Goal: Information Seeking & Learning: Learn about a topic

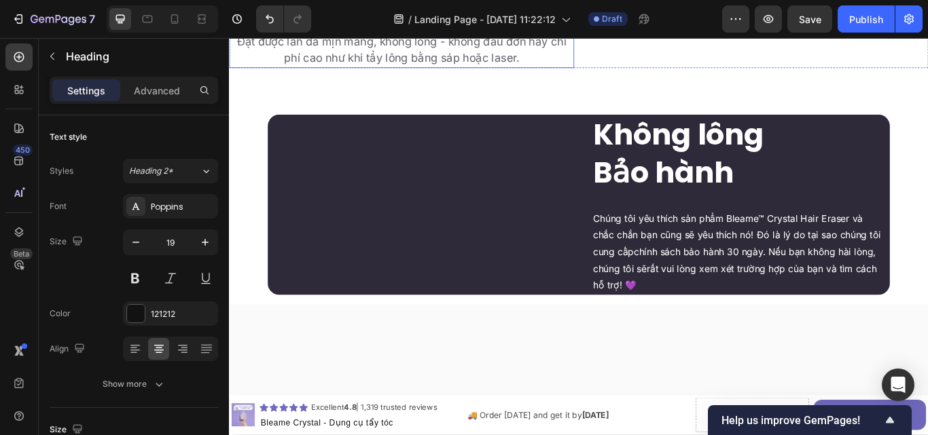
scroll to position [3138, 0]
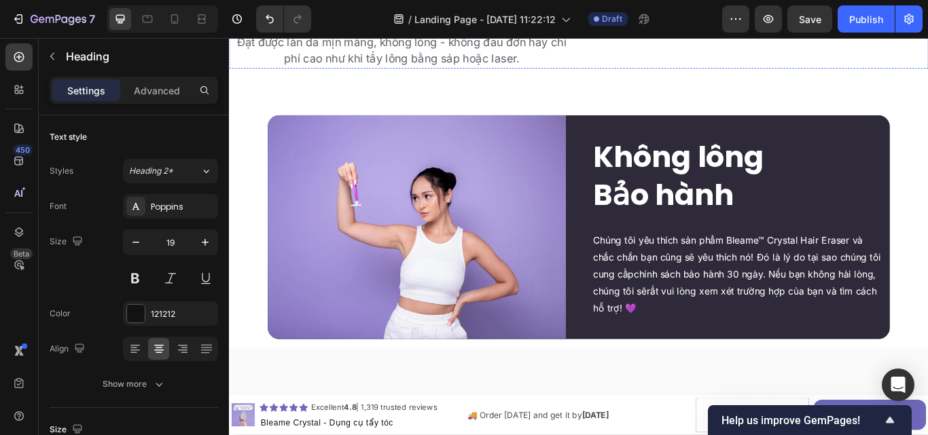
click at [728, 13] on img at bounding box center [843, 13] width 402 height 0
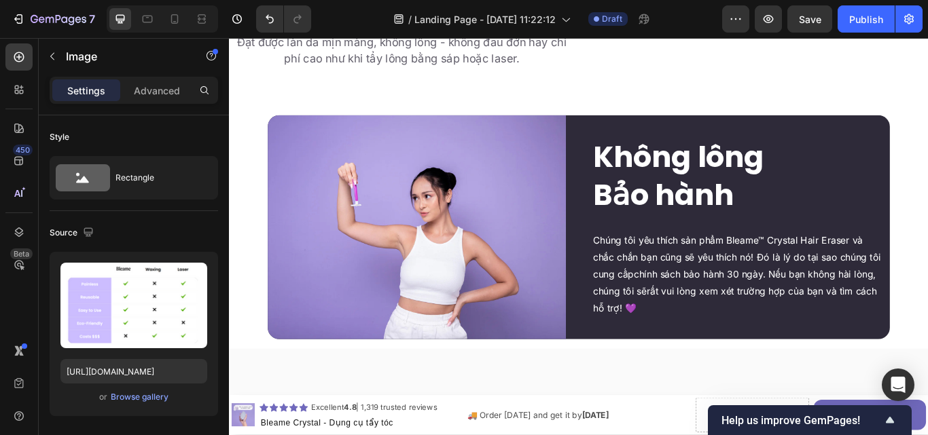
click at [728, 13] on img at bounding box center [843, 13] width 402 height 0
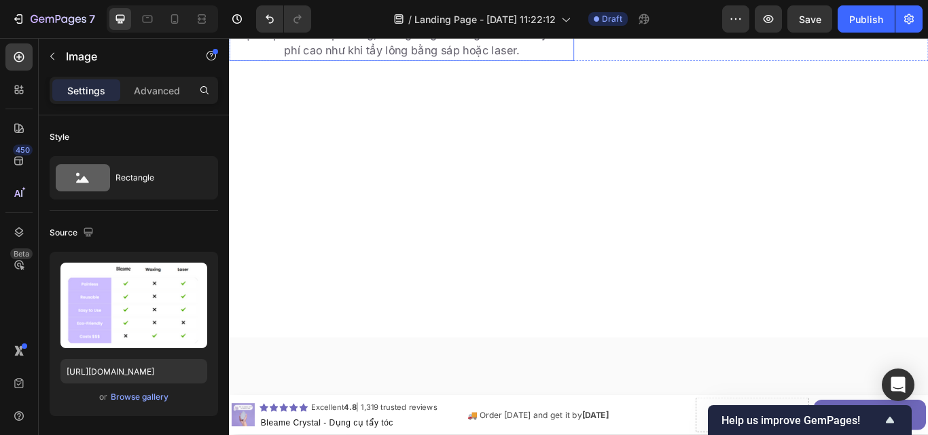
scroll to position [3031, 0]
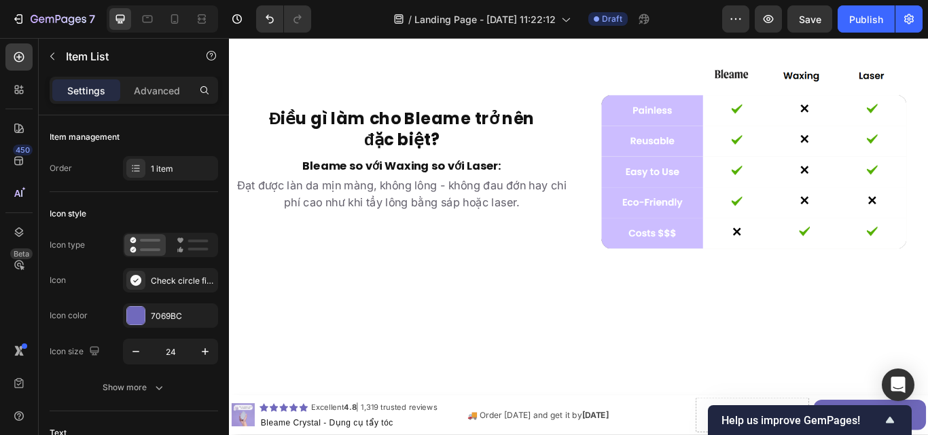
scroll to position [3024, 0]
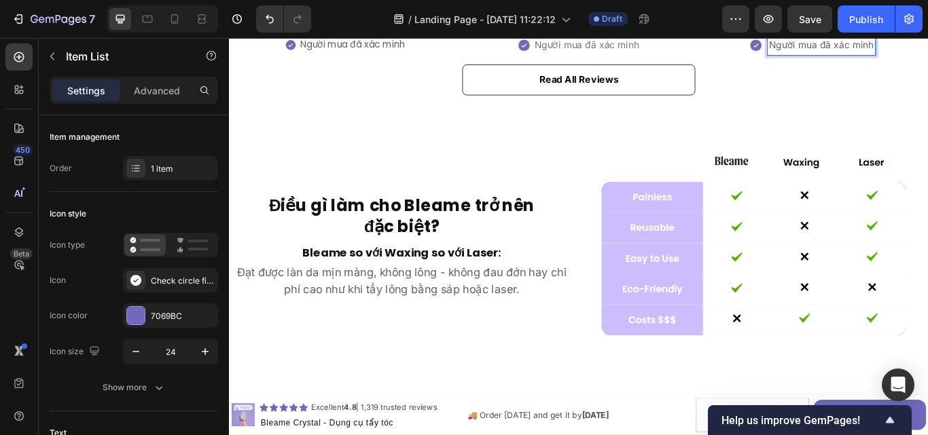
scroll to position [2869, 0]
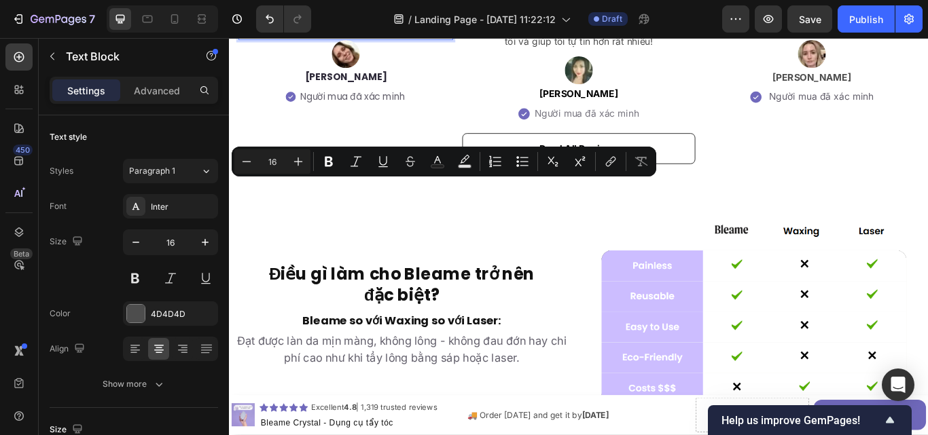
copy p "I'm totally blown away. [MEDICAL_DATA] and the skin irritation was the bane of …"
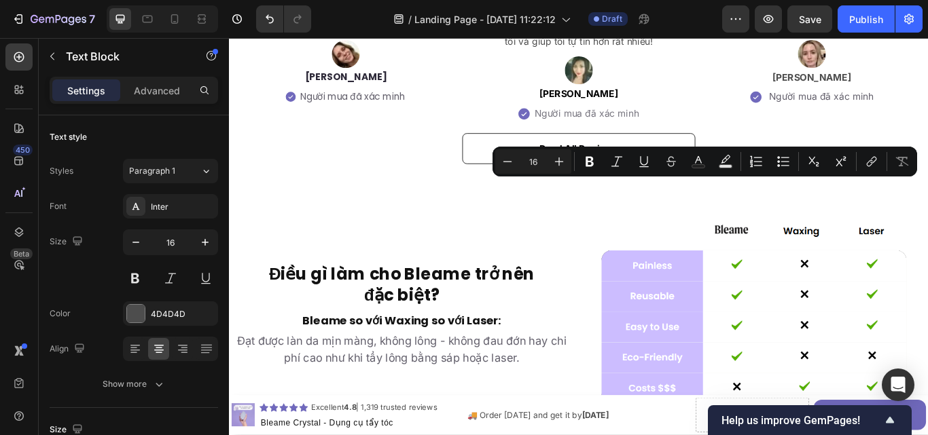
copy p "It works great. I've used on my husband's [MEDICAL_DATA] and surprisingly it cl…"
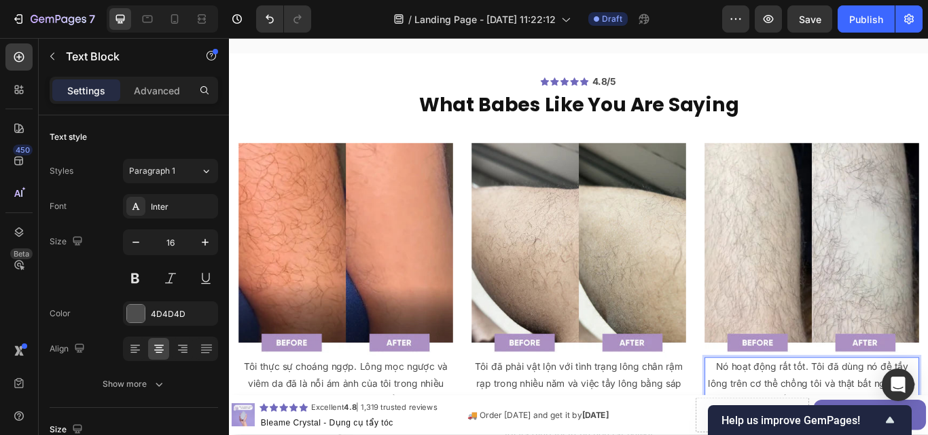
scroll to position [2606, 0]
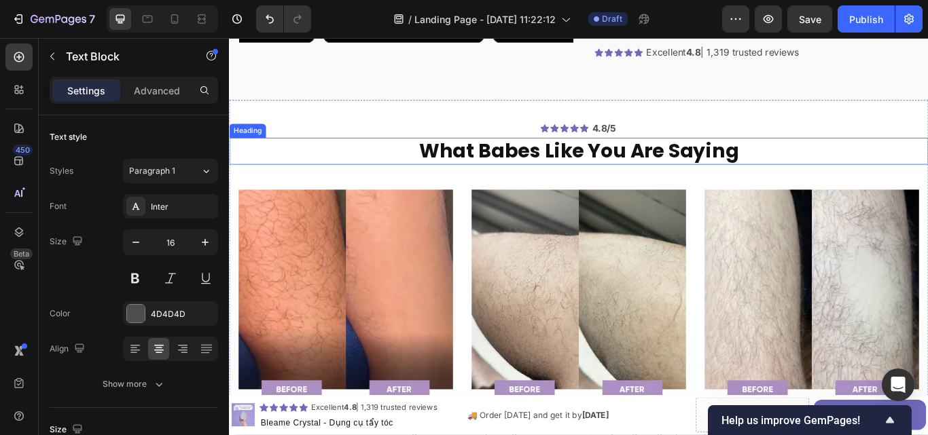
click at [766, 181] on h2 "What Babes Like You Are Saying" at bounding box center [636, 171] width 815 height 32
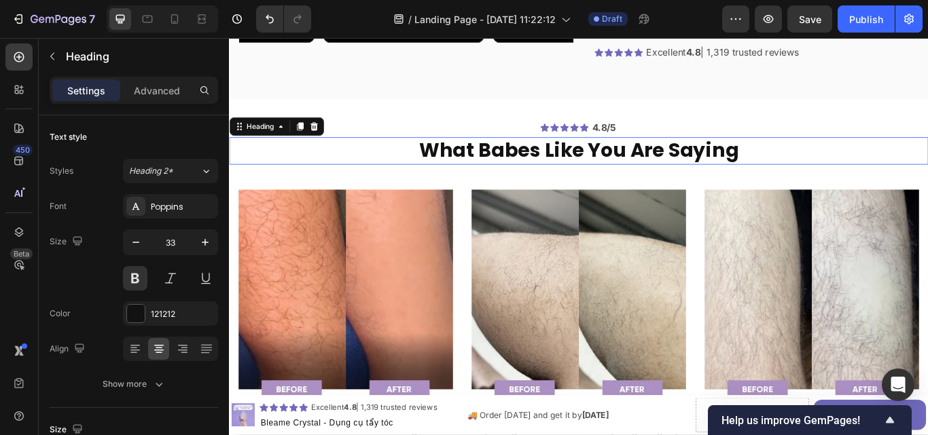
click at [766, 181] on h2 "What Babes Like You Are Saying" at bounding box center [636, 170] width 815 height 32
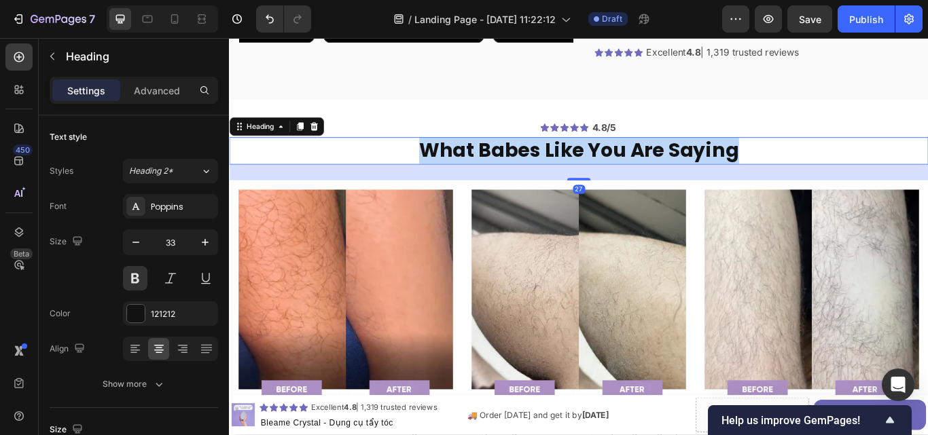
click at [766, 181] on p "What Babes Like You Are Saying" at bounding box center [636, 169] width 812 height 29
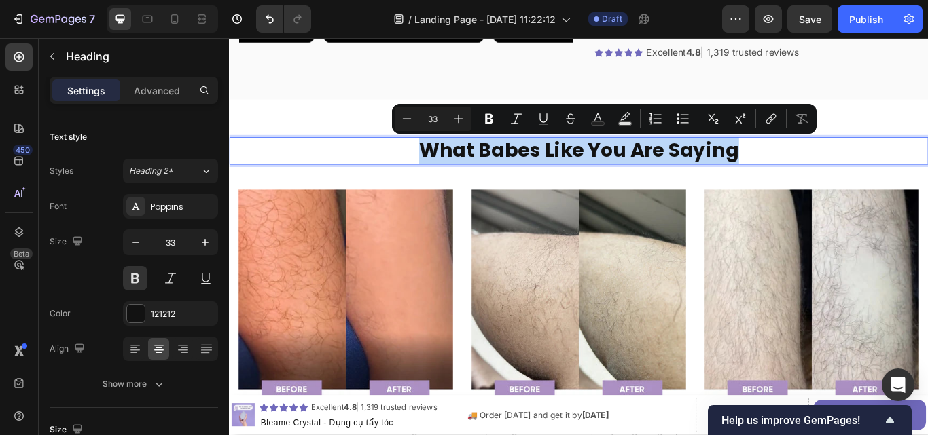
click at [766, 181] on p "What Babes Like You Are Saying" at bounding box center [636, 169] width 812 height 29
copy p "What Babes Like You Are Saying"
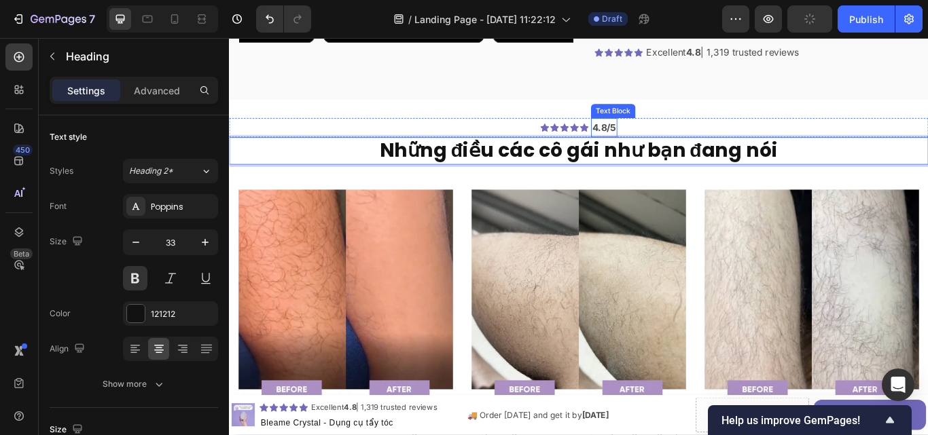
scroll to position [2510, 0]
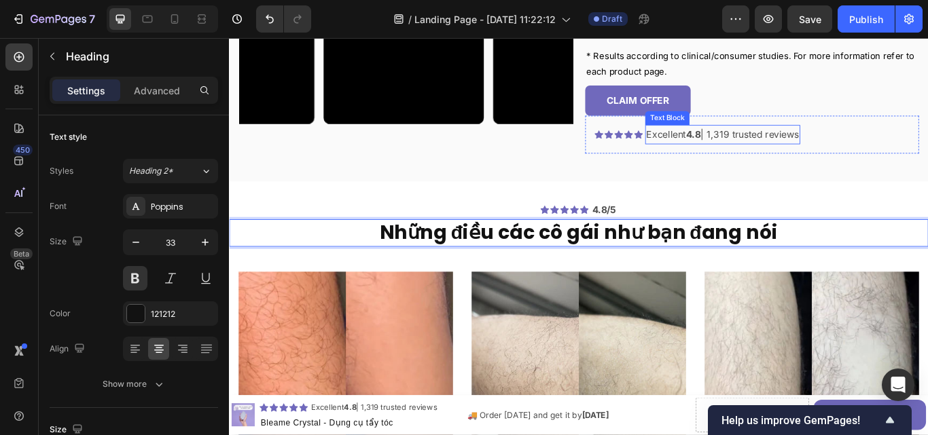
click at [840, 149] on p "Excellent 4.8 | 1,319 trusted reviews" at bounding box center [804, 151] width 178 height 20
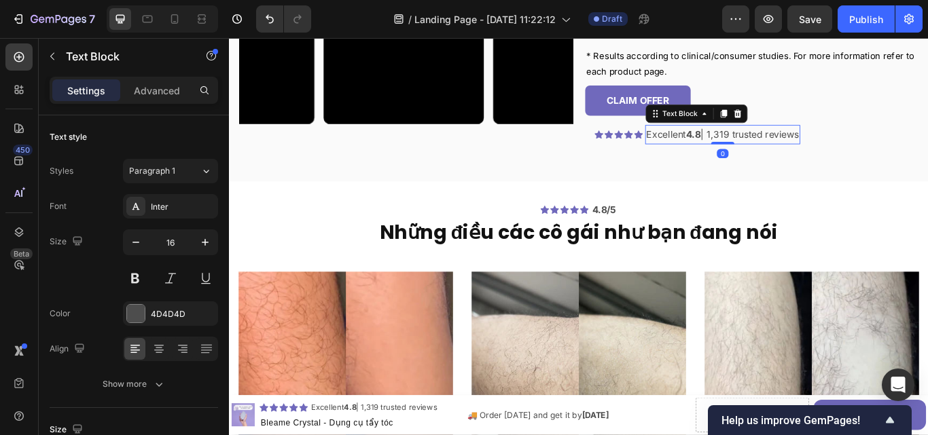
click at [840, 149] on p "Excellent 4.8 | 1,319 trusted reviews" at bounding box center [804, 151] width 178 height 20
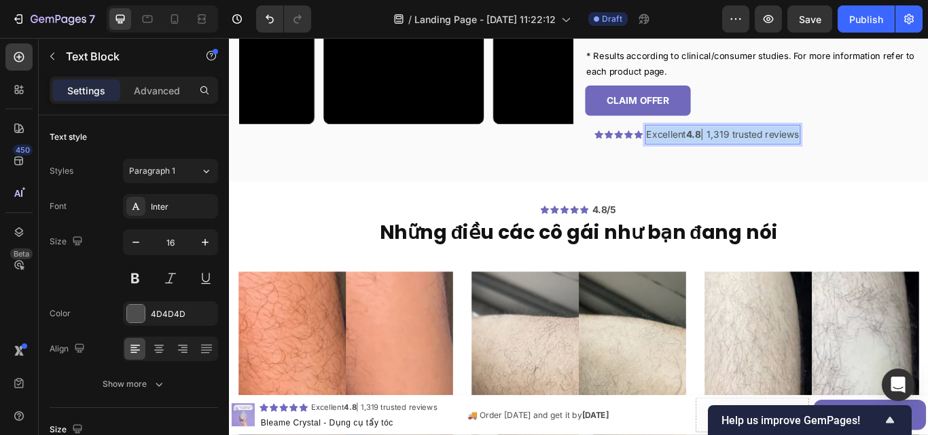
click at [840, 149] on p "Excellent 4.8 | 1,319 trusted reviews" at bounding box center [804, 151] width 178 height 20
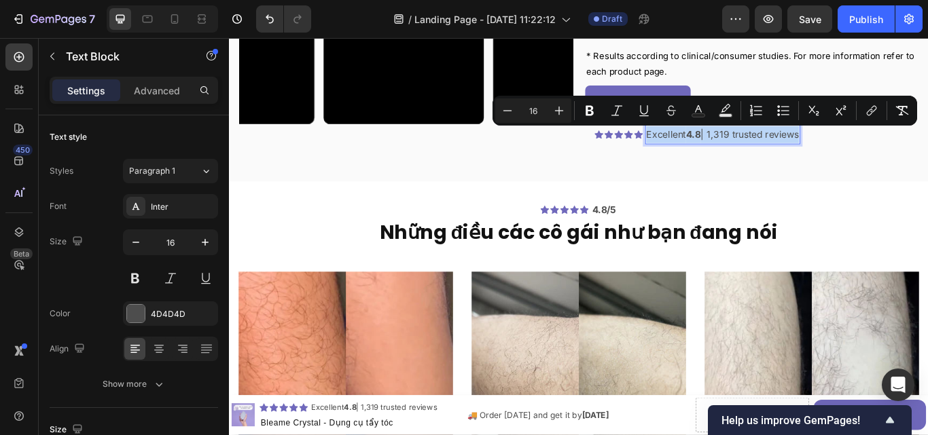
copy p "Excellent 4.8 | 1,319 trusted reviews"
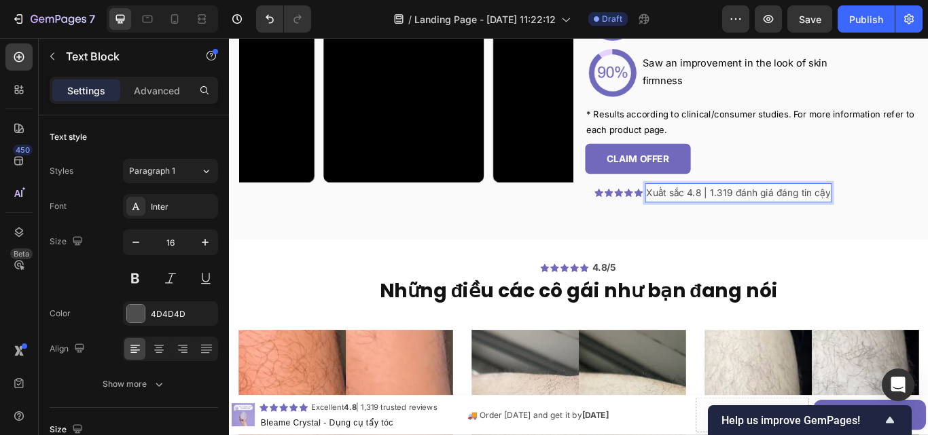
scroll to position [2442, 0]
click at [698, 179] on p "CLAIM OFFER" at bounding box center [705, 180] width 73 height 20
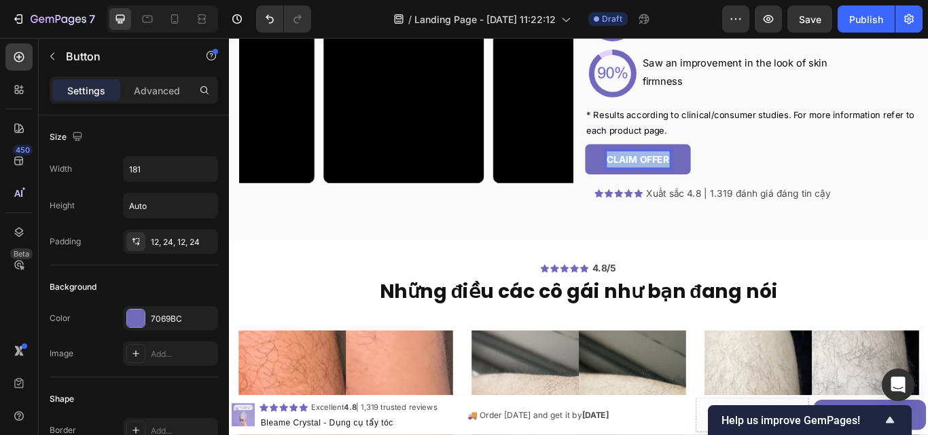
click at [698, 179] on p "CLAIM OFFER" at bounding box center [705, 180] width 73 height 20
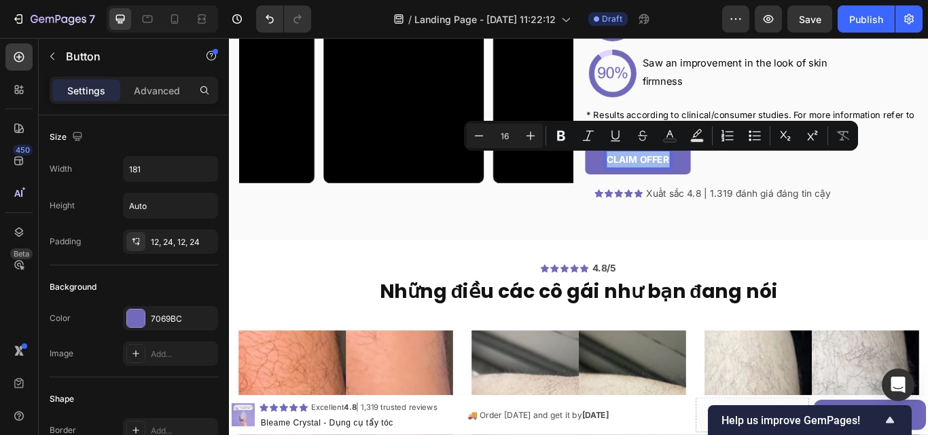
copy p "CLAIM OFFER"
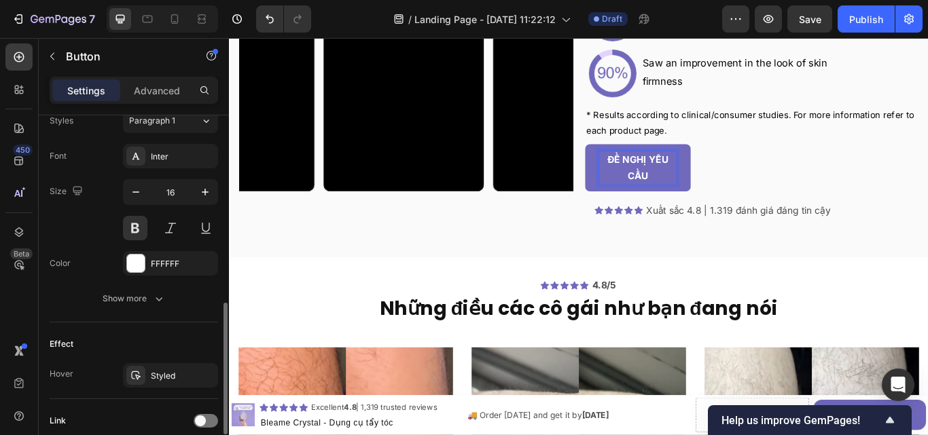
scroll to position [507, 0]
click at [142, 186] on icon "button" at bounding box center [136, 192] width 14 height 14
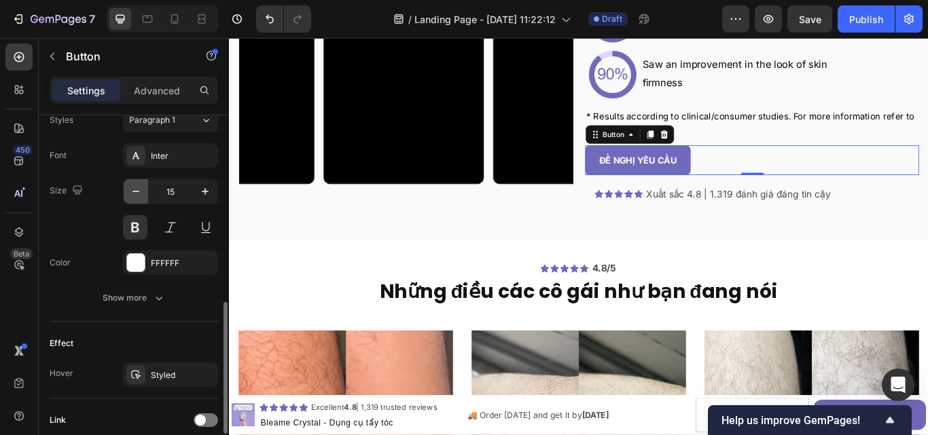
click at [142, 186] on icon "button" at bounding box center [136, 192] width 14 height 14
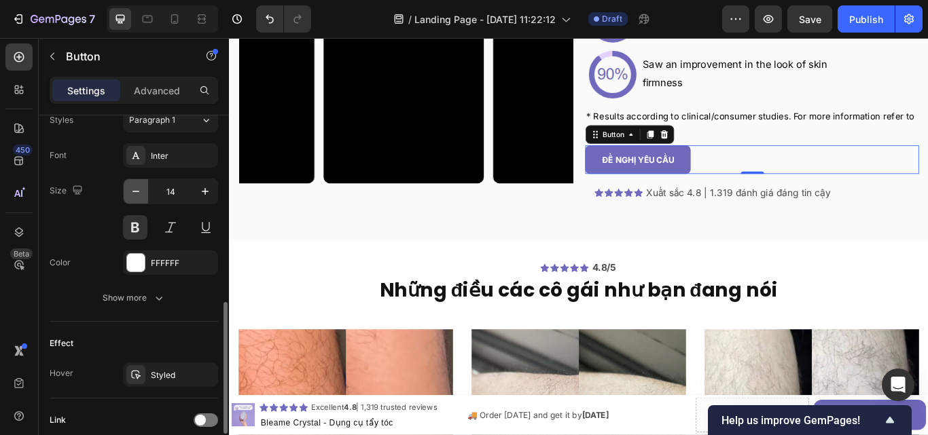
scroll to position [2431, 0]
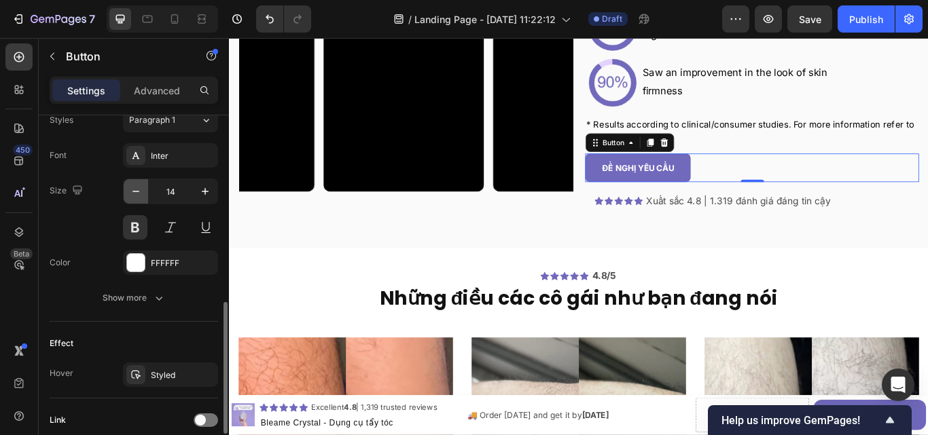
click at [142, 186] on icon "button" at bounding box center [136, 192] width 14 height 14
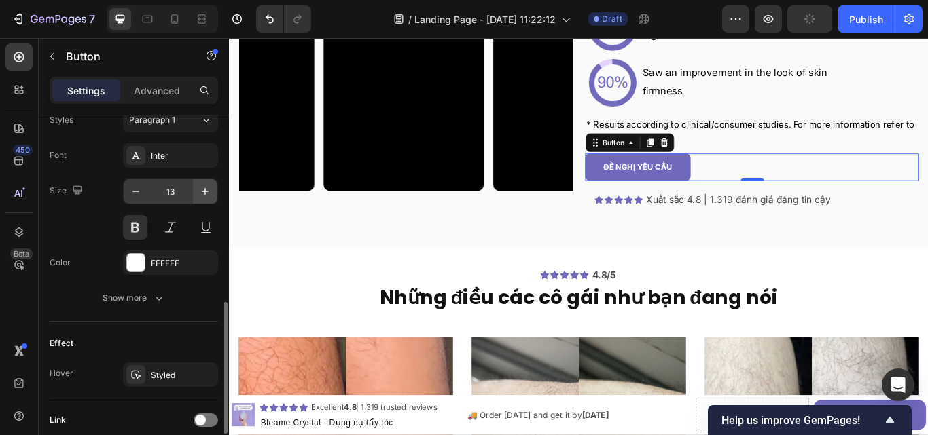
scroll to position [2430, 0]
click at [204, 189] on icon "button" at bounding box center [205, 192] width 14 height 14
type input "14"
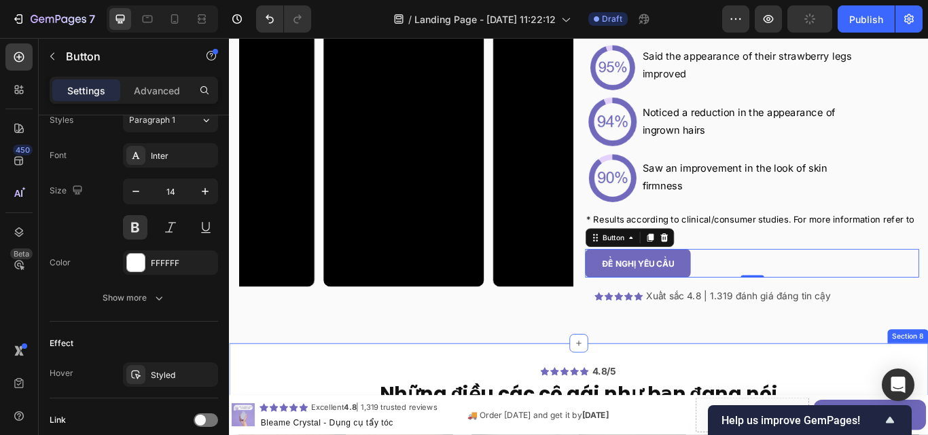
scroll to position [2294, 0]
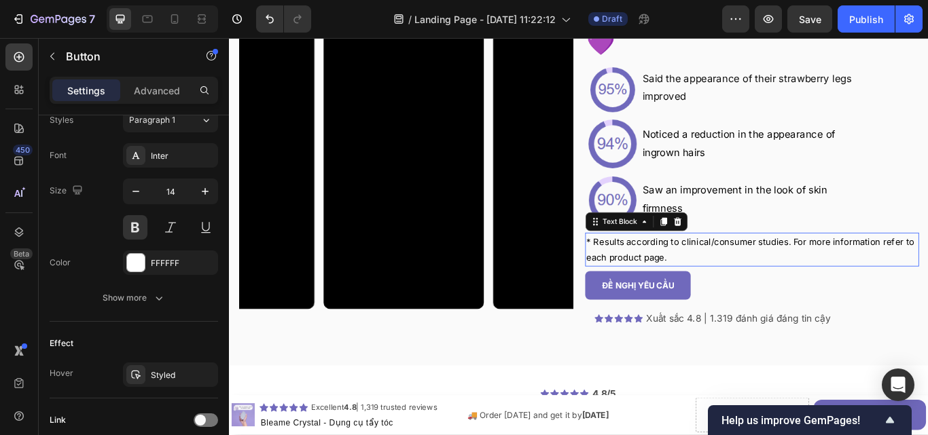
click at [761, 273] on span "* Results according to clinical/consumer studies. For more information refer to…" at bounding box center [836, 285] width 382 height 31
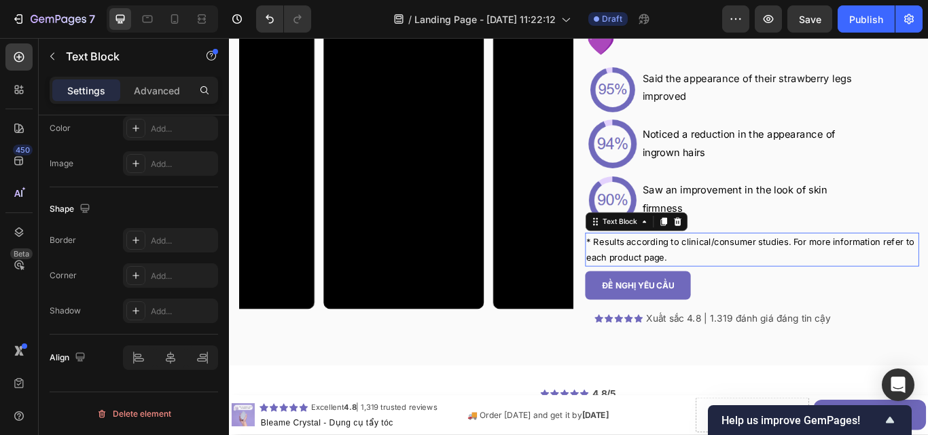
click at [761, 273] on span "* Results according to clinical/consumer studies. For more information refer to…" at bounding box center [836, 285] width 382 height 31
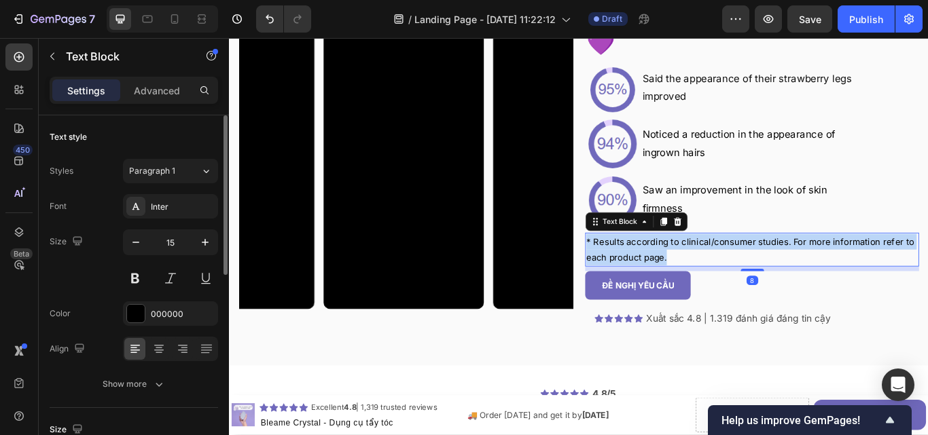
click at [761, 273] on span "* Results according to clinical/consumer studies. For more information refer to…" at bounding box center [836, 285] width 382 height 31
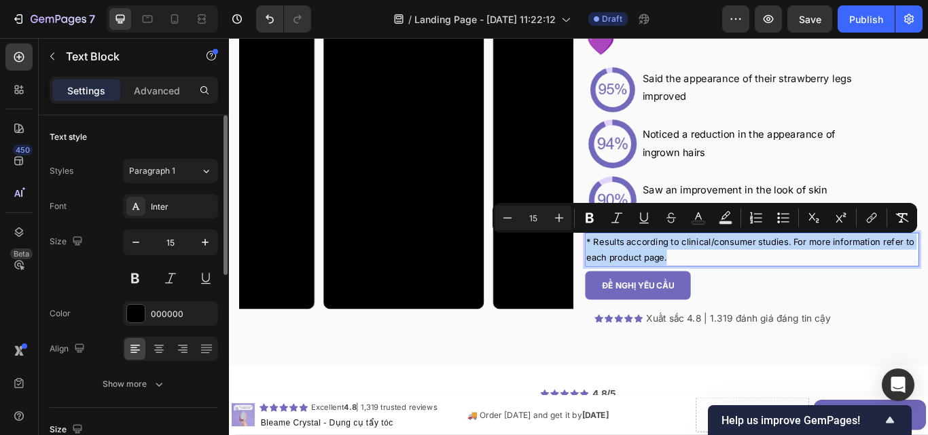
click at [761, 273] on span "* Results according to clinical/consumer studies. For more information refer to…" at bounding box center [836, 285] width 382 height 31
copy span "* Results according to clinical/consumer studies. For more information refer to…"
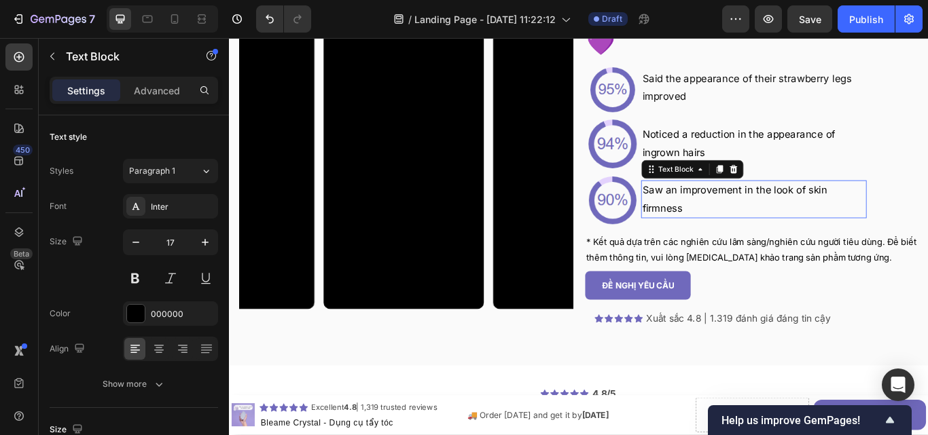
click at [720, 245] on p "firmness" at bounding box center [840, 237] width 260 height 21
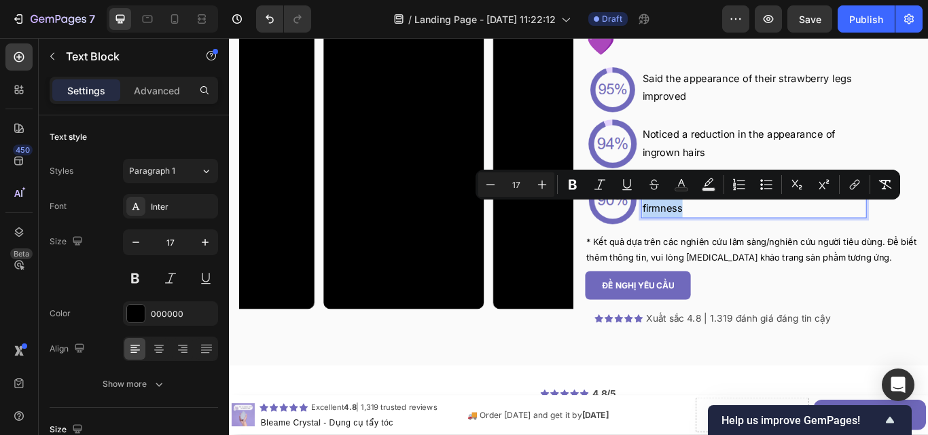
click at [720, 245] on p "firmness" at bounding box center [840, 237] width 260 height 21
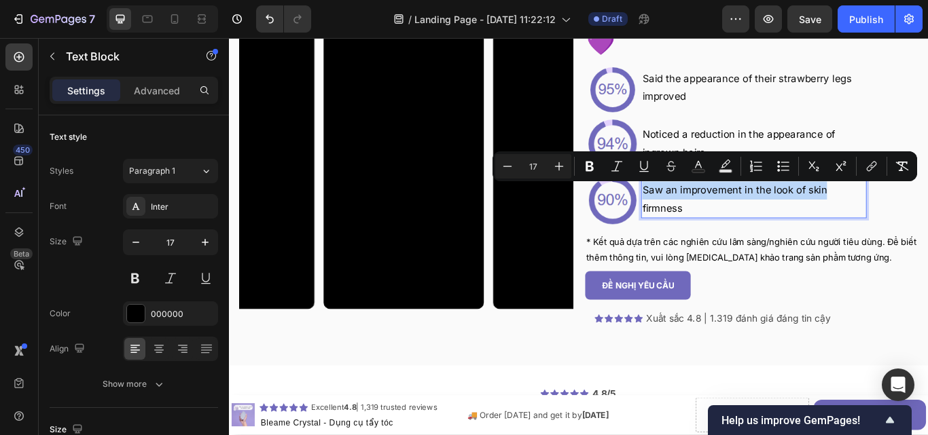
copy span "Saw an improvement in the look of skin"
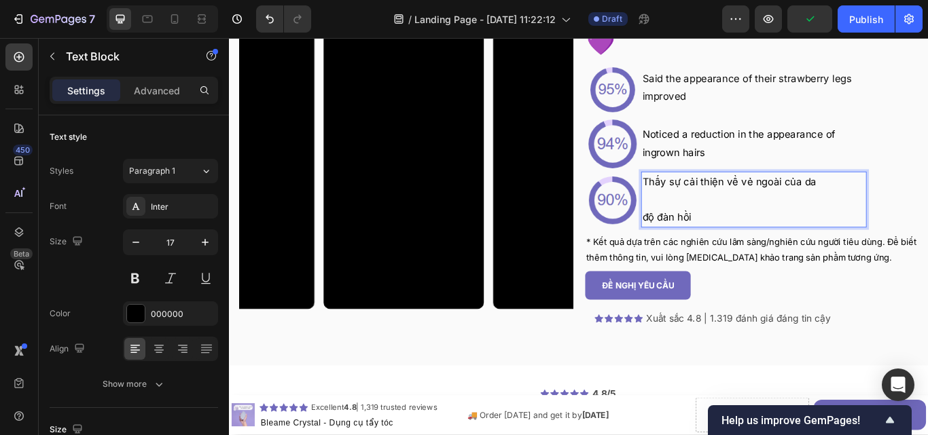
click at [710, 241] on p "độ đàn hồi" at bounding box center [840, 247] width 260 height 21
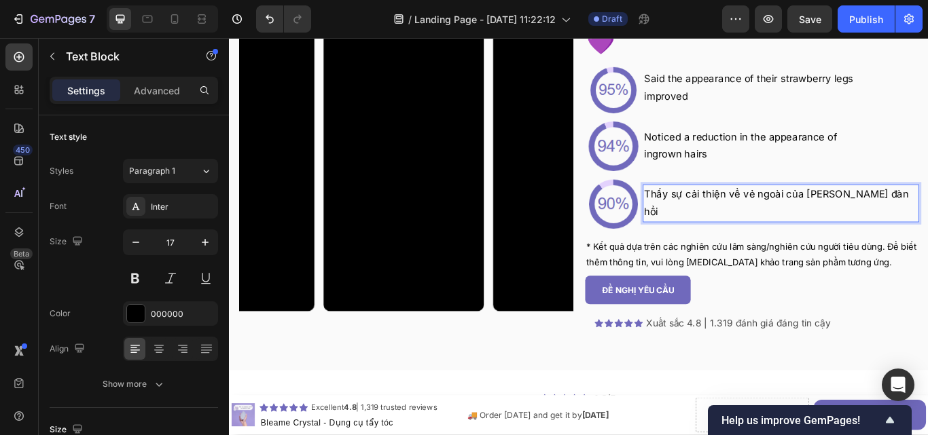
scroll to position [2294, 0]
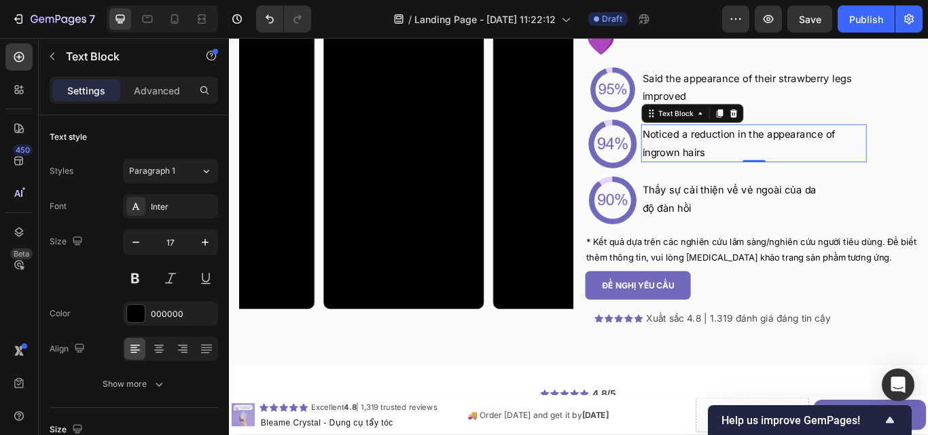
click at [744, 156] on span "Noticed a reduction in the appearance of" at bounding box center [822, 151] width 225 height 14
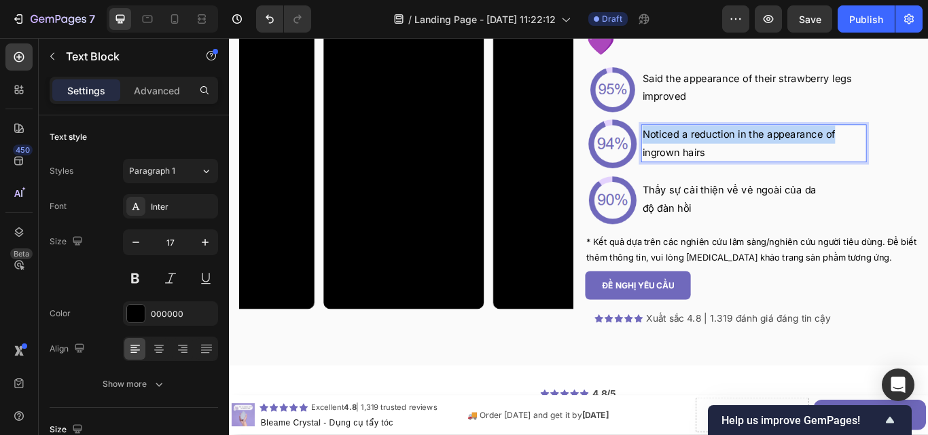
click at [744, 156] on span "Noticed a reduction in the appearance of" at bounding box center [822, 151] width 225 height 14
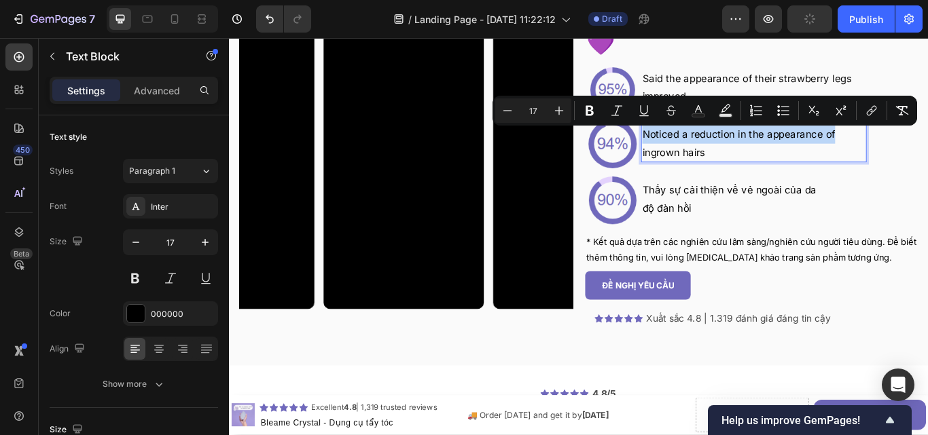
copy span "Noticed a reduction in the appearance of"
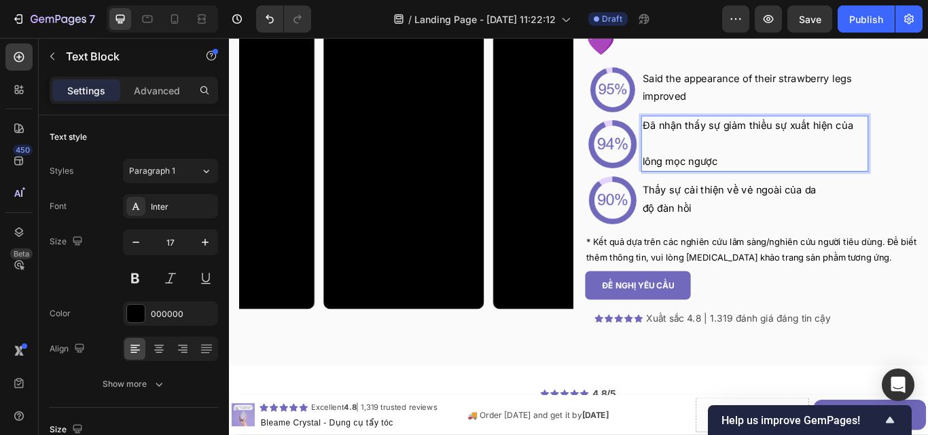
click at [710, 178] on p "lông mọc ngược" at bounding box center [841, 182] width 262 height 21
click at [710, 183] on p "lông mọc ngược" at bounding box center [841, 182] width 262 height 21
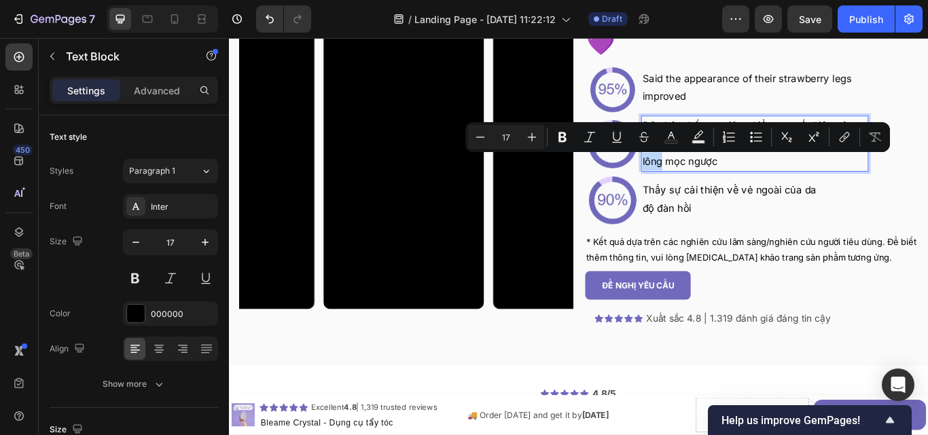
click at [710, 183] on p "lông mọc ngược" at bounding box center [841, 182] width 262 height 21
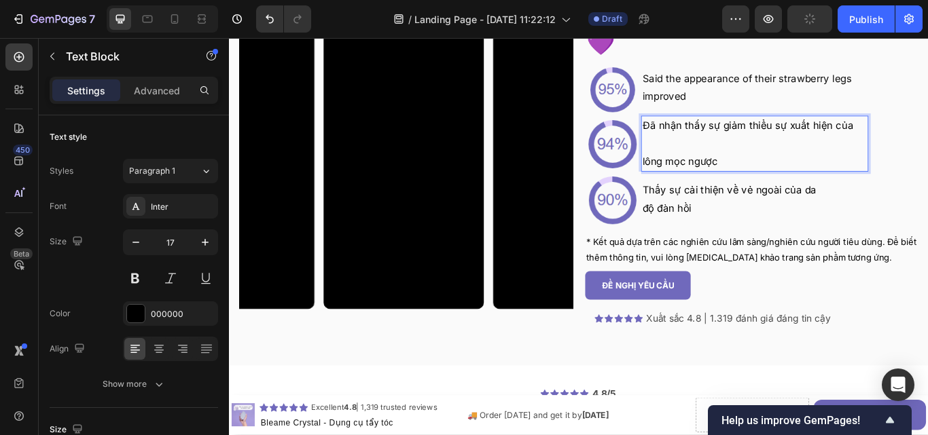
click at [710, 184] on p "lông mọc ngược" at bounding box center [841, 182] width 262 height 21
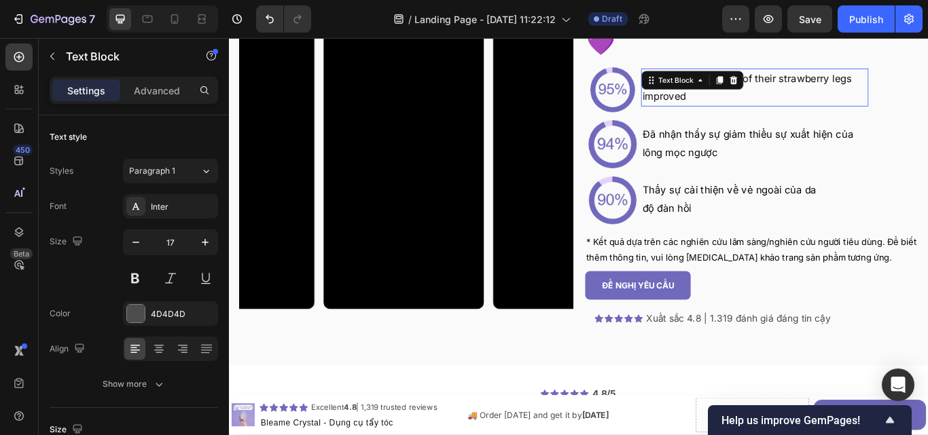
click at [726, 100] on span "improved" at bounding box center [735, 106] width 51 height 14
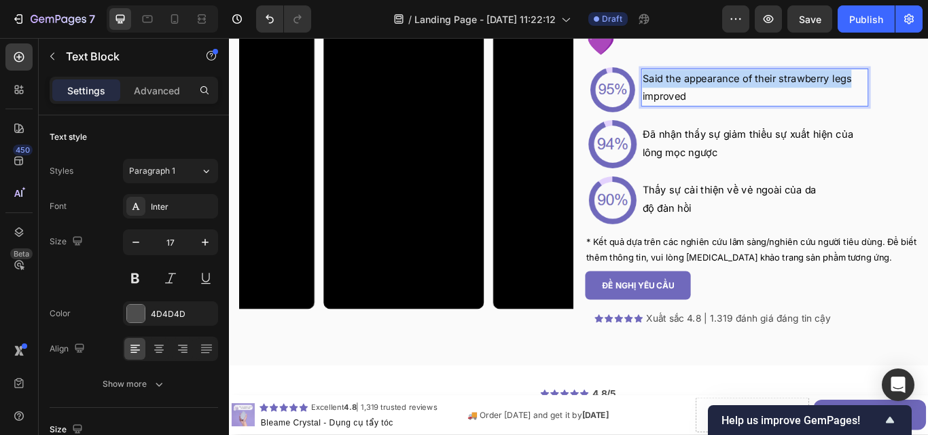
scroll to position [2283, 0]
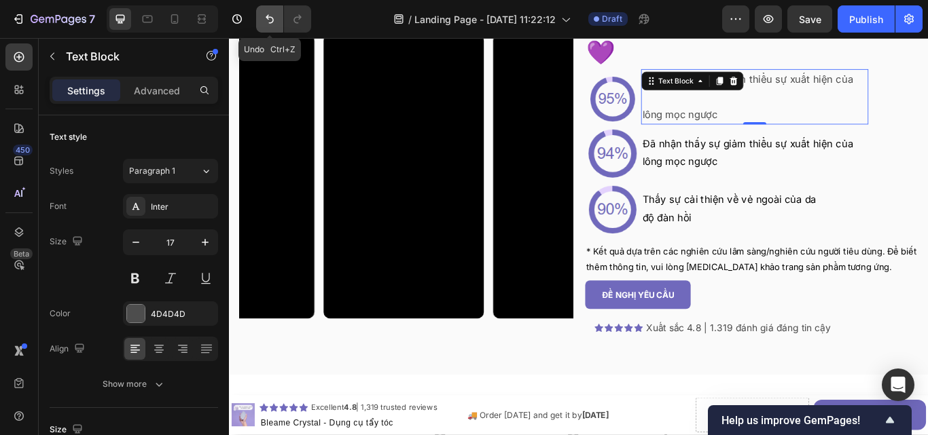
click at [277, 16] on button "Undo/Redo" at bounding box center [269, 18] width 27 height 27
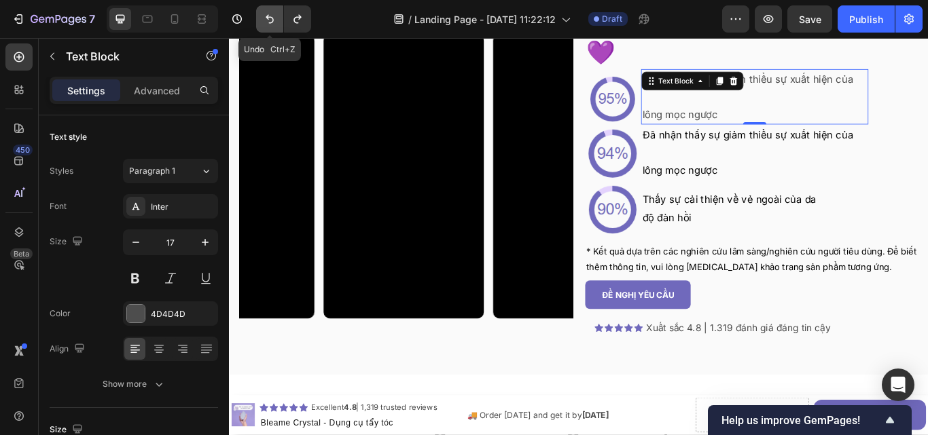
click at [277, 16] on button "Undo/Redo" at bounding box center [269, 18] width 27 height 27
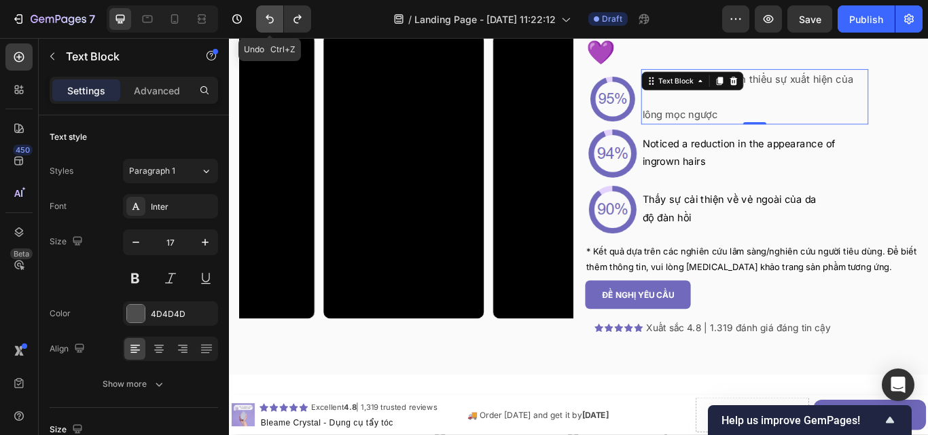
click at [270, 12] on button "Undo/Redo" at bounding box center [269, 18] width 27 height 27
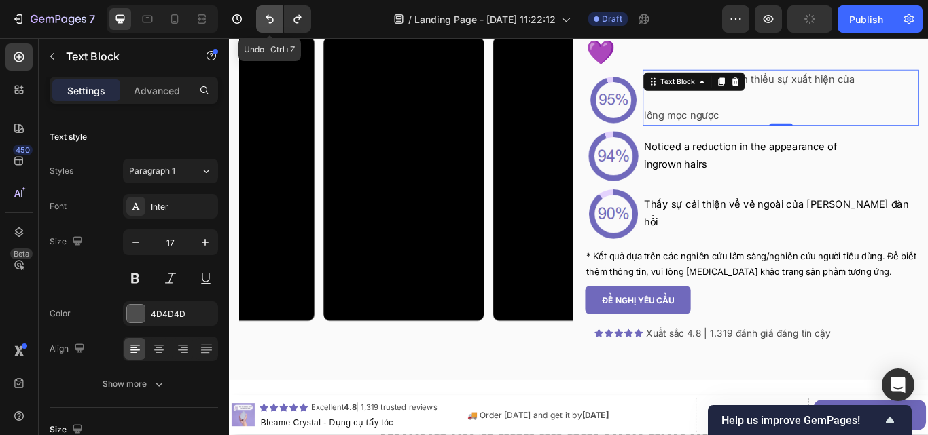
scroll to position [2284, 0]
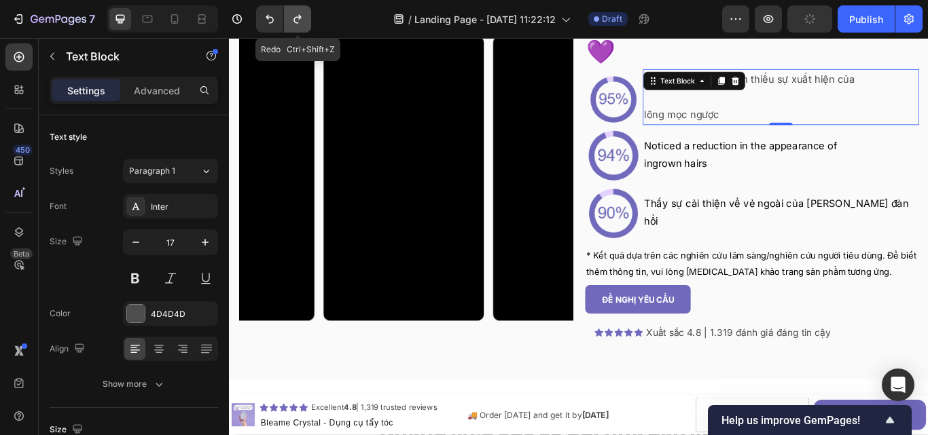
click at [295, 14] on icon "Undo/Redo" at bounding box center [298, 19] width 14 height 14
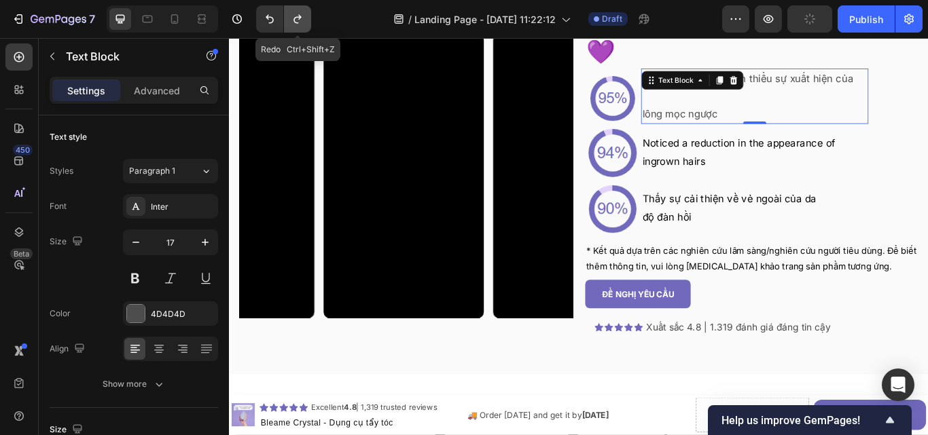
scroll to position [2283, 0]
click at [295, 14] on icon "Undo/Redo" at bounding box center [298, 19] width 14 height 14
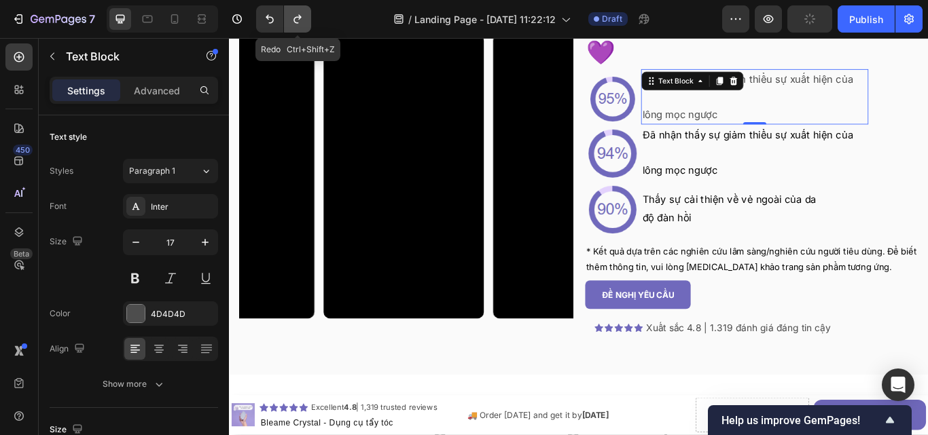
click at [295, 14] on icon "Undo/Redo" at bounding box center [298, 19] width 14 height 14
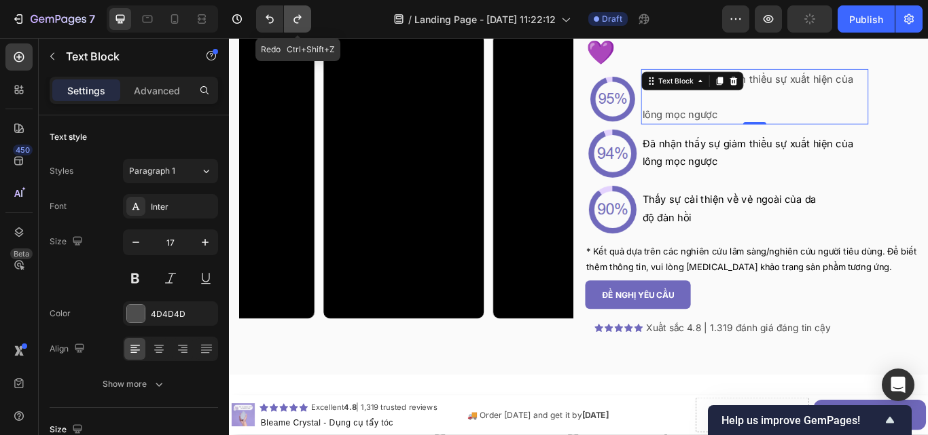
click at [295, 14] on icon "Undo/Redo" at bounding box center [298, 19] width 14 height 14
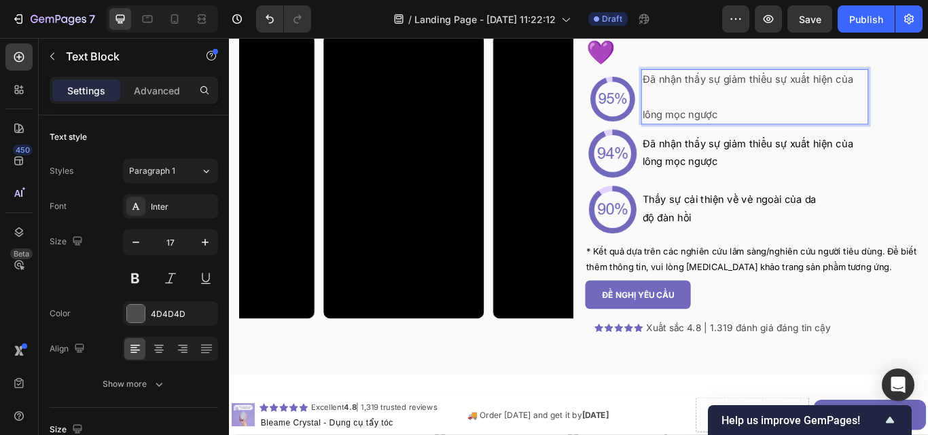
click at [736, 120] on p "lông mọc ngược" at bounding box center [841, 127] width 262 height 21
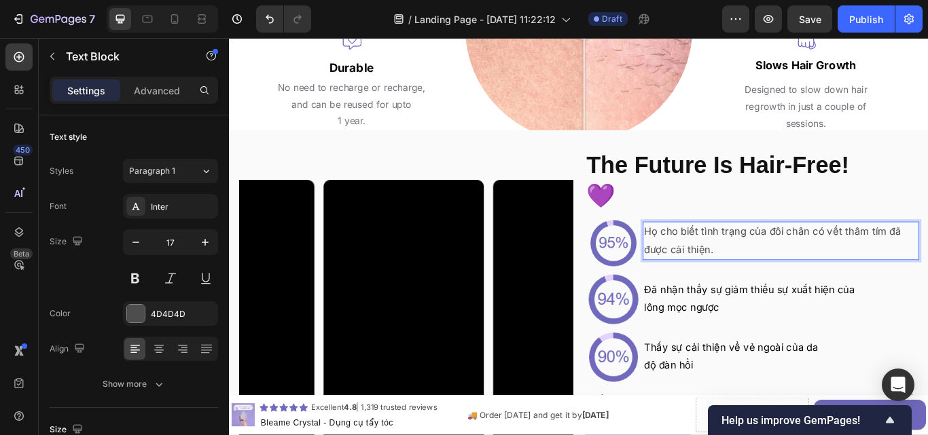
scroll to position [2112, 0]
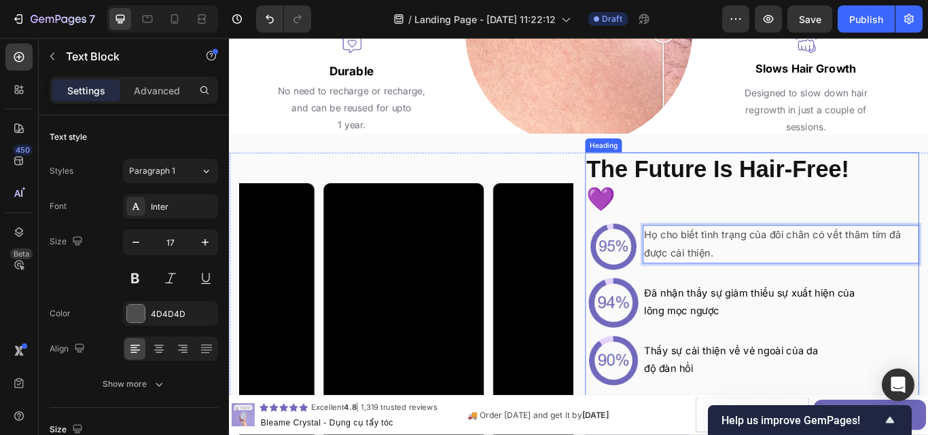
click at [709, 200] on strong "The Future Is Hair-Free!" at bounding box center [798, 191] width 306 height 30
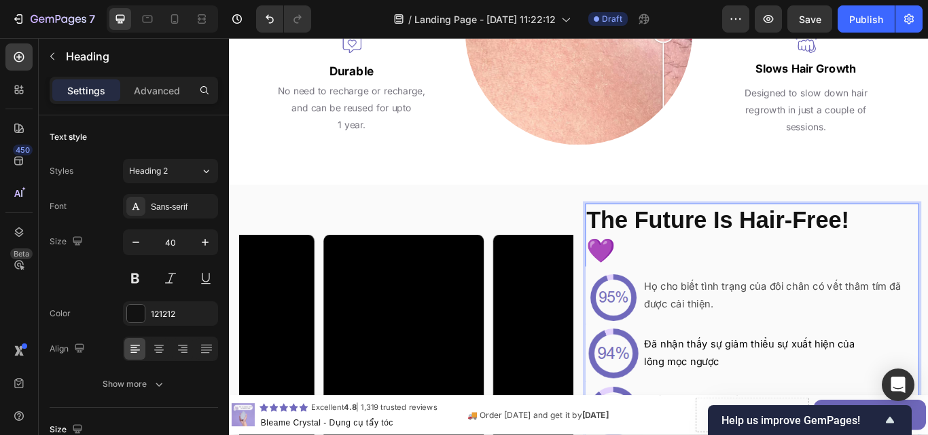
scroll to position [2192, 0]
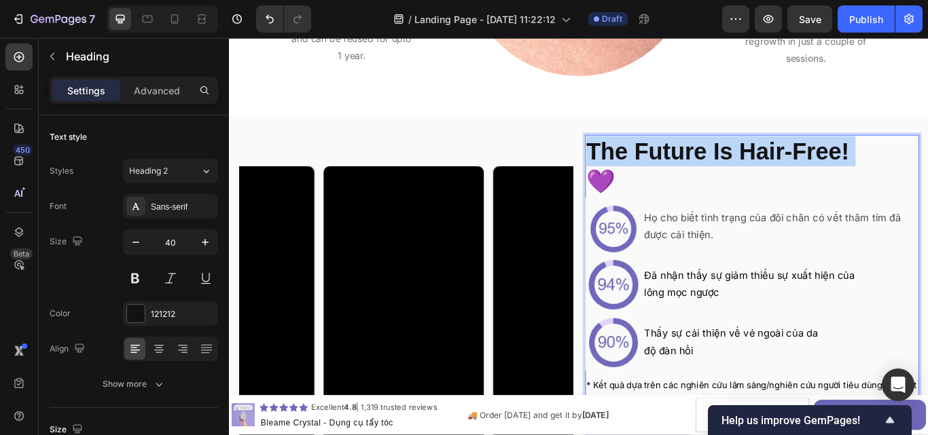
click at [709, 185] on strong "The Future Is Hair-Free!" at bounding box center [798, 170] width 306 height 30
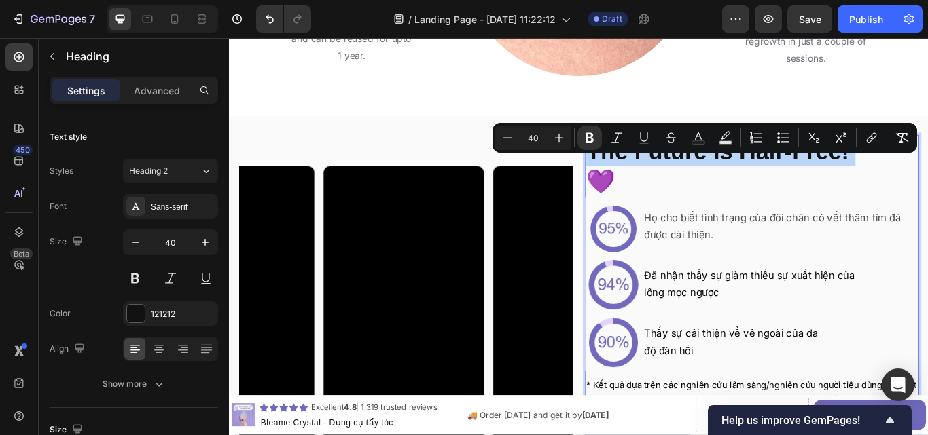
click at [709, 185] on strong "The Future Is Hair-Free!" at bounding box center [798, 170] width 306 height 30
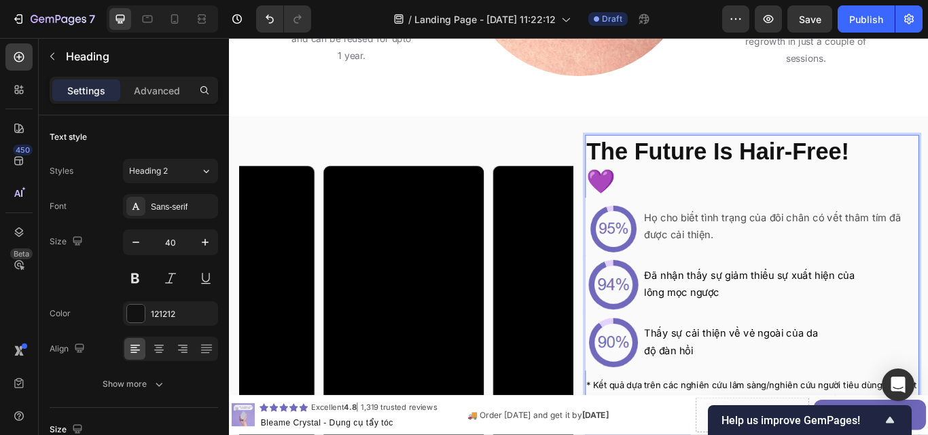
click at [702, 210] on p "The Future Is Hair-Free! 💜" at bounding box center [838, 188] width 386 height 71
click at [780, 185] on strong "The Future Is Hair-Free!" at bounding box center [798, 170] width 306 height 30
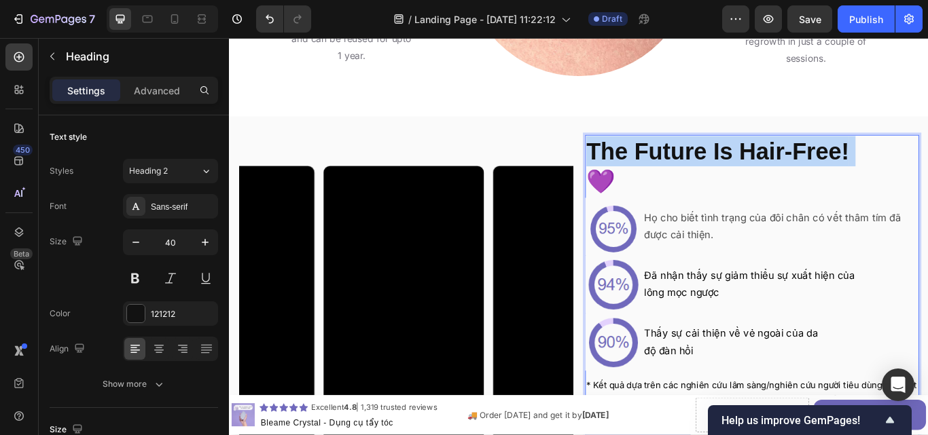
click at [780, 185] on strong "The Future Is Hair-Free!" at bounding box center [798, 170] width 306 height 30
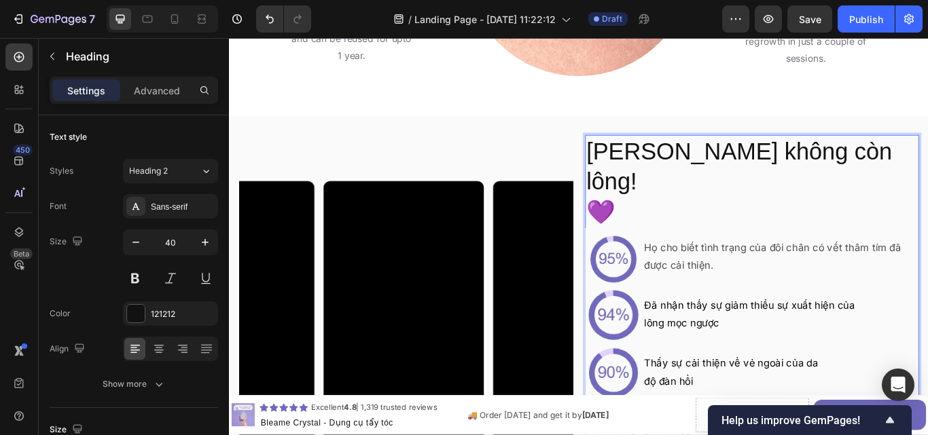
scroll to position [2082, 0]
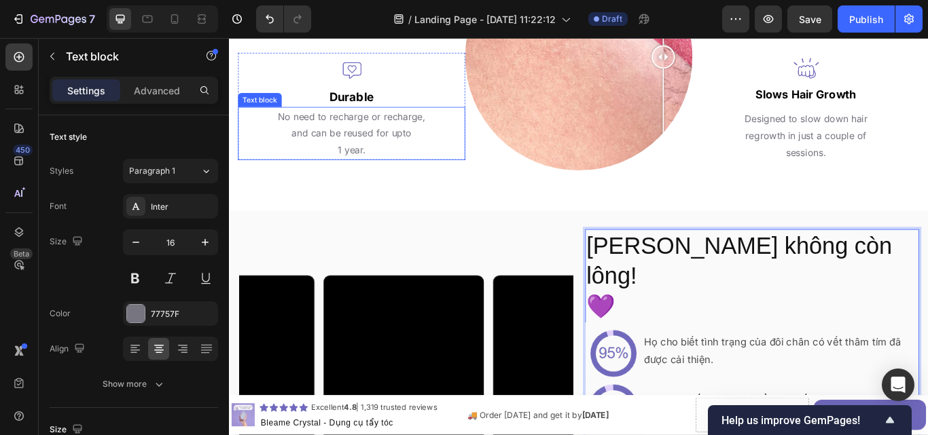
click at [429, 156] on span "and can be reused for upto" at bounding box center [371, 150] width 140 height 14
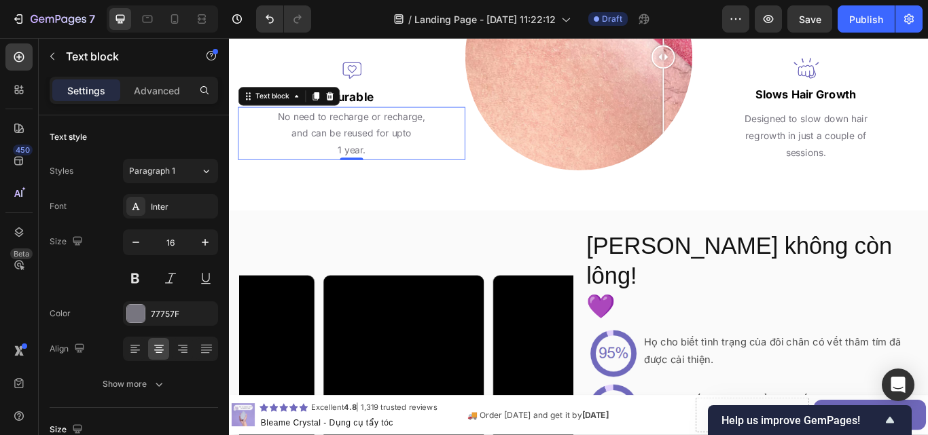
click at [429, 156] on span "and can be reused for upto" at bounding box center [371, 150] width 140 height 14
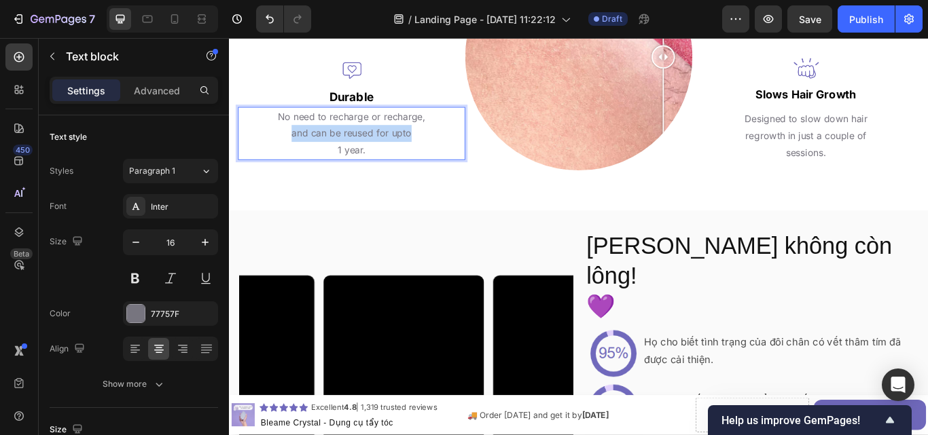
click at [429, 156] on span "and can be reused for upto" at bounding box center [371, 150] width 140 height 14
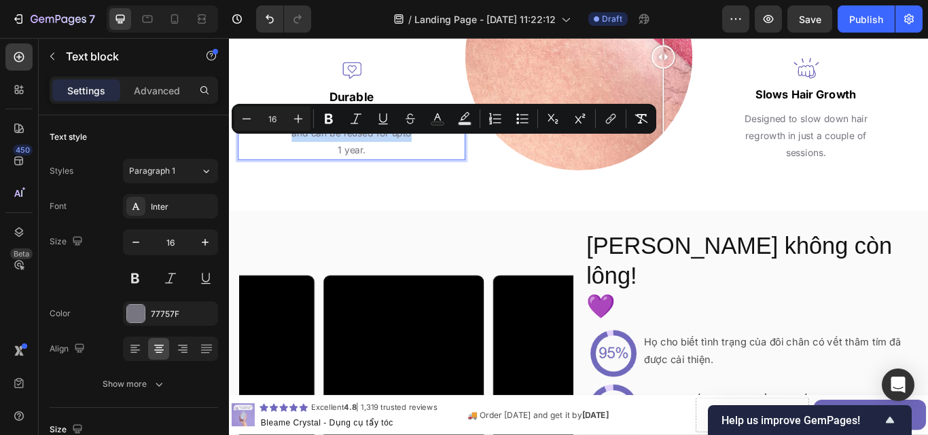
copy div "No need to recharge or recharge, and can be reused for upto"
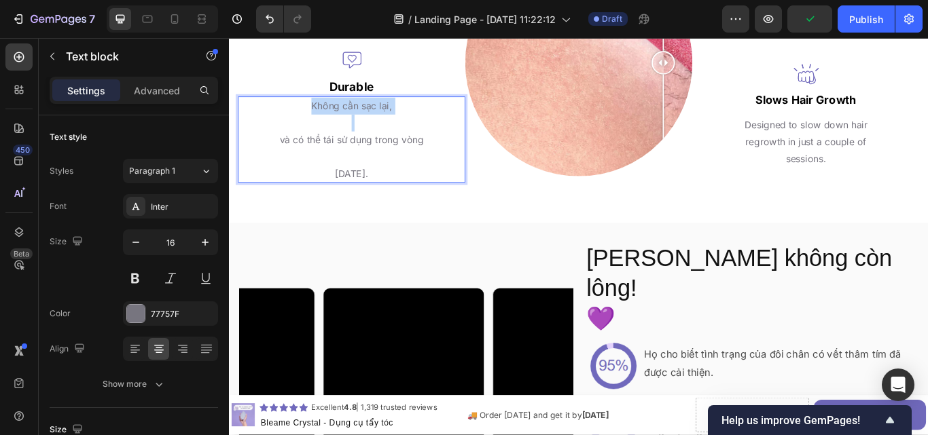
scroll to position [2080, 0]
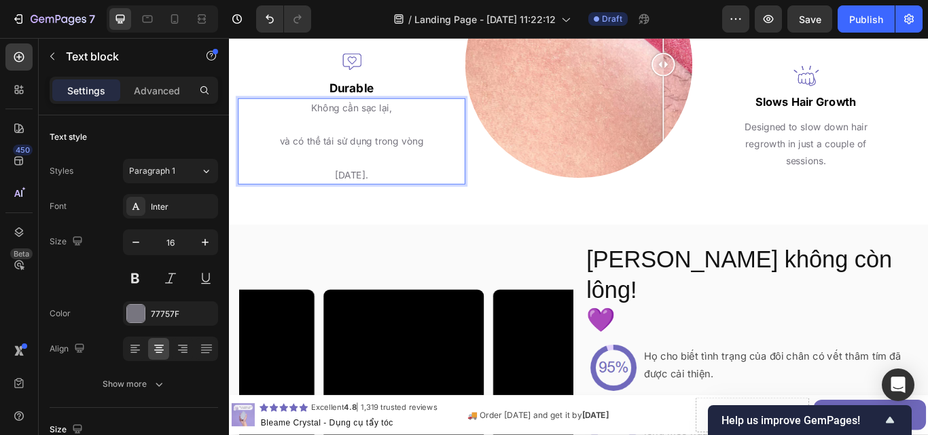
click at [347, 208] on p "[DATE]." at bounding box center [371, 199] width 262 height 20
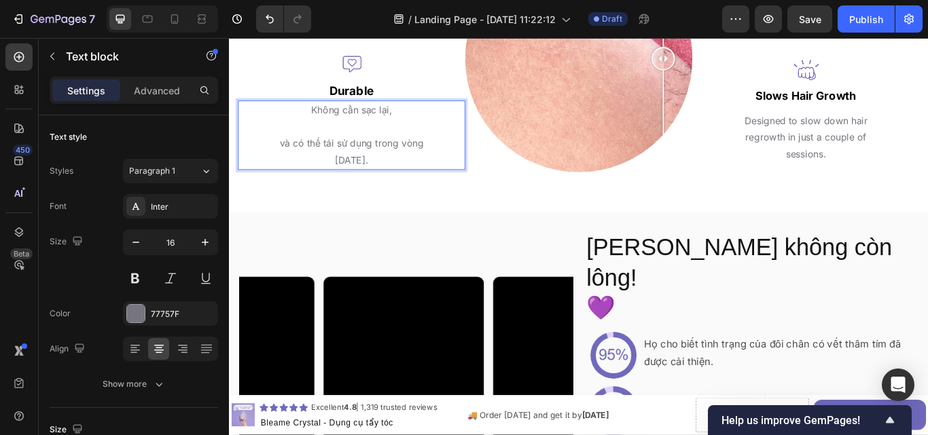
click at [282, 171] on p "và có thể tái sử dụng trong vòng" at bounding box center [371, 161] width 262 height 20
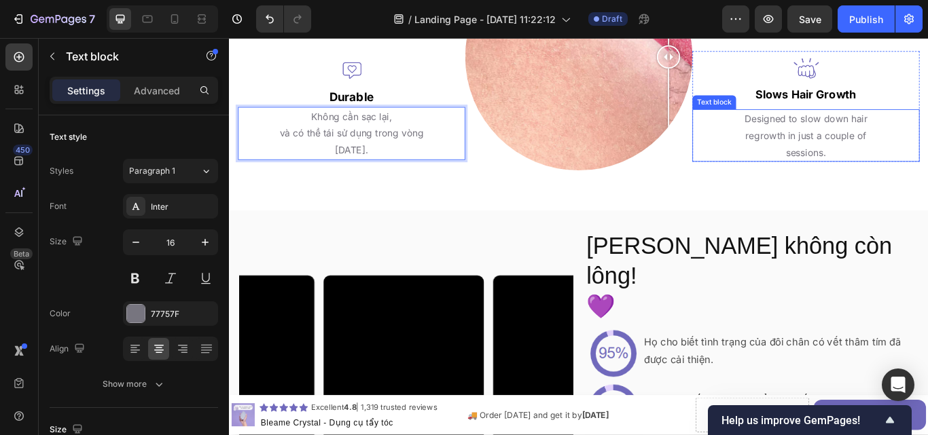
click at [857, 159] on span "regrowth in just a couple of" at bounding box center [900, 152] width 141 height 14
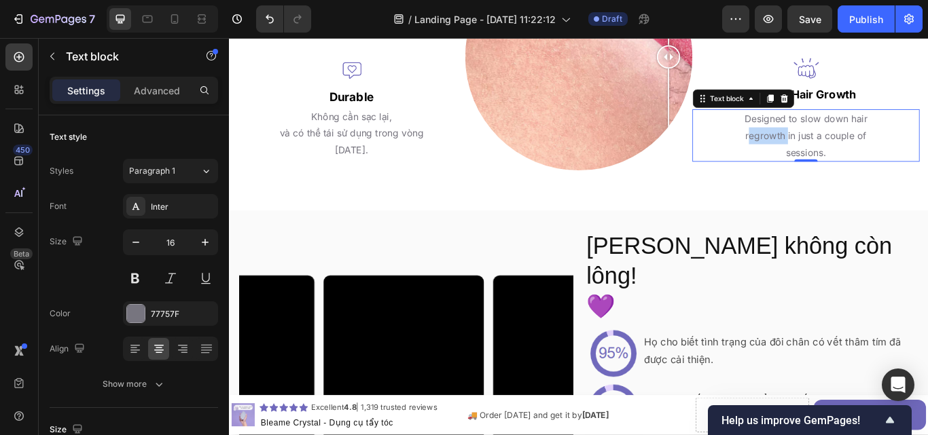
click at [857, 159] on span "regrowth in just a couple of" at bounding box center [900, 152] width 141 height 14
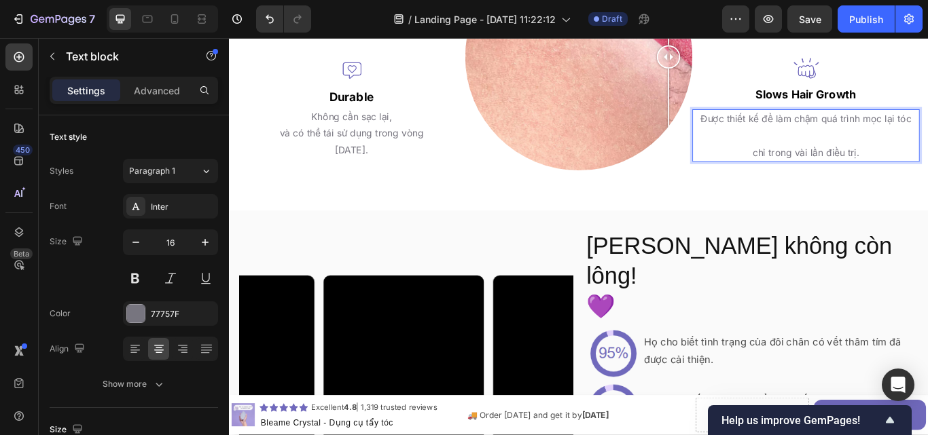
click at [830, 182] on p "chỉ trong vài lần điều trị." at bounding box center [901, 172] width 262 height 20
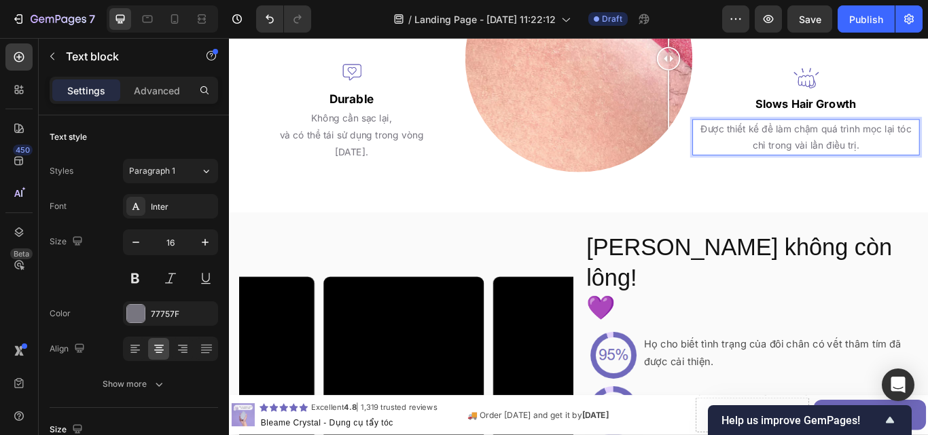
click at [927, 154] on p "Được thiết kế để làm chậm quá trình mọc lại tóc" at bounding box center [901, 144] width 262 height 20
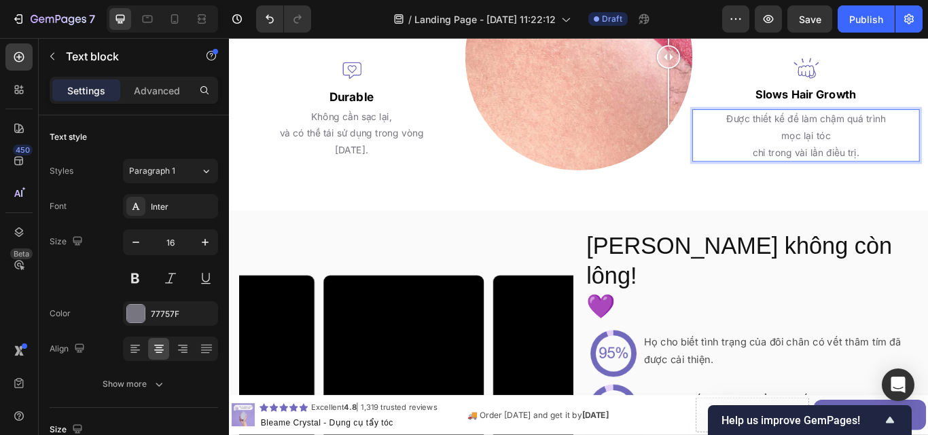
click at [822, 182] on p "chỉ trong vài lần điều trị." at bounding box center [901, 172] width 262 height 20
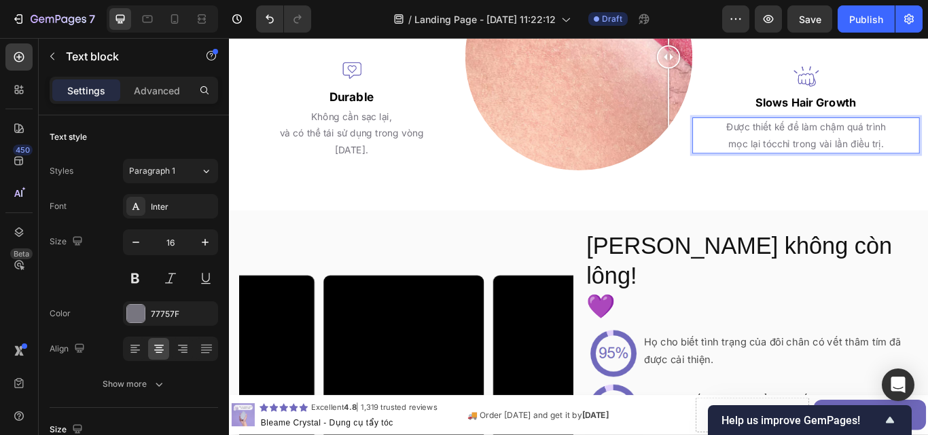
scroll to position [2080, 0]
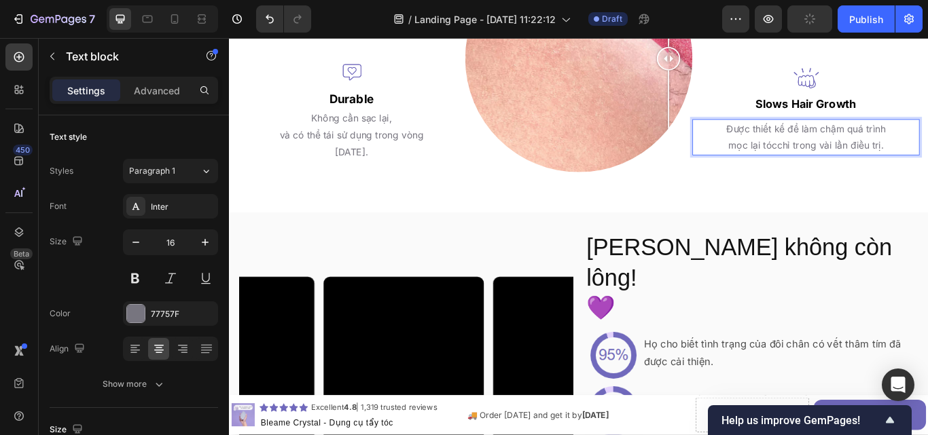
click at [907, 174] on p "mọc lại tócchỉ trong vài lần điều trị." at bounding box center [901, 164] width 262 height 20
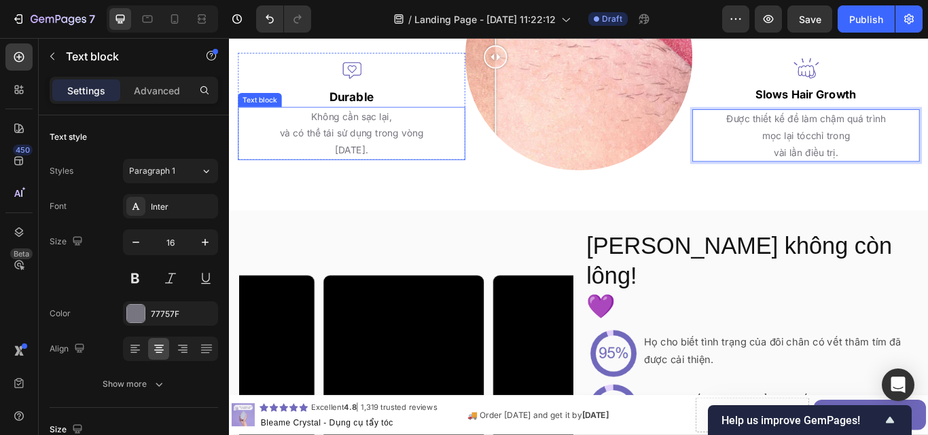
scroll to position [1946, 0]
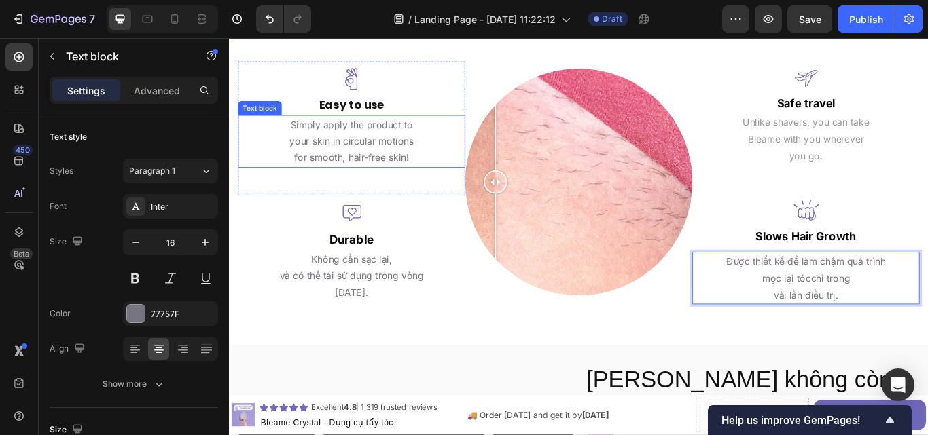
click at [393, 174] on span "for smooth, hair-free skin!" at bounding box center [372, 178] width 134 height 14
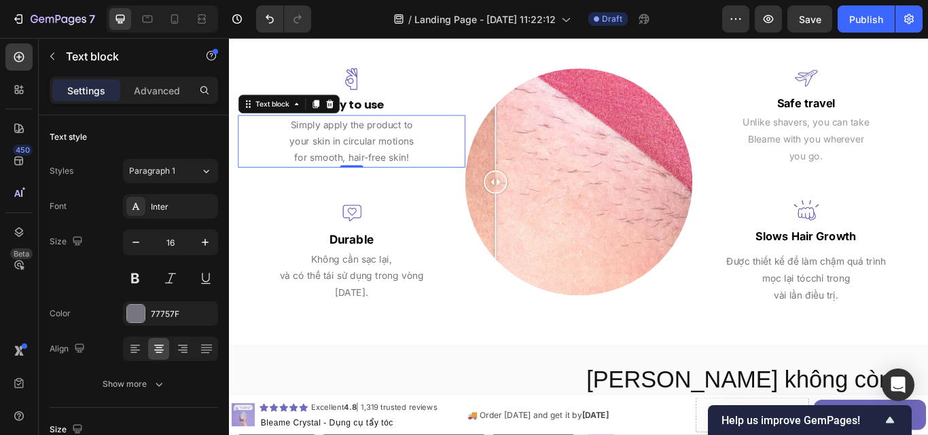
click at [393, 174] on span "for smooth, hair-free skin!" at bounding box center [372, 178] width 134 height 14
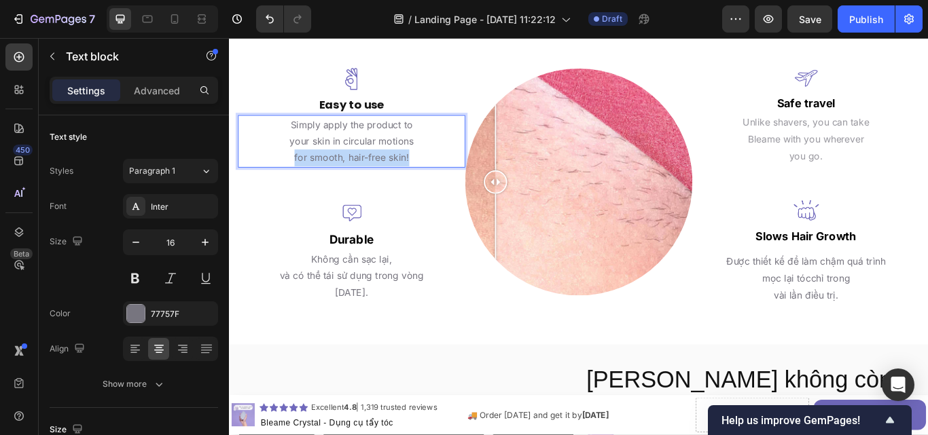
click at [393, 174] on span "for smooth, hair-free skin!" at bounding box center [372, 178] width 134 height 14
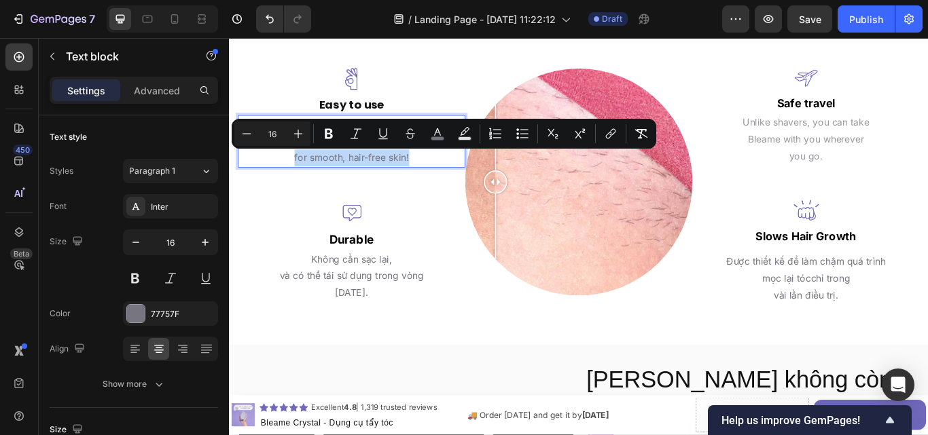
click at [393, 174] on span "for smooth, hair-free skin!" at bounding box center [372, 178] width 134 height 14
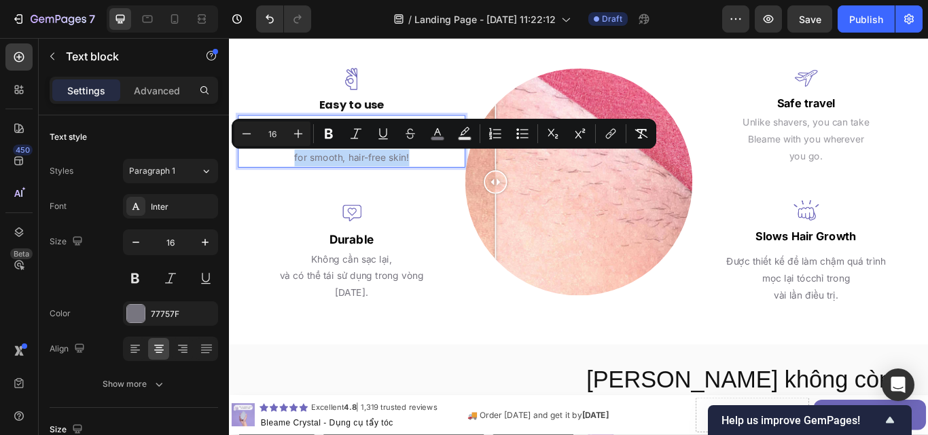
click at [393, 174] on span "for smooth, hair-free skin!" at bounding box center [372, 178] width 134 height 14
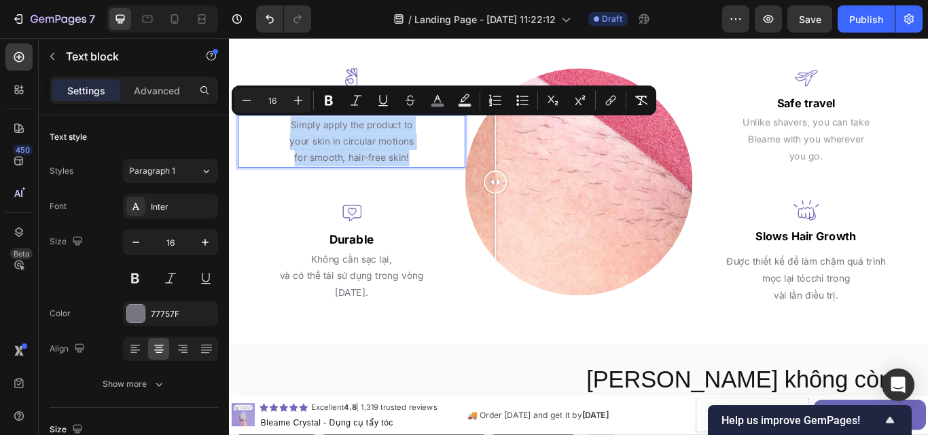
copy div "Simply apply the product to your skin in circular motions for smooth, hair-free…"
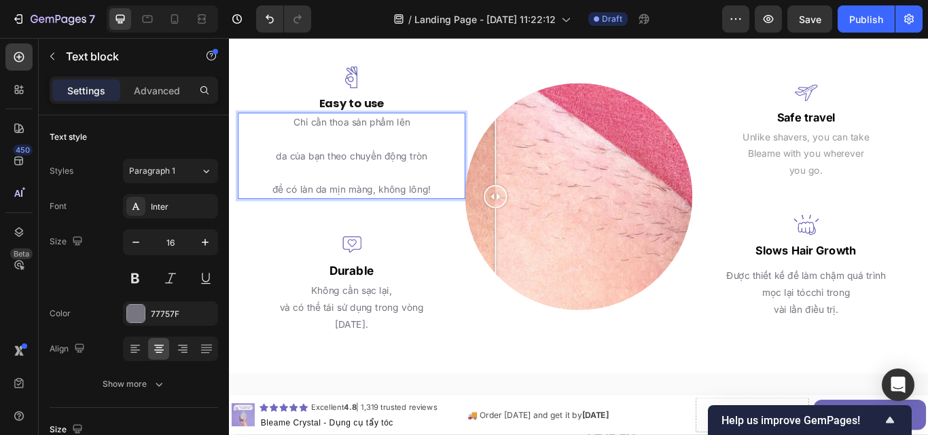
click at [275, 211] on p "để có làn da mịn màng, không lông!" at bounding box center [371, 215] width 262 height 20
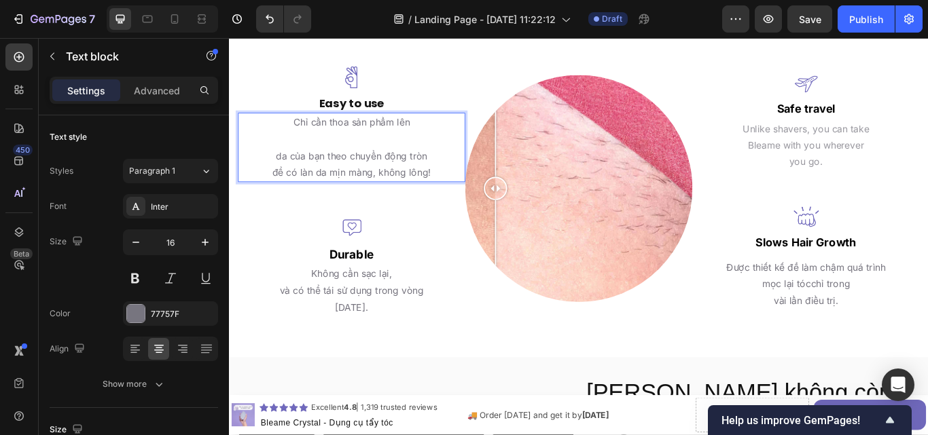
click at [273, 179] on p "da của bạn theo chuyển động tròn" at bounding box center [371, 176] width 262 height 20
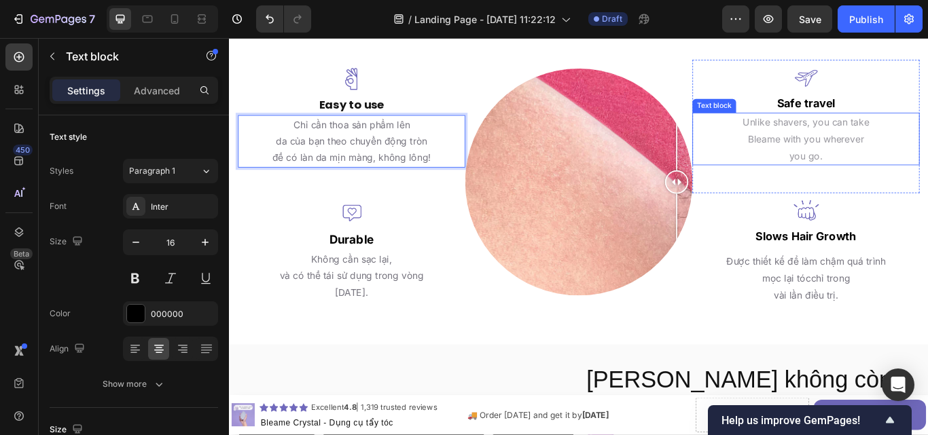
click at [922, 158] on span "Bleame with you wherever" at bounding box center [901, 156] width 135 height 14
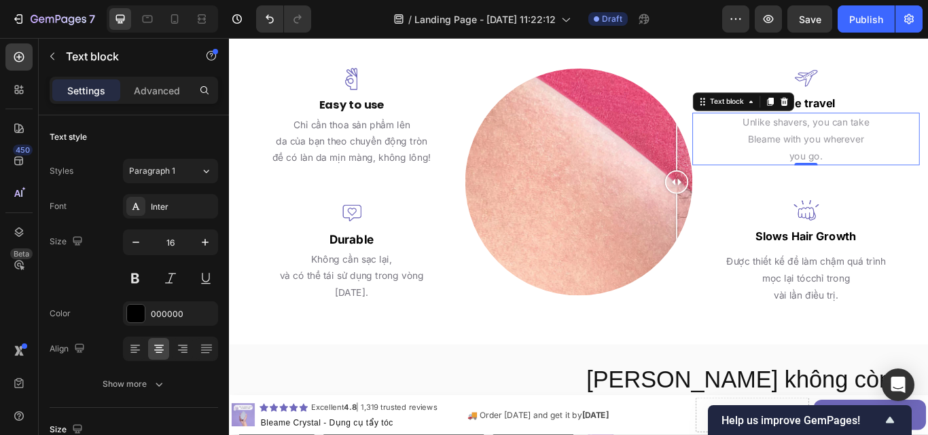
click at [922, 158] on span "Bleame with you wherever" at bounding box center [901, 156] width 135 height 14
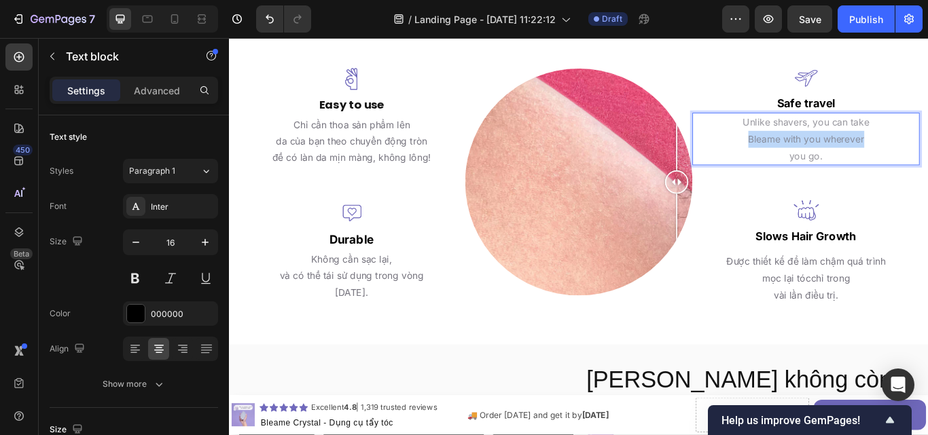
click at [922, 158] on span "Bleame with you wherever" at bounding box center [901, 156] width 135 height 14
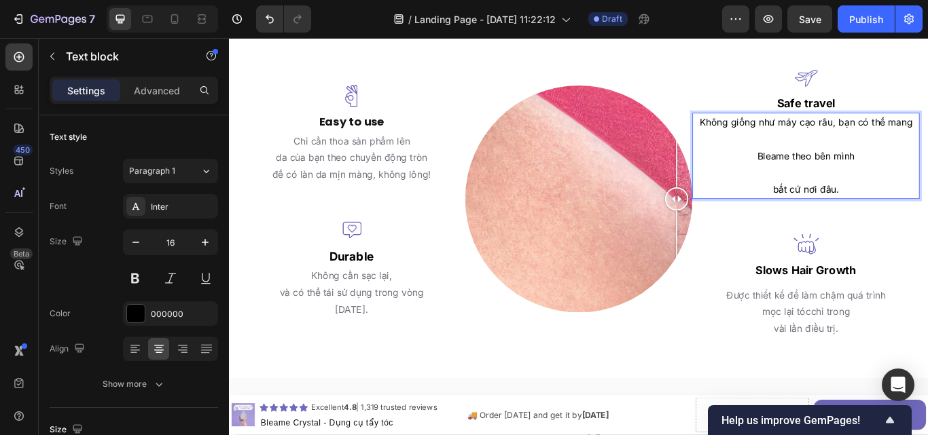
click at [852, 213] on p "bất cứ nơi đâu." at bounding box center [901, 215] width 262 height 20
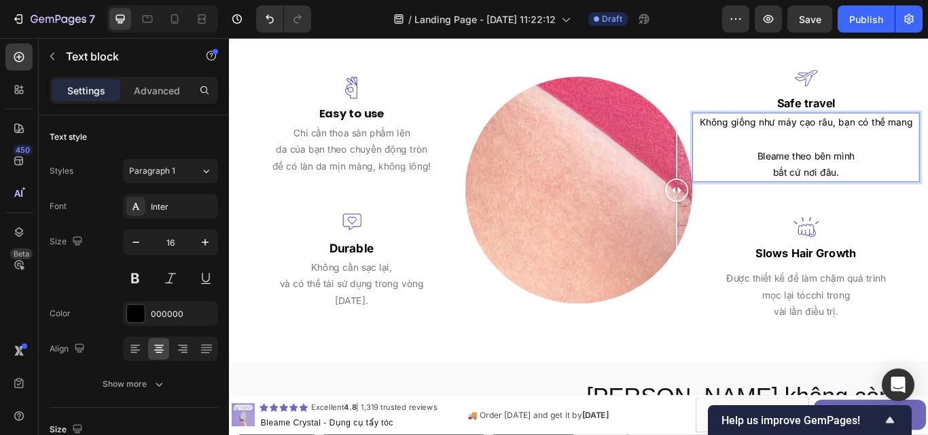
click at [832, 168] on p "Bleame theo bên mình" at bounding box center [901, 176] width 262 height 20
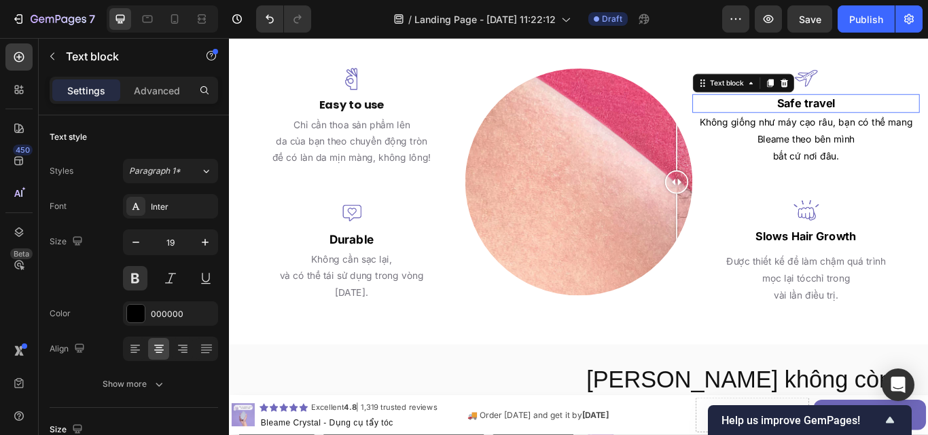
click at [909, 112] on p "Safe travel" at bounding box center [901, 115] width 262 height 20
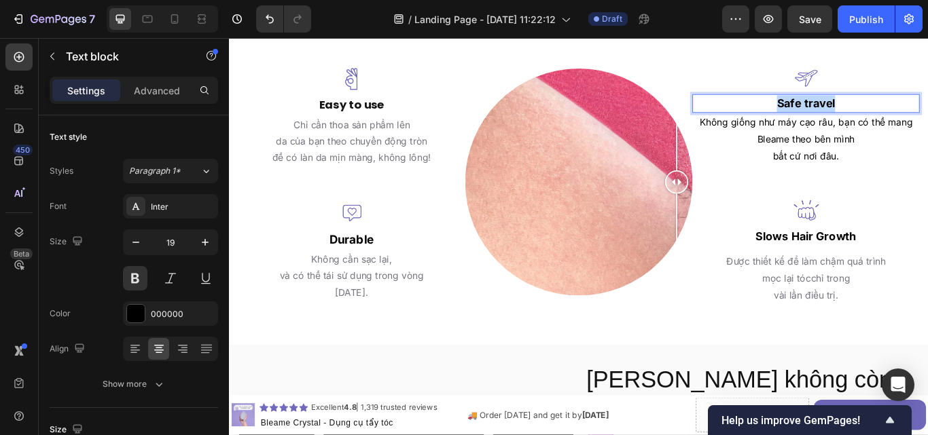
click at [909, 112] on p "Safe travel" at bounding box center [901, 115] width 262 height 20
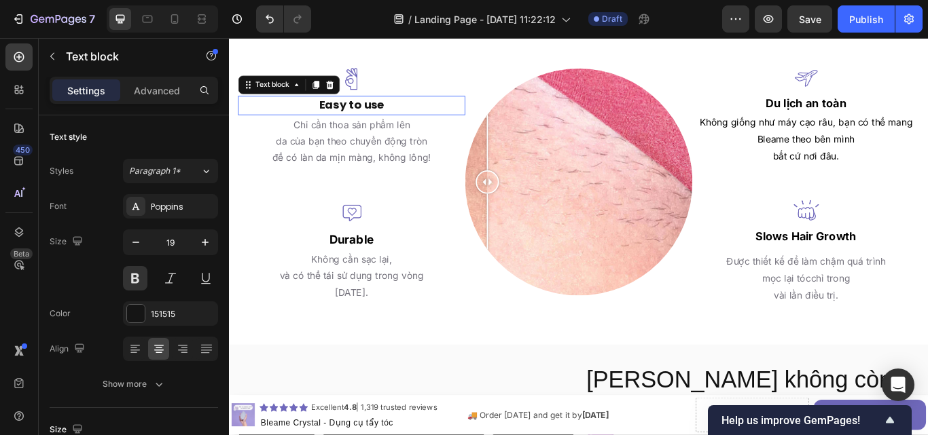
click at [393, 118] on p "Easy to use" at bounding box center [371, 117] width 262 height 20
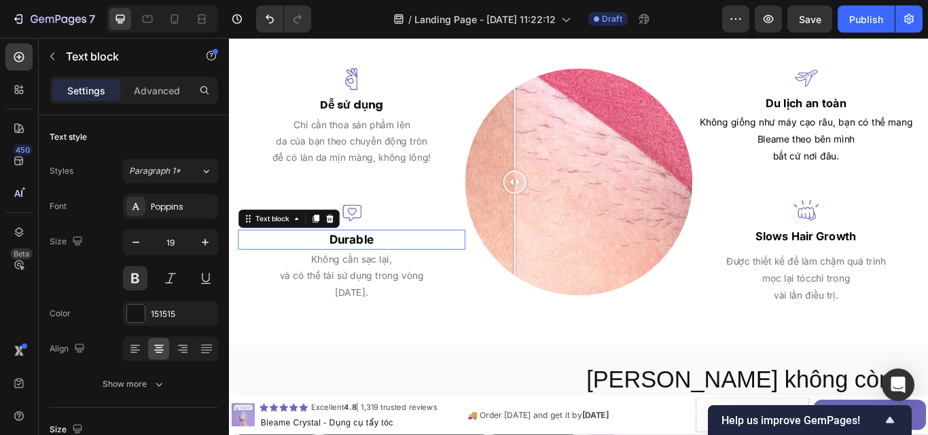
click at [401, 272] on p "Durable" at bounding box center [371, 273] width 262 height 20
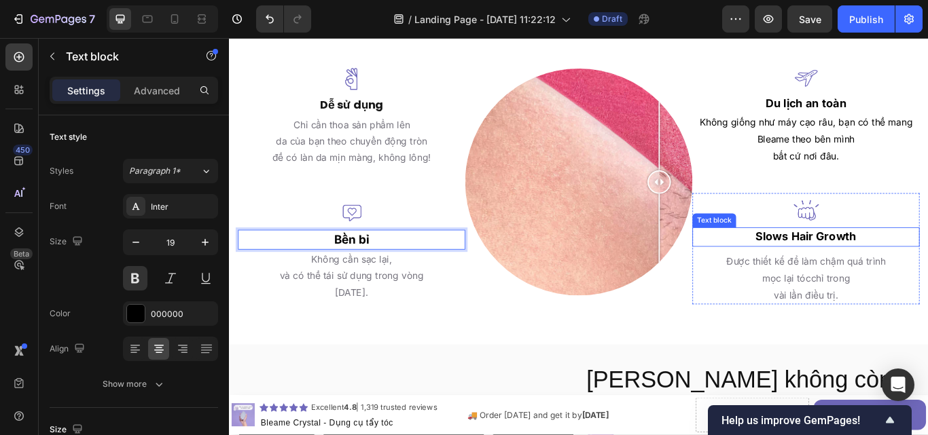
click at [927, 263] on p "Slows Hair Growth" at bounding box center [901, 271] width 262 height 20
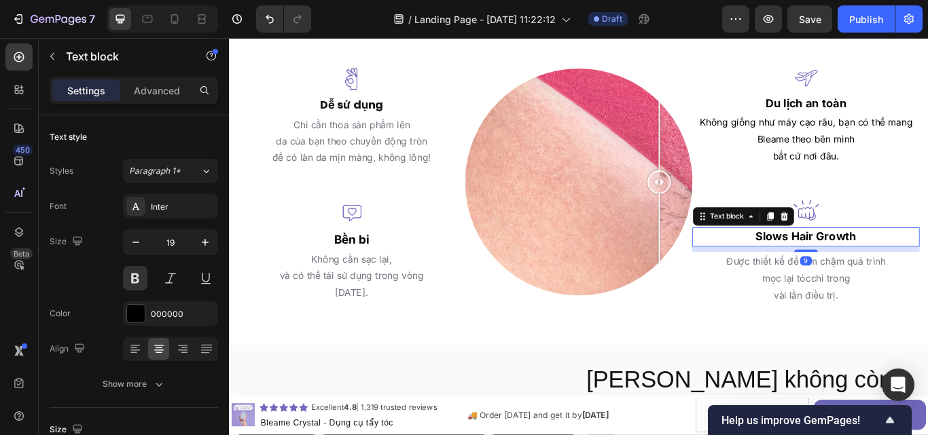
click at [927, 263] on p "Slows Hair Growth" at bounding box center [901, 271] width 262 height 20
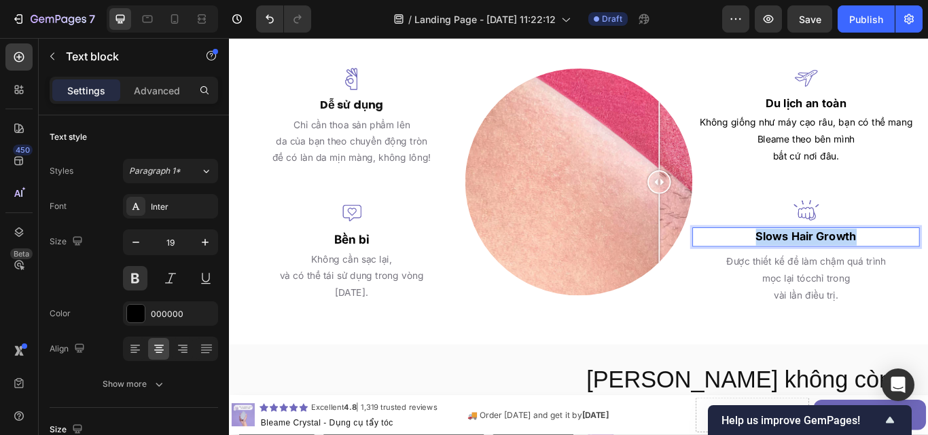
click at [927, 263] on p "Slows Hair Growth" at bounding box center [901, 271] width 262 height 20
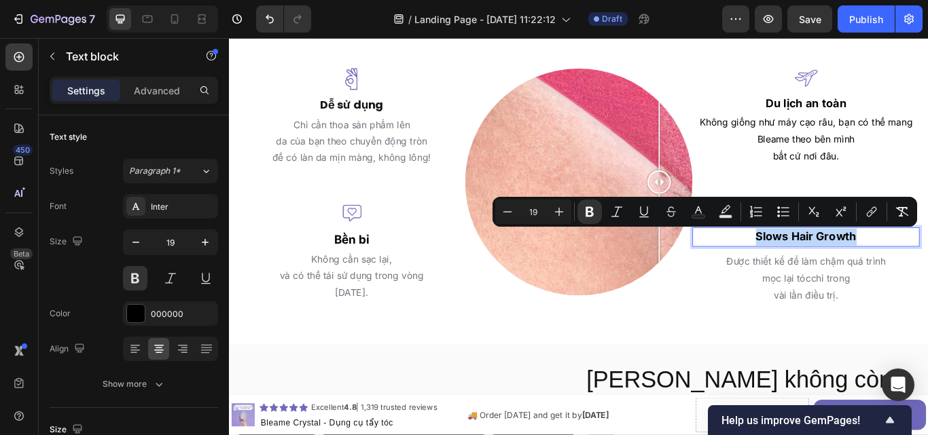
click at [927, 266] on p "Slows Hair Growth" at bounding box center [901, 271] width 262 height 20
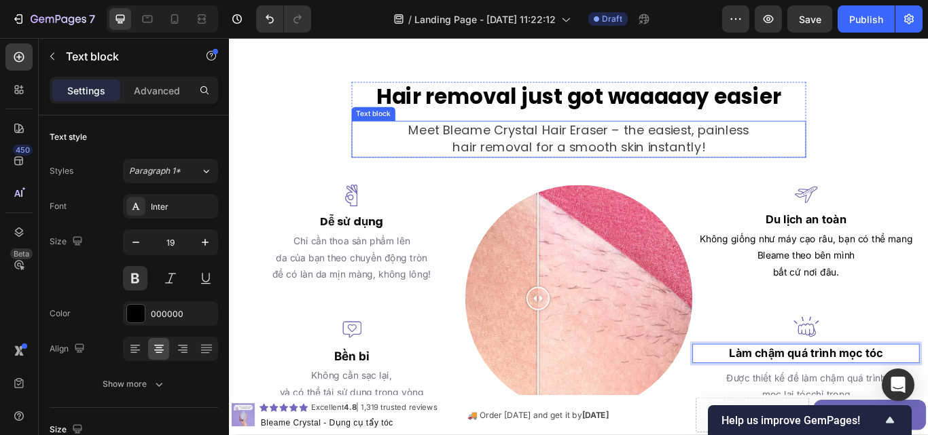
scroll to position [1742, 0]
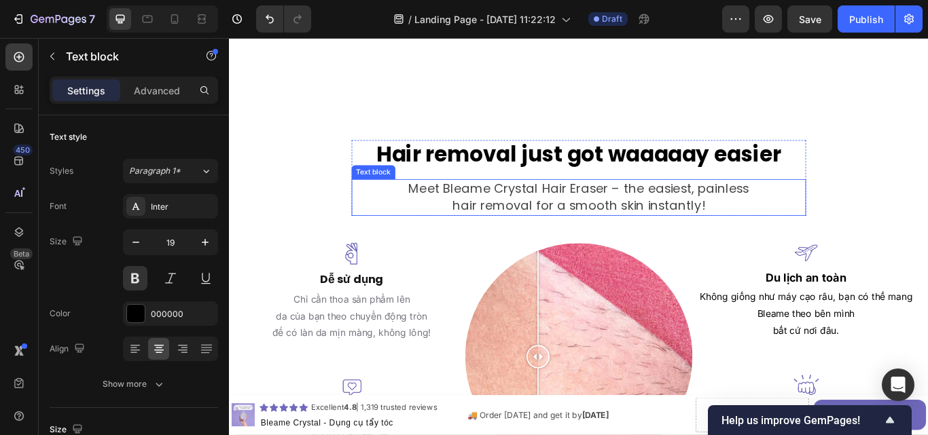
click at [565, 217] on span "Meet Bleame Crystal Hair Eraser – the easiest, painless" at bounding box center [636, 214] width 397 height 20
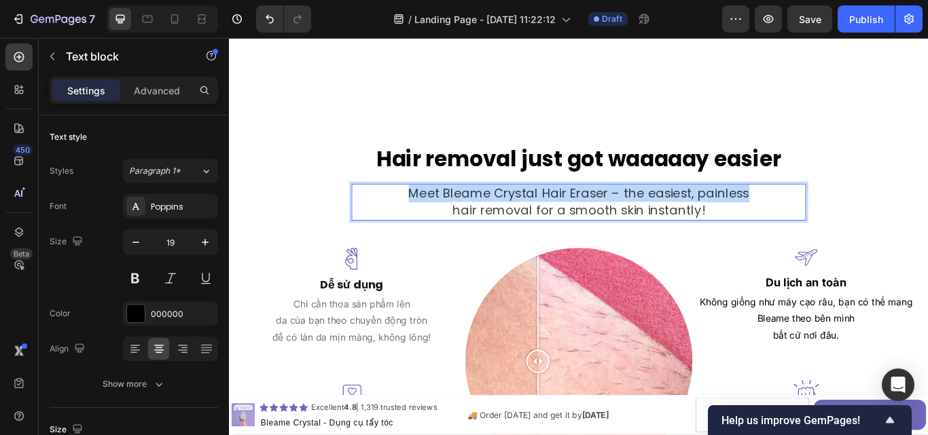
click at [565, 217] on span "Meet Bleame Crystal Hair Eraser – the easiest, painless" at bounding box center [636, 219] width 397 height 20
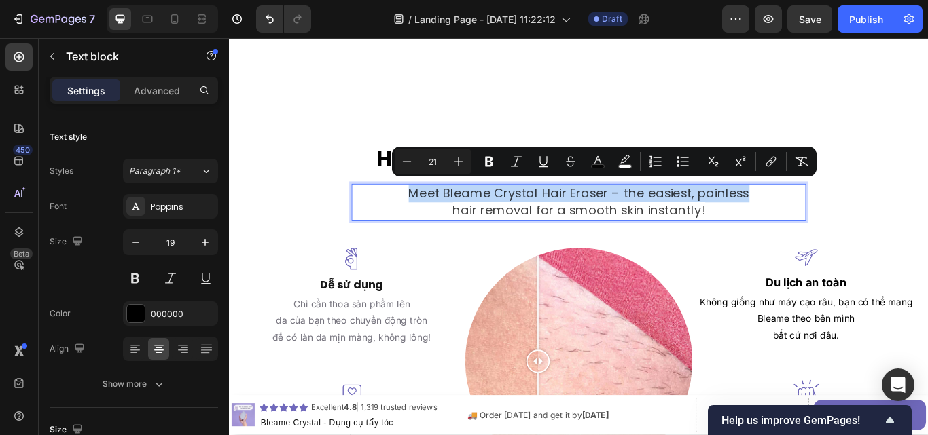
click at [565, 217] on span "Meet Bleame Crystal Hair Eraser – the easiest, painless" at bounding box center [636, 219] width 397 height 20
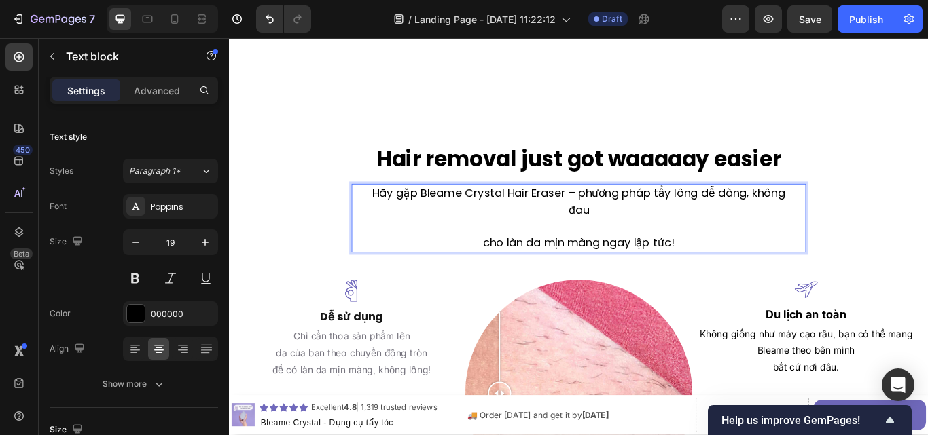
click at [496, 274] on p "cho làn da mịn màng ngay lập tức!" at bounding box center [636, 278] width 505 height 20
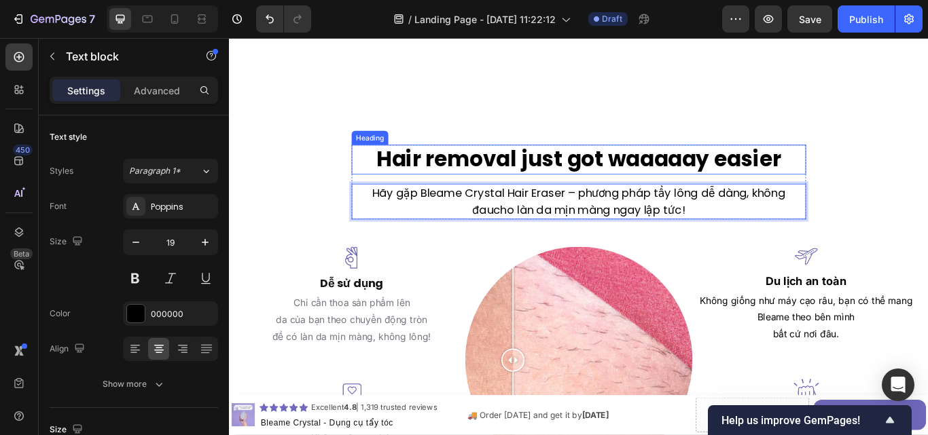
click at [554, 164] on strong "Hair removal just got waaaaay easier" at bounding box center [636, 179] width 471 height 35
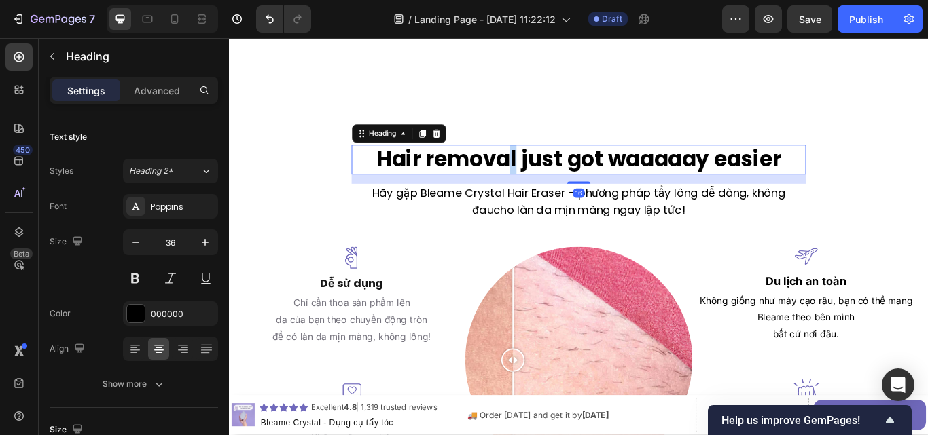
click at [555, 169] on strong "Hair removal just got waaaaay easier" at bounding box center [636, 179] width 471 height 35
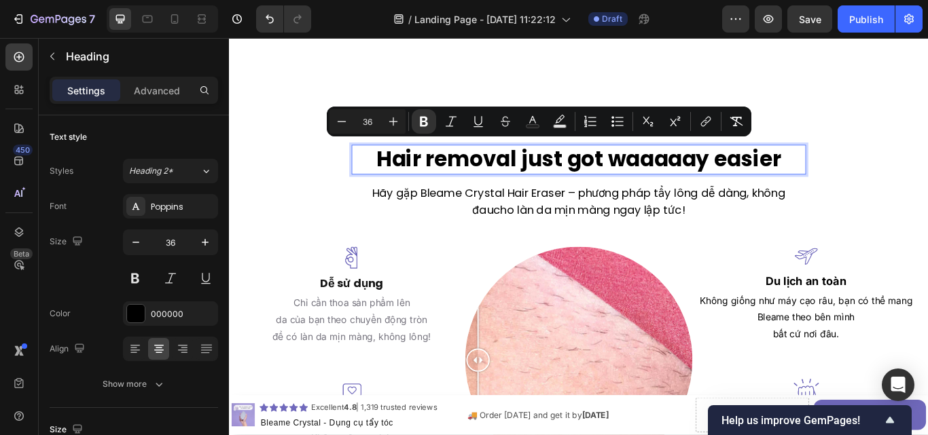
click at [572, 175] on strong "Hair removal just got waaaaay easier" at bounding box center [636, 179] width 471 height 35
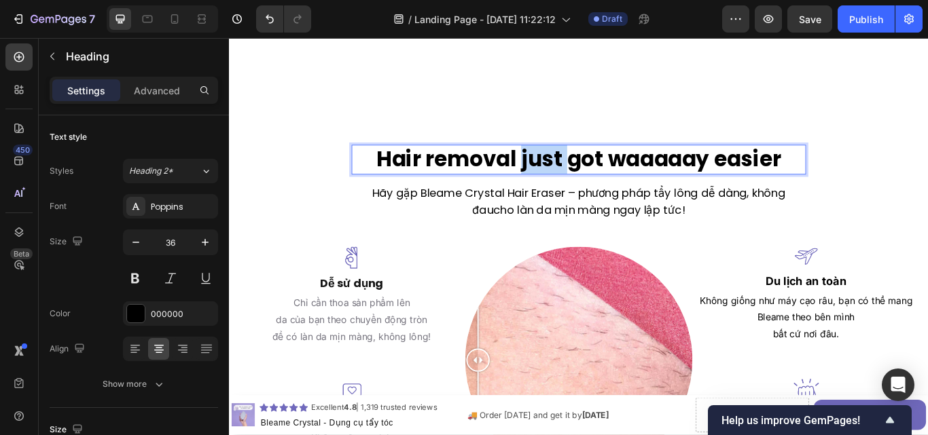
click at [572, 175] on strong "Hair removal just got waaaaay easier" at bounding box center [636, 179] width 471 height 35
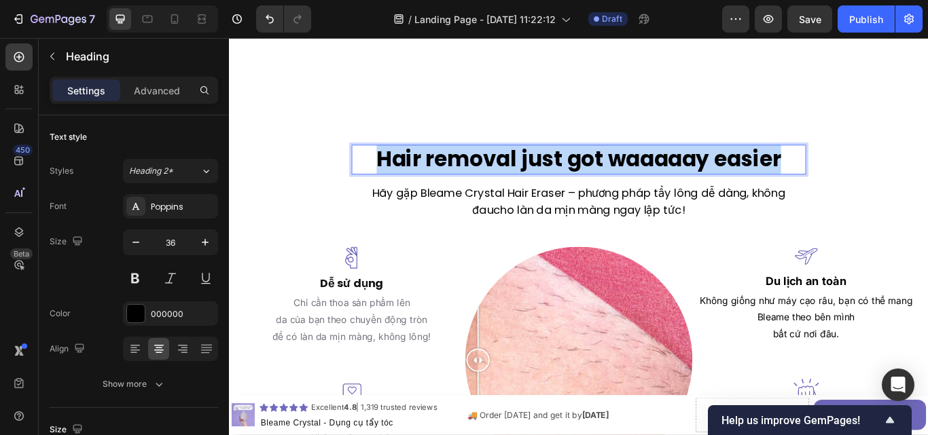
click at [572, 175] on strong "Hair removal just got waaaaay easier" at bounding box center [636, 179] width 471 height 35
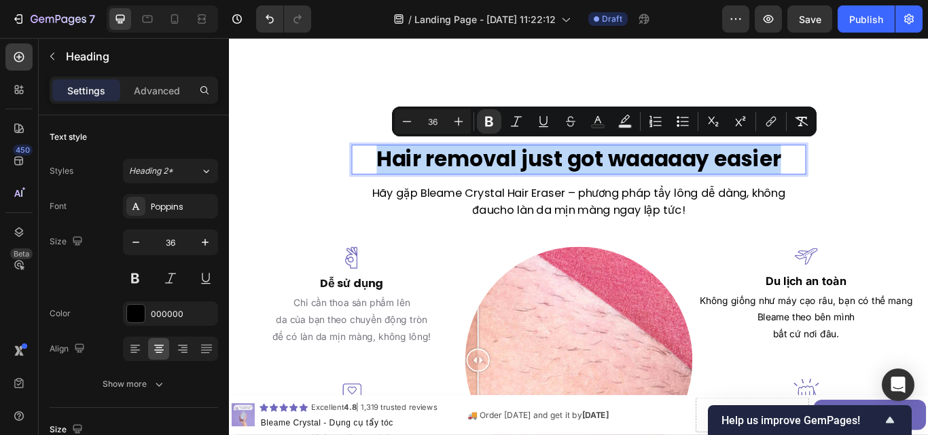
click at [572, 175] on strong "Hair removal just got waaaaay easier" at bounding box center [636, 179] width 471 height 35
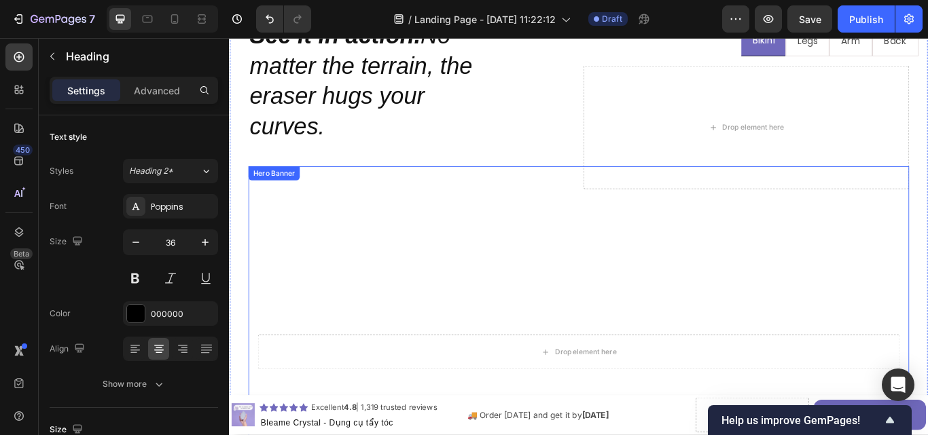
scroll to position [1199, 0]
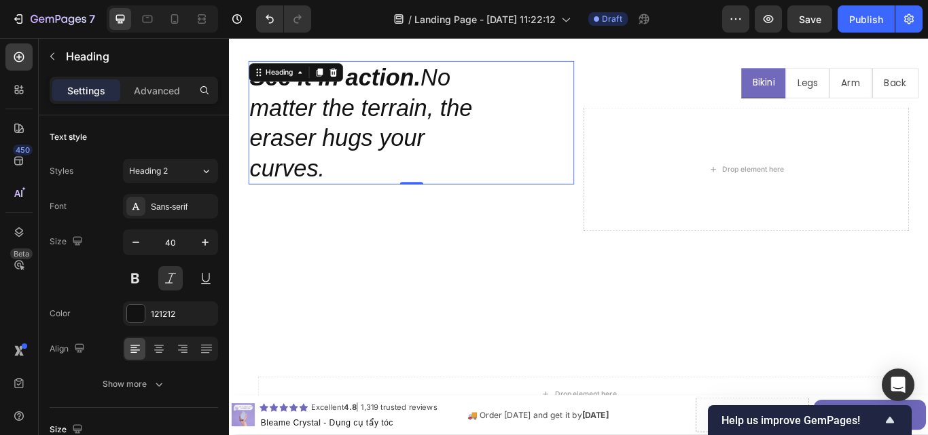
click at [295, 177] on h2 "See it in action. No matter the terrain, the eraser hugs your curves." at bounding box center [441, 137] width 380 height 144
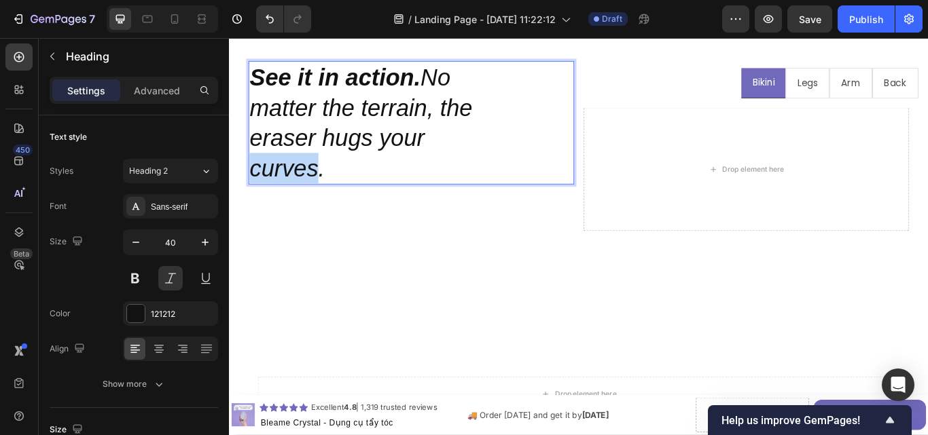
click at [295, 177] on p "See it in action. No matter the terrain, the eraser hugs your curves." at bounding box center [441, 137] width 377 height 141
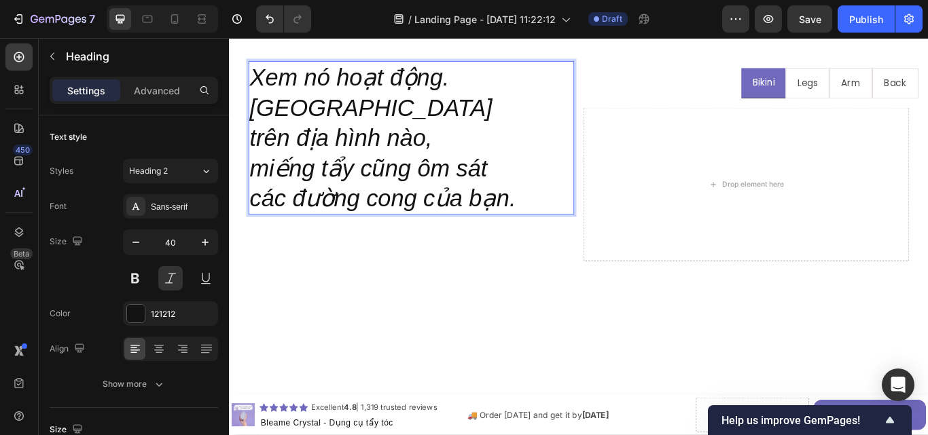
click at [478, 85] on p "Xem nó hoạt động. [GEOGRAPHIC_DATA]" at bounding box center [441, 102] width 377 height 71
click at [483, 84] on p "Xem nó hoạt động. [GEOGRAPHIC_DATA]" at bounding box center [441, 102] width 377 height 71
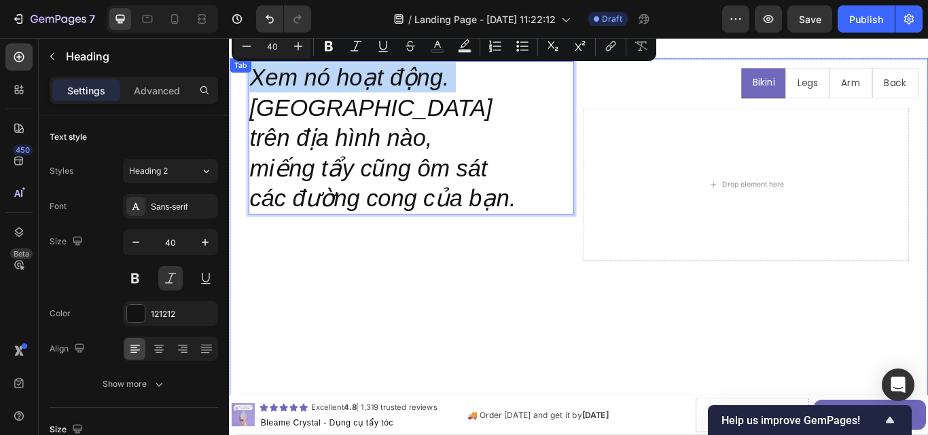
drag, startPoint x: 483, startPoint y: 84, endPoint x: 240, endPoint y: 88, distance: 243.1
click at [240, 88] on div "Bikini Legs Arm Back Xem nó hoạt động. Dù trên địa hình nào, miếng tẩy cũng ôm …" at bounding box center [636, 395] width 792 height 644
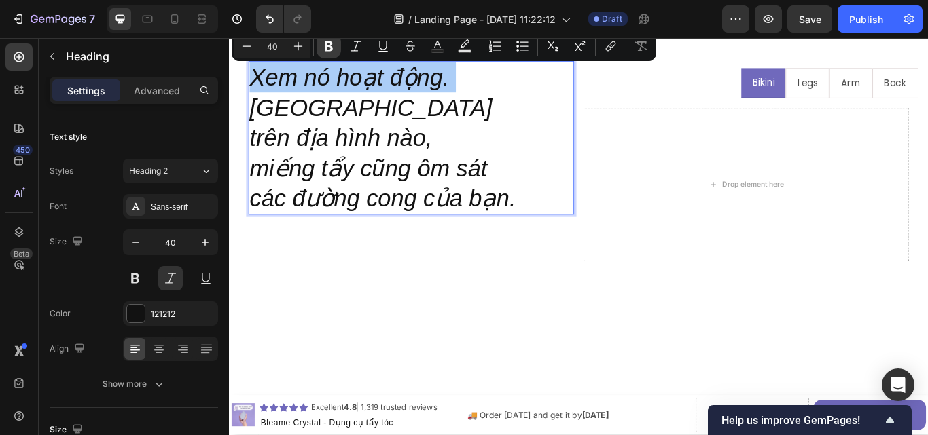
click at [331, 45] on icon "Editor contextual toolbar" at bounding box center [329, 46] width 8 height 10
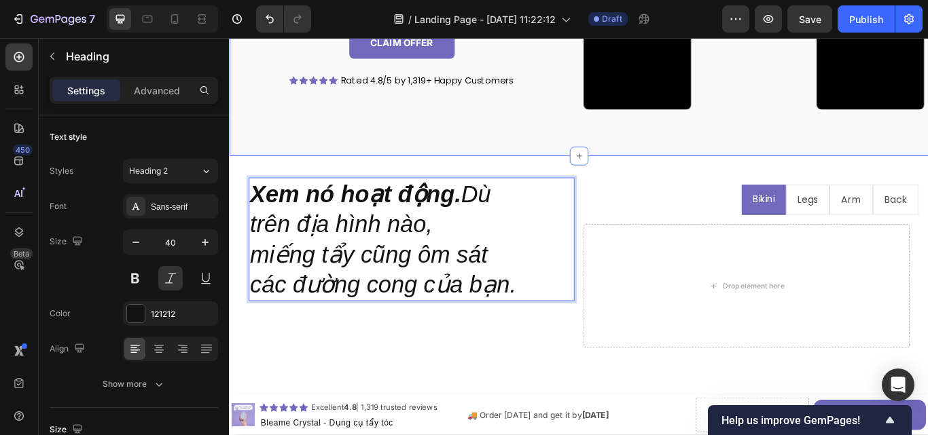
scroll to position [928, 0]
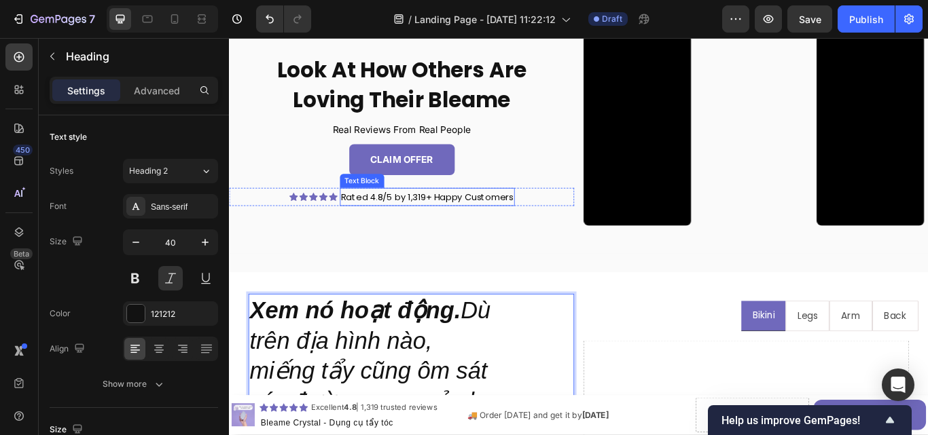
click at [452, 225] on p "Rated 4.8/5 by 1,319+ Happy Customers" at bounding box center [459, 224] width 201 height 18
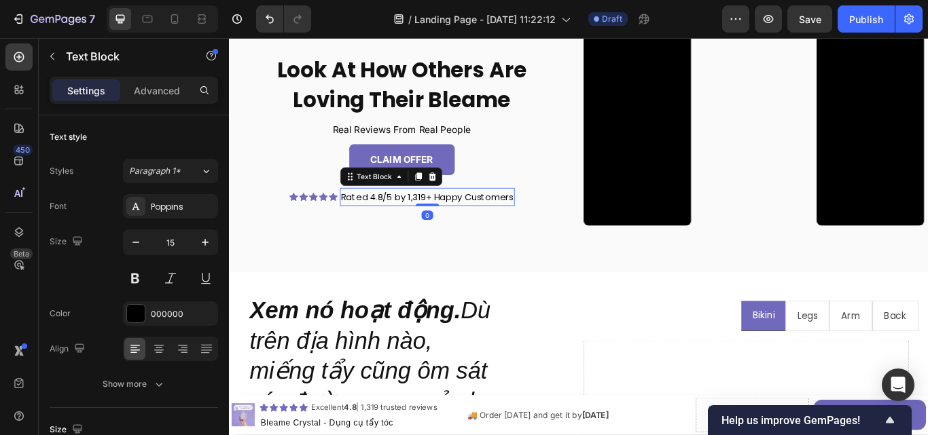
click at [452, 225] on p "Rated 4.8/5 by 1,319+ Happy Customers" at bounding box center [459, 224] width 201 height 18
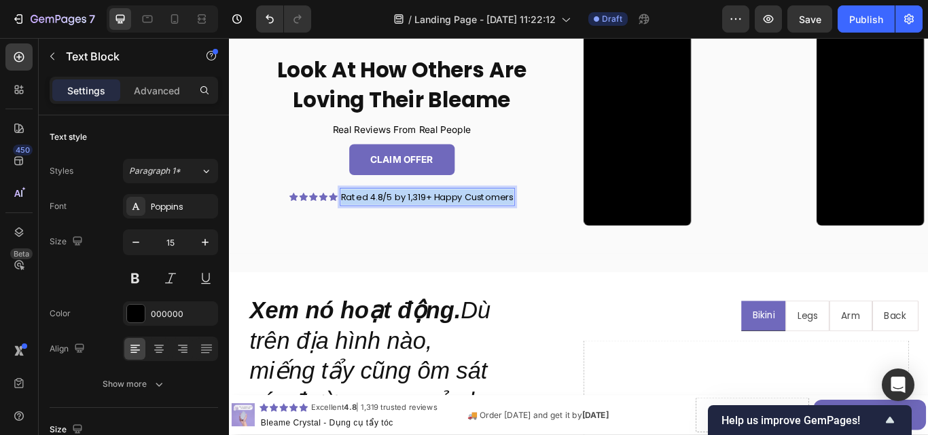
click at [452, 225] on p "Rated 4.8/5 by 1,319+ Happy Customers" at bounding box center [459, 224] width 201 height 18
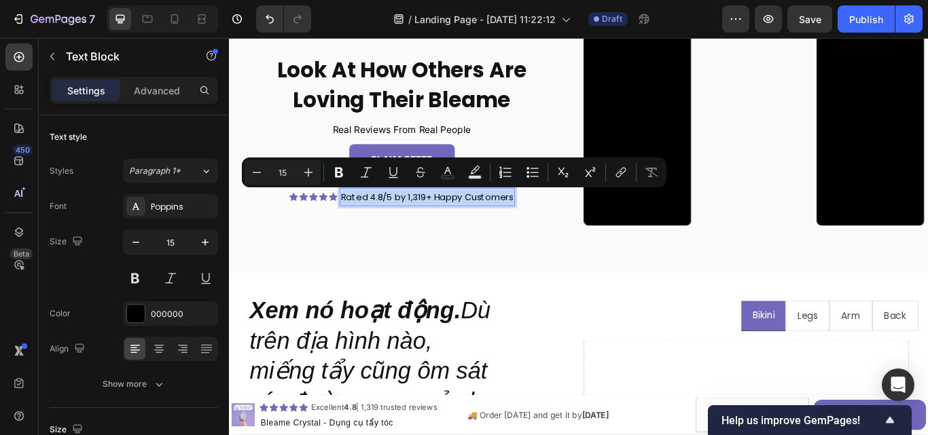
click at [452, 225] on p "Rated 4.8/5 by 1,319+ Happy Customers" at bounding box center [459, 224] width 201 height 18
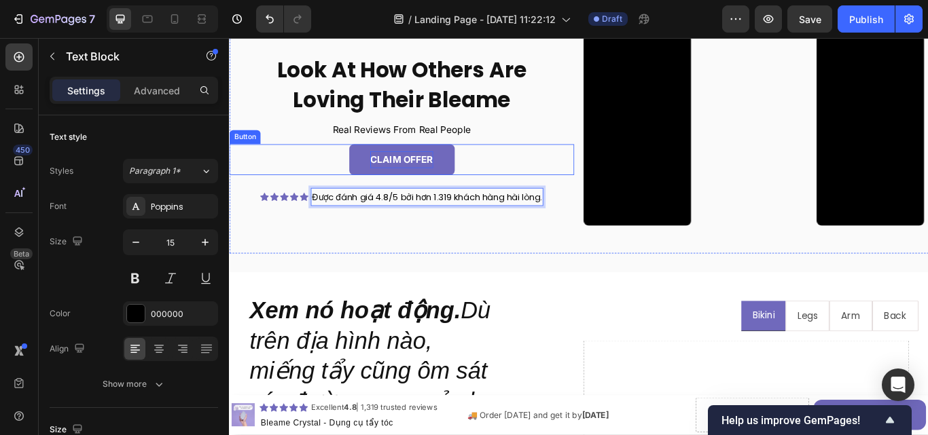
click at [454, 177] on p "CLAIM OFFER" at bounding box center [429, 180] width 73 height 20
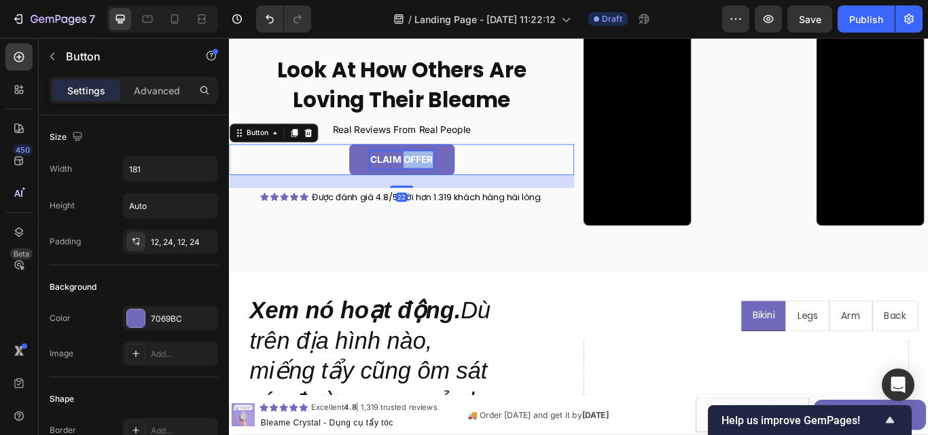
click at [454, 177] on p "CLAIM OFFER" at bounding box center [429, 180] width 73 height 20
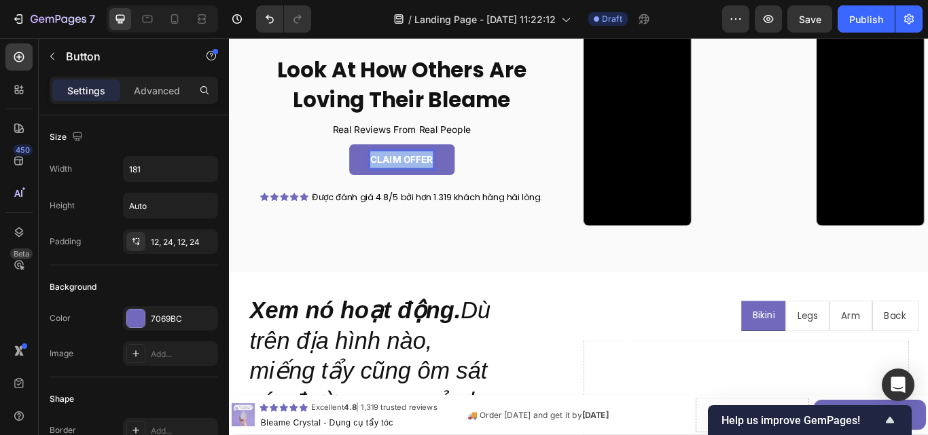
click at [454, 177] on p "CLAIM OFFER" at bounding box center [429, 180] width 73 height 20
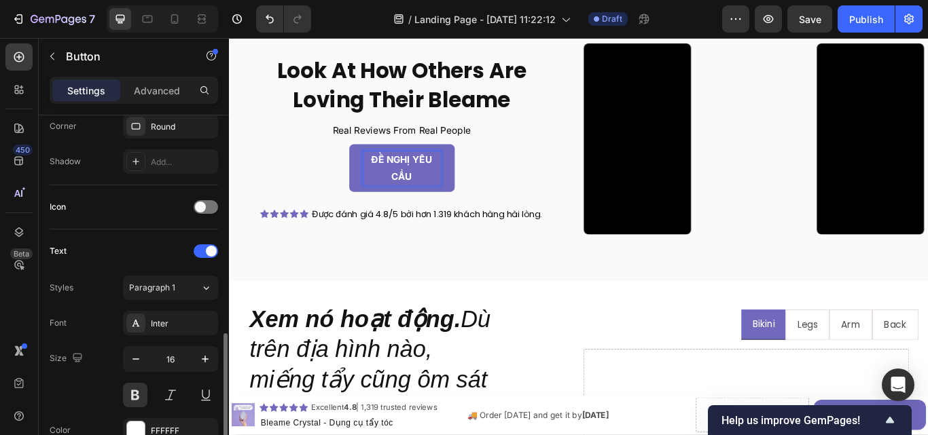
scroll to position [407, 0]
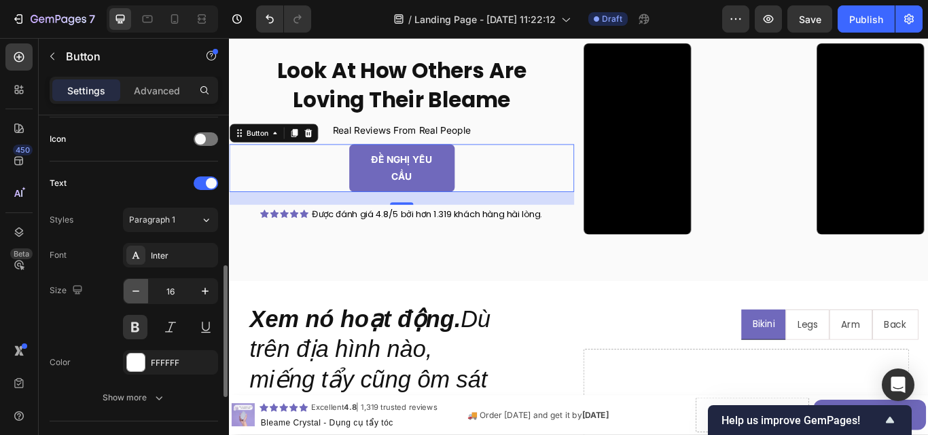
click at [132, 287] on icon "button" at bounding box center [136, 292] width 14 height 14
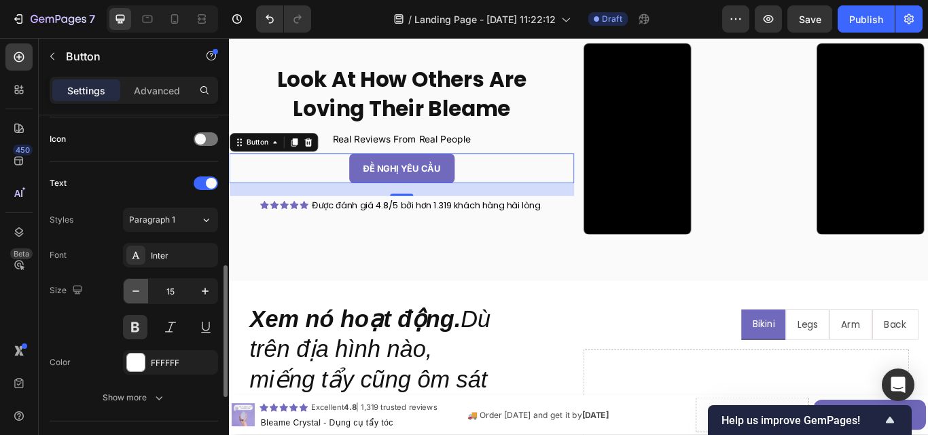
click at [132, 287] on icon "button" at bounding box center [136, 292] width 14 height 14
type input "14"
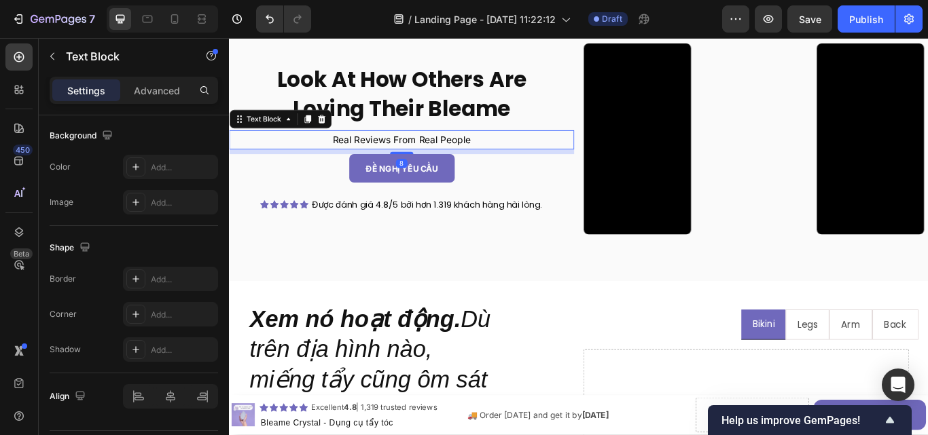
click at [480, 155] on p "Real Reviews From Real People" at bounding box center [429, 157] width 399 height 20
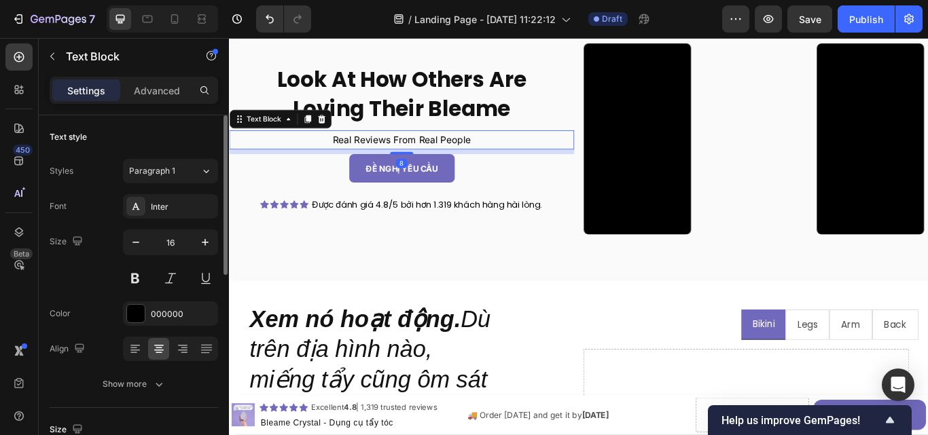
click at [480, 155] on p "Real Reviews From Real People" at bounding box center [429, 157] width 399 height 20
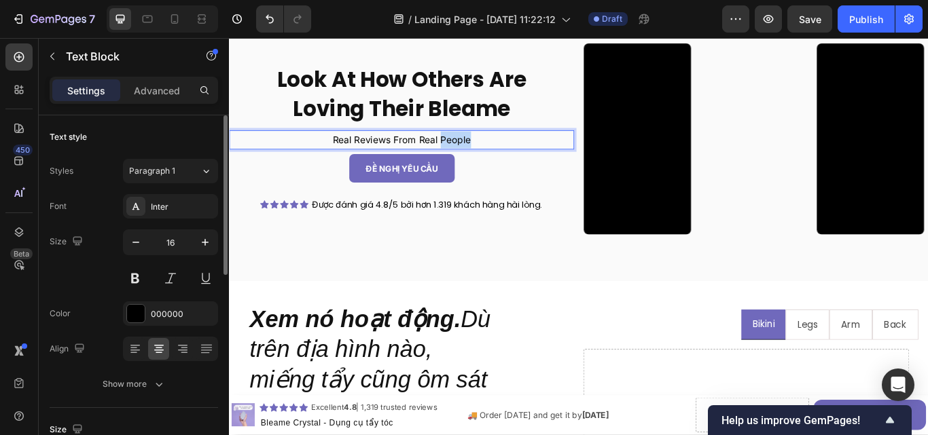
click at [480, 155] on p "Real Reviews From Real People" at bounding box center [429, 157] width 399 height 20
click at [479, 155] on p "Real Reviews From Real People" at bounding box center [429, 157] width 399 height 20
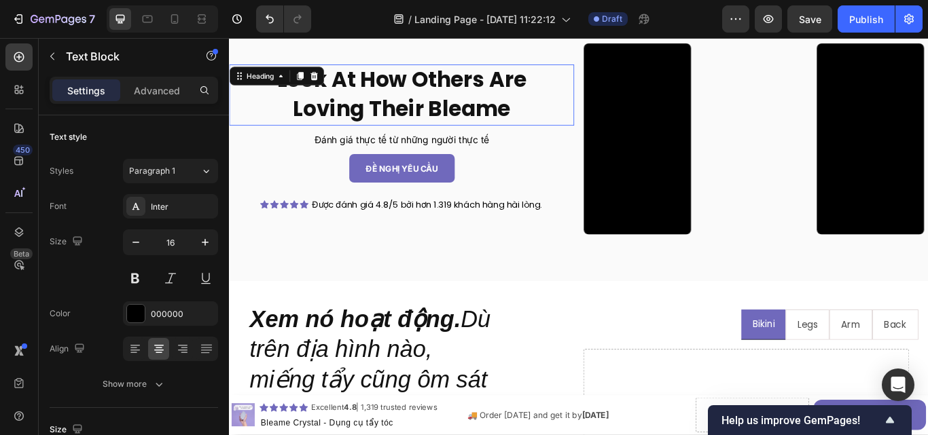
click at [483, 115] on h2 "Look At How Others Are Loving Their Bleame" at bounding box center [430, 104] width 402 height 71
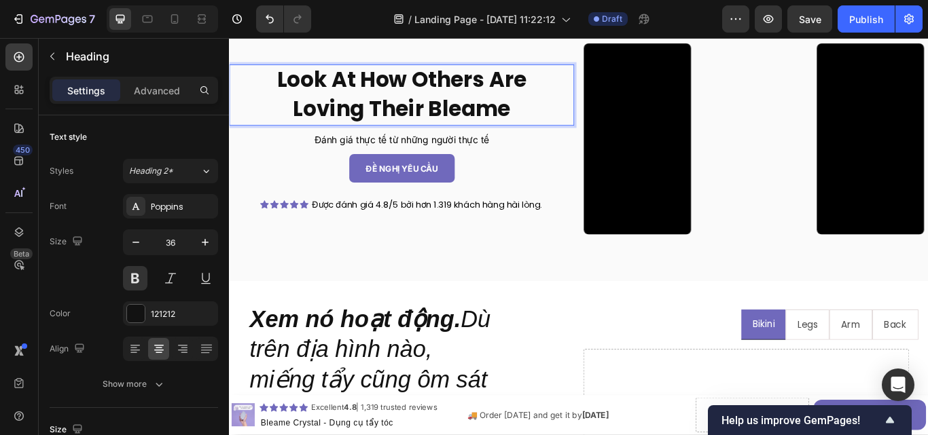
click at [485, 115] on h2 "Look At How Others Are Loving Their Bleame" at bounding box center [430, 104] width 402 height 71
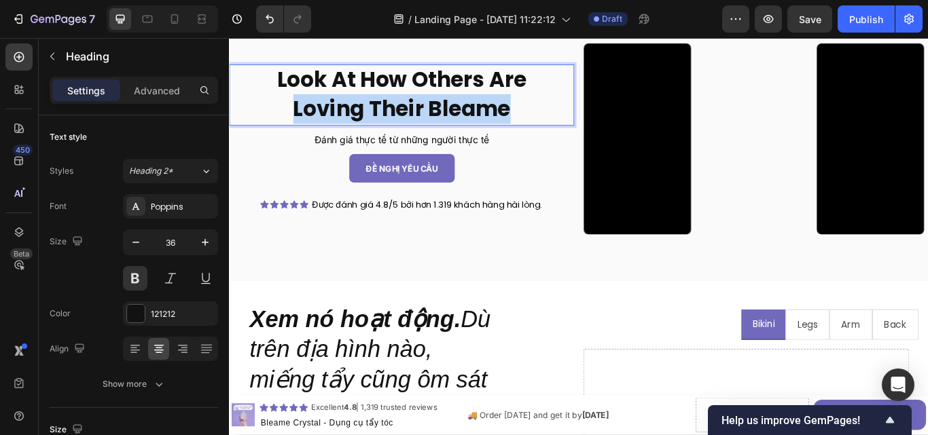
click at [485, 115] on p "Look At How Others Are Loving Their Bleame" at bounding box center [429, 105] width 399 height 69
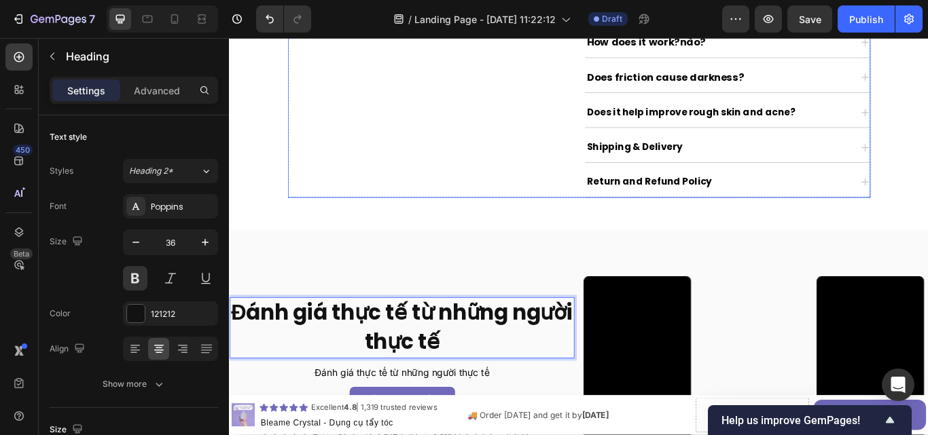
scroll to position [578, 0]
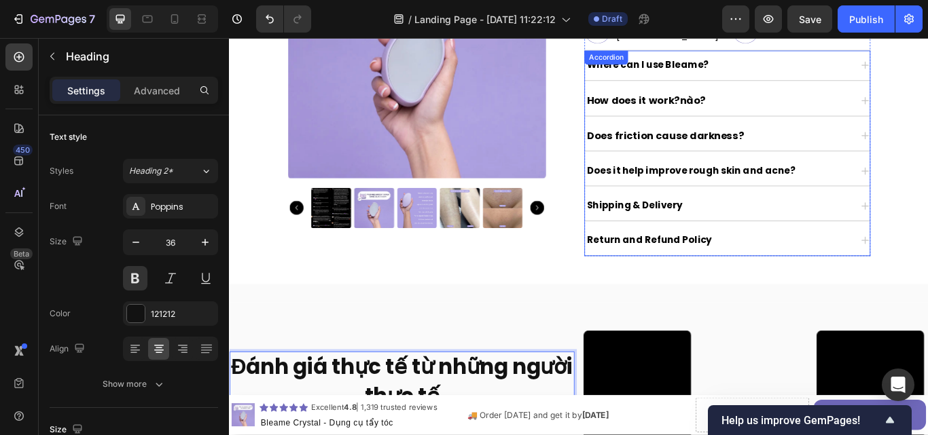
click at [807, 268] on div "Return and Refund Policy" at bounding box center [798, 275] width 310 height 24
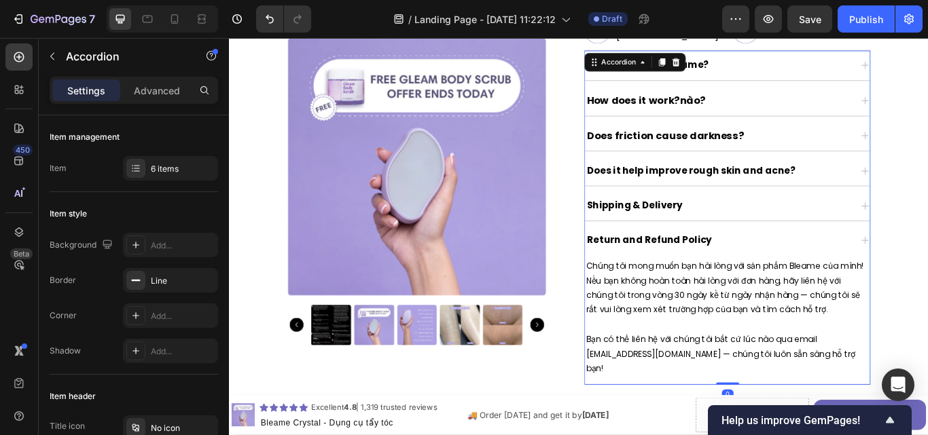
click at [765, 285] on p "Return and Refund Policy" at bounding box center [718, 275] width 146 height 20
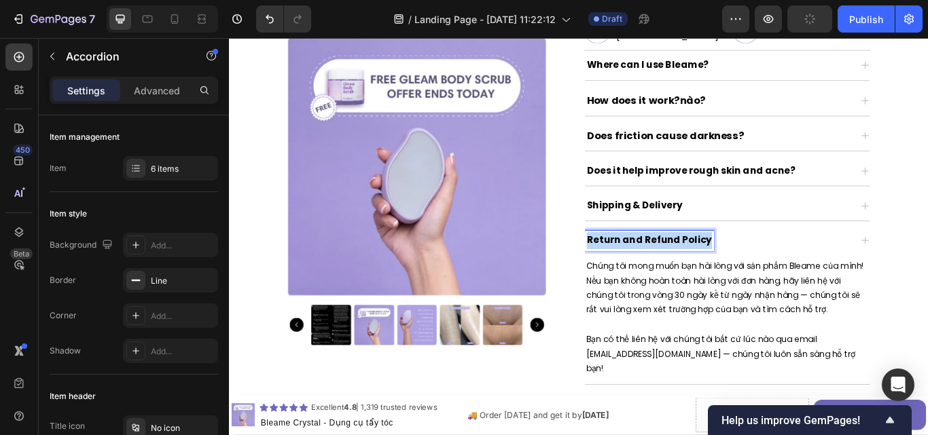
click at [765, 285] on p "Return and Refund Policy" at bounding box center [718, 275] width 146 height 20
click at [782, 328] on p "Chúng tôi mong muốn bạn hài lòng với sản phẩm Bleame của mình! Nếu bạn không ho…" at bounding box center [808, 330] width 329 height 69
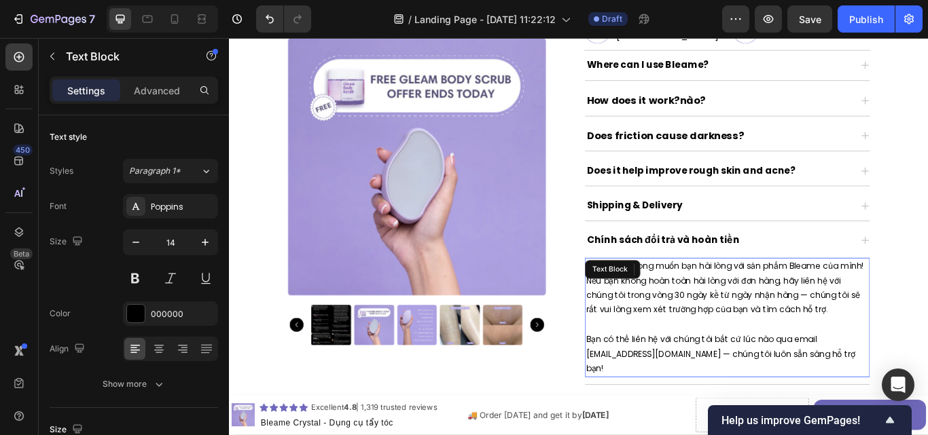
click at [782, 328] on p "Chúng tôi mong muốn bạn hài lòng với sản phẩm Bleame của mình! Nếu bạn không ho…" at bounding box center [808, 330] width 329 height 69
click at [779, 347] on p "Chúng tôi mong muốn bạn hài lòng với sản phẩm Bleame của mình! Nếu bạn không ho…" at bounding box center [808, 330] width 329 height 69
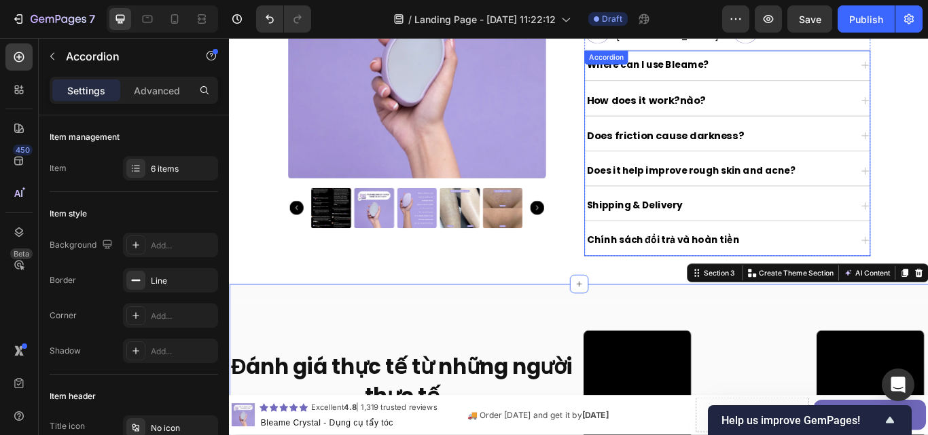
click at [874, 275] on div "Chính sách đổi trả và hoàn tiền" at bounding box center [798, 275] width 310 height 24
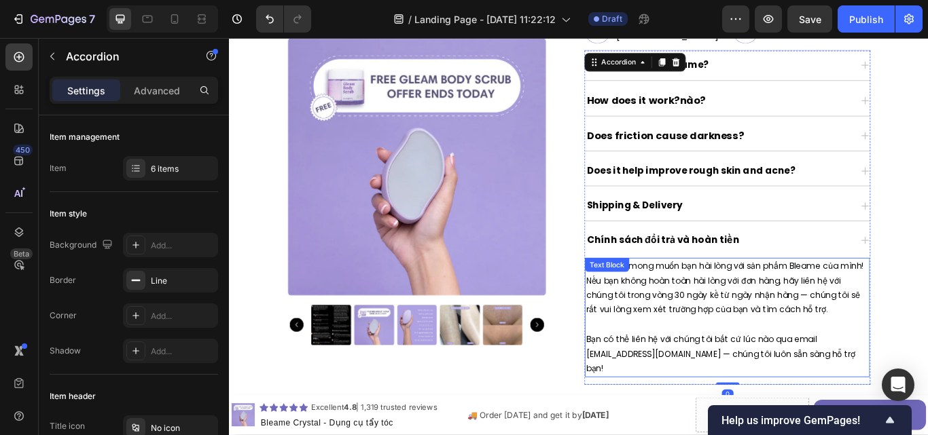
click at [761, 350] on p "Chúng tôi mong muốn bạn hài lòng với sản phẩm Bleame của mình! Nếu bạn không ho…" at bounding box center [808, 330] width 329 height 69
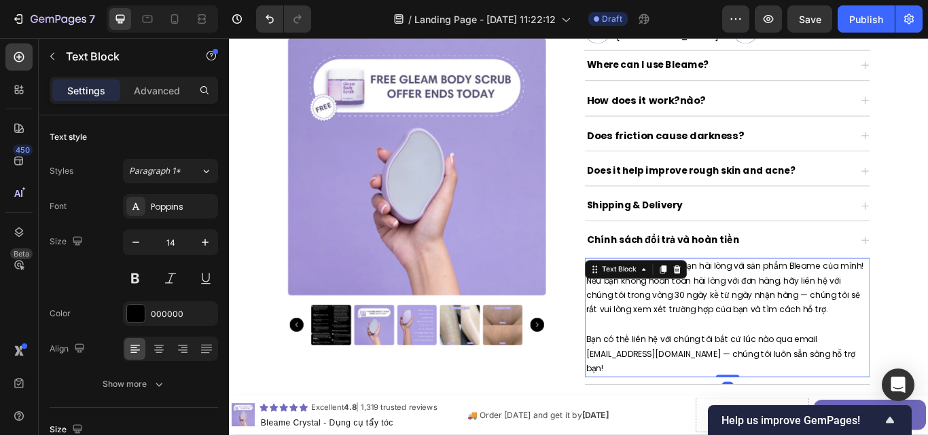
click at [761, 350] on p "Chúng tôi mong muốn bạn hài lòng với sản phẩm Bleame của mình! Nếu bạn không ho…" at bounding box center [808, 330] width 329 height 69
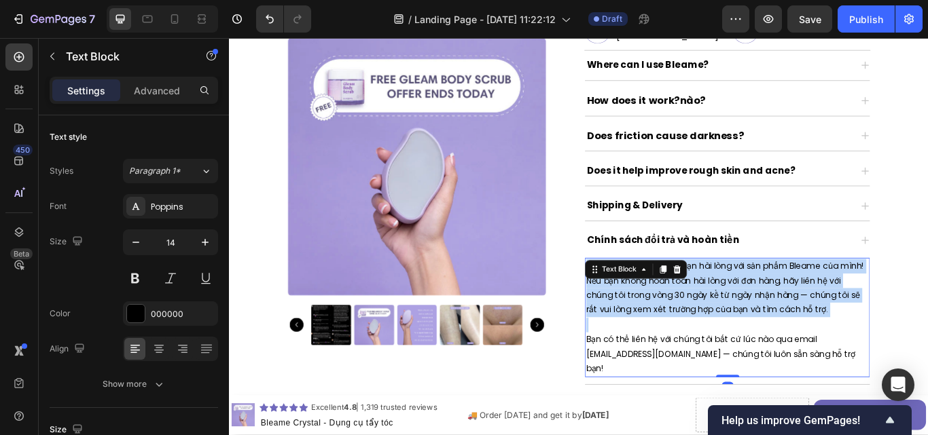
click at [761, 350] on p "Chúng tôi mong muốn bạn hài lòng với sản phẩm Bleame của mình! Nếu bạn không ho…" at bounding box center [808, 330] width 329 height 69
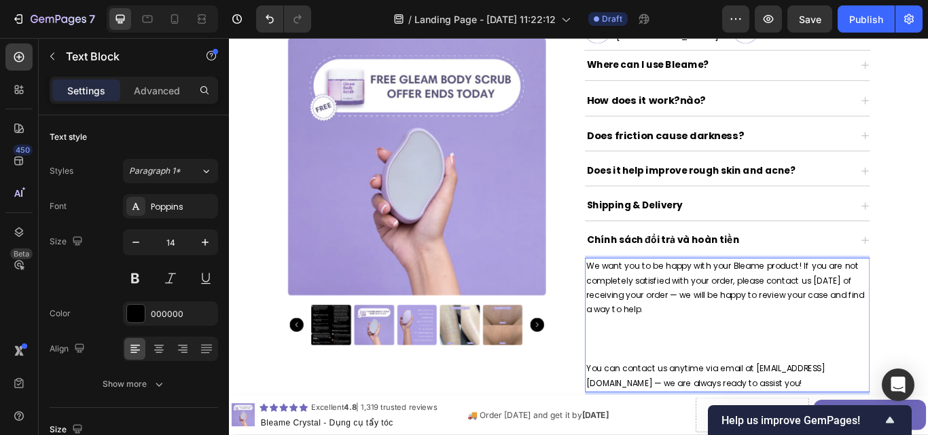
click at [644, 430] on p "You can contact us anytime via email at [EMAIL_ADDRESS][DOMAIN_NAME] — we are a…" at bounding box center [808, 433] width 329 height 34
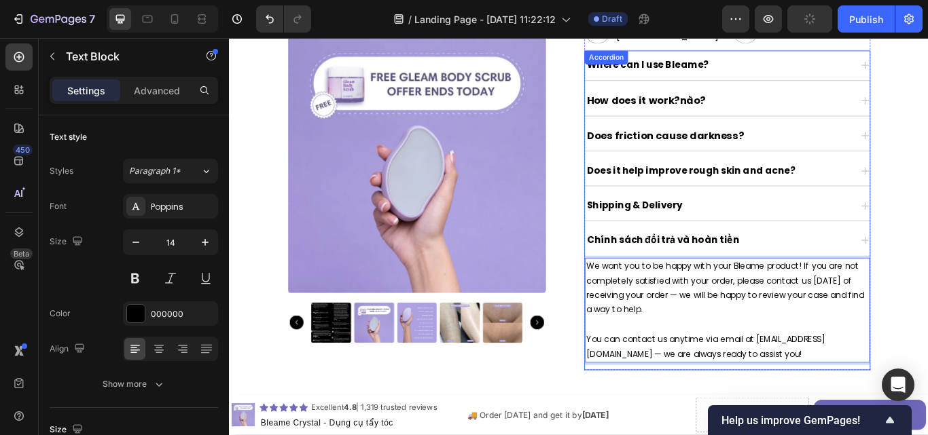
click at [739, 221] on div "Shipping & Delivery" at bounding box center [809, 234] width 332 height 35
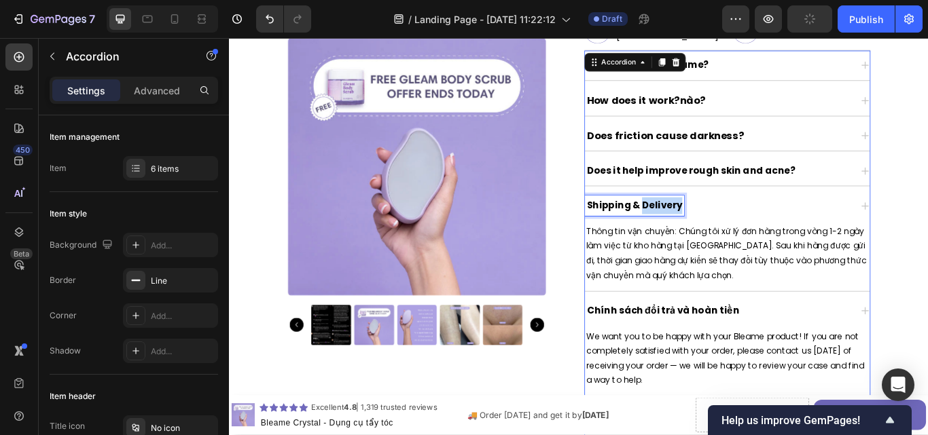
click at [739, 234] on strong "Shipping & Delivery" at bounding box center [700, 233] width 111 height 16
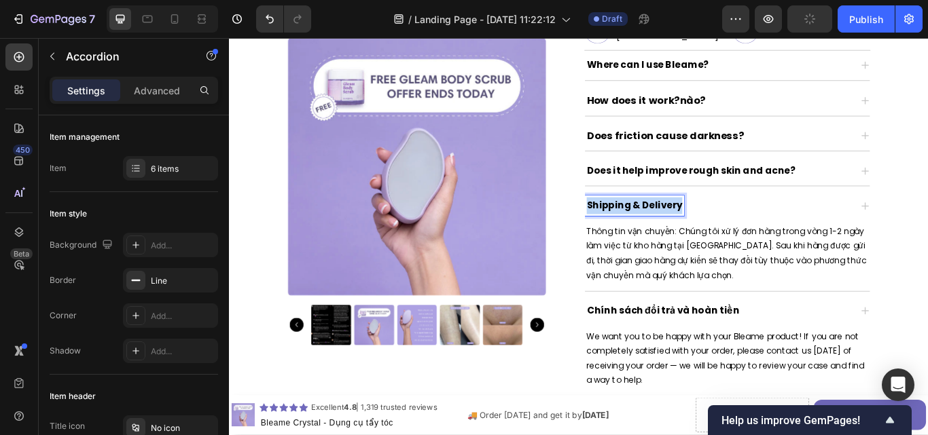
click at [739, 234] on strong "Shipping & Delivery" at bounding box center [700, 233] width 111 height 16
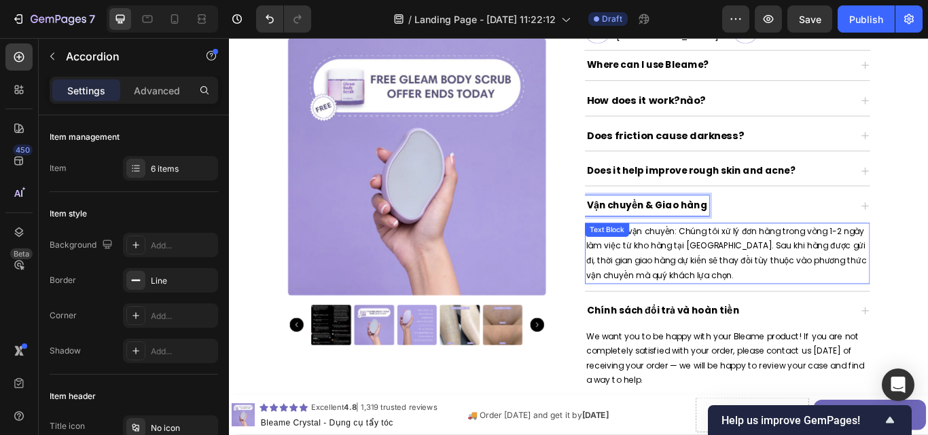
click at [735, 282] on p "Thông tin vận chuyển: Chúng tôi xử lý đơn hàng trong vòng 1-2 ngày làm việc từ …" at bounding box center [808, 289] width 329 height 69
click at [731, 284] on p "Thông tin vận chuyển: Chúng tôi xử lý đơn hàng trong vòng 1-2 ngày làm việc từ …" at bounding box center [808, 289] width 329 height 69
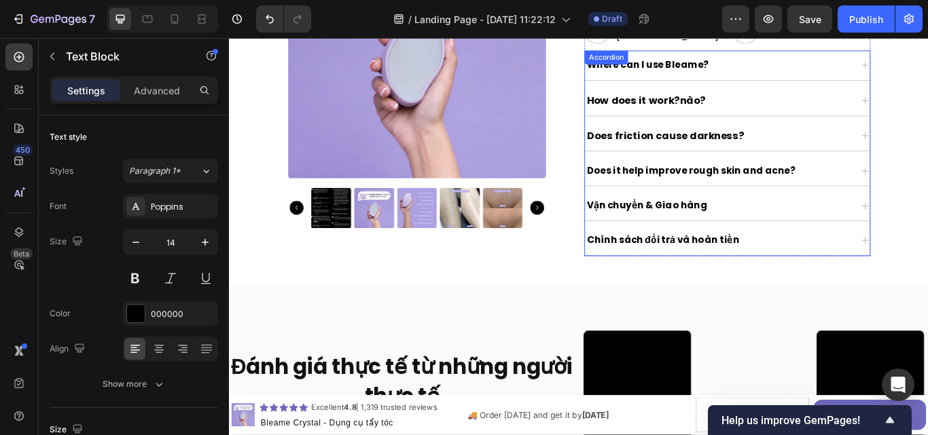
click at [763, 199] on strong "Does it help improve rough skin and acne?" at bounding box center [766, 193] width 243 height 16
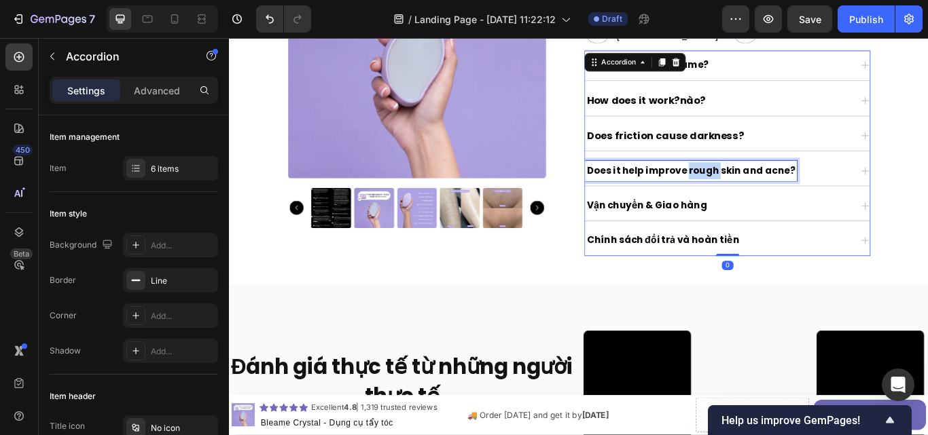
click at [763, 199] on strong "Does it help improve rough skin and acne?" at bounding box center [766, 193] width 243 height 16
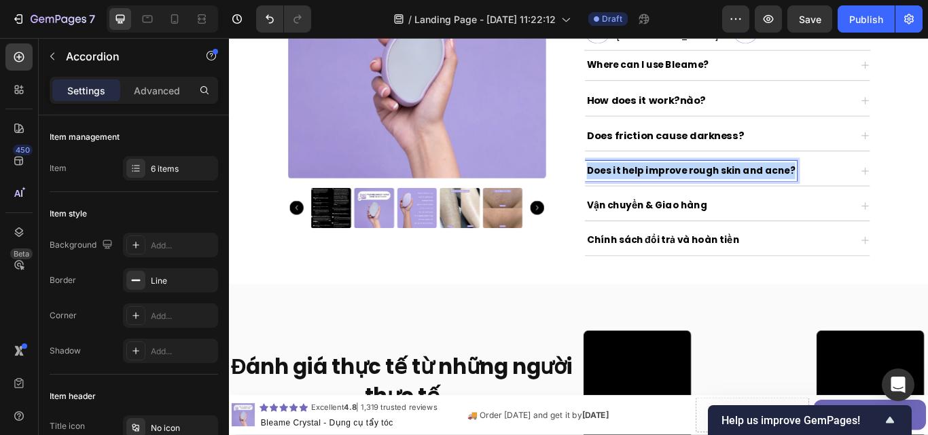
click at [763, 199] on strong "Does it help improve rough skin and acne?" at bounding box center [766, 193] width 243 height 16
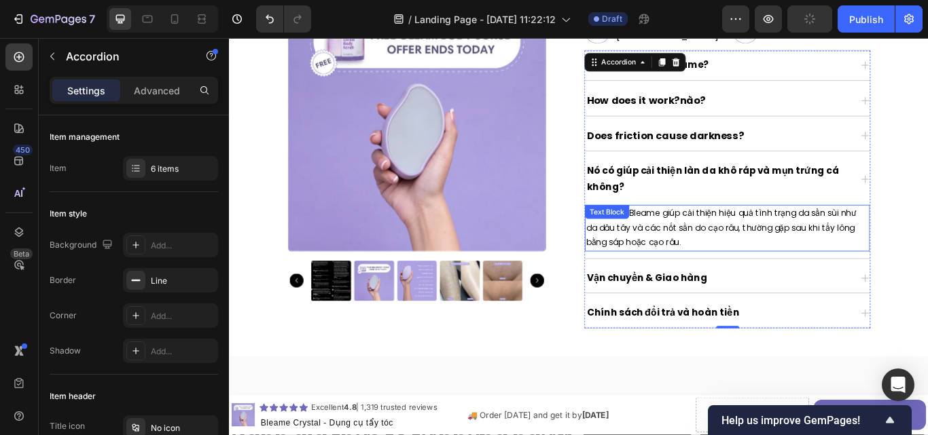
click at [797, 273] on p "Tất nhiên! Bleame giúp cải thiện hiệu quả tình trạng da sần sùi như da dâu tây …" at bounding box center [808, 260] width 329 height 52
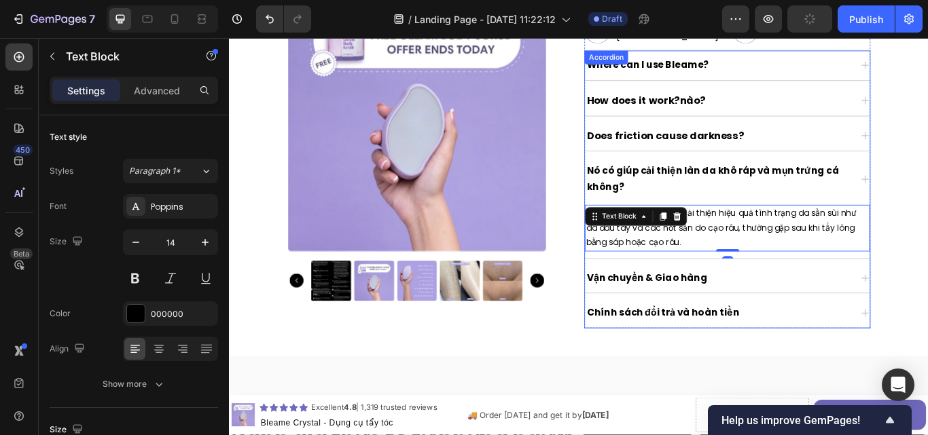
click at [812, 158] on strong "Does friction cause darkness?" at bounding box center [736, 152] width 183 height 16
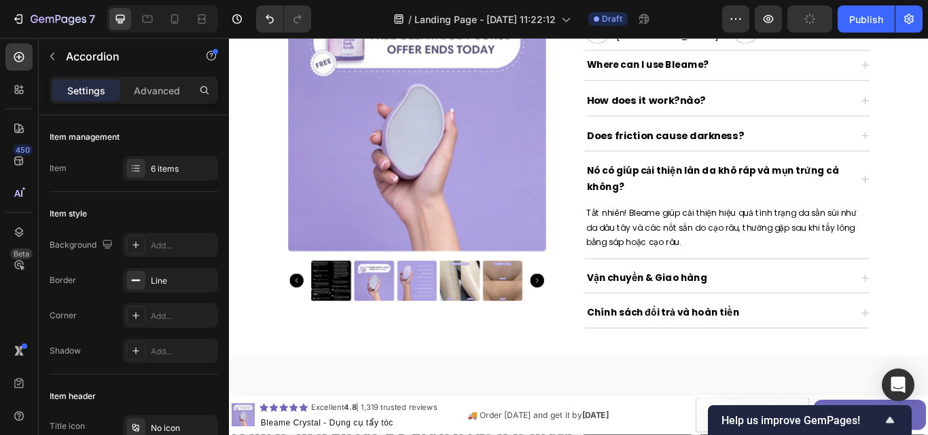
click at [849, 156] on div "Does friction cause darkness?" at bounding box center [798, 153] width 310 height 24
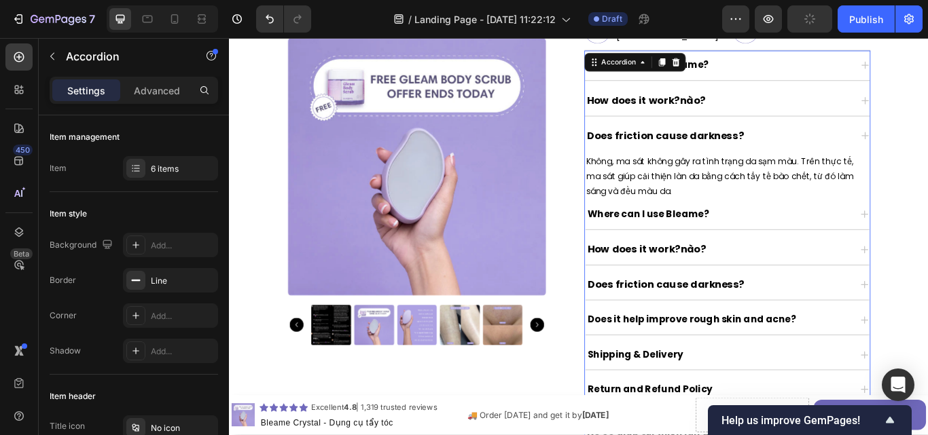
click at [849, 156] on div "Does friction cause darkness?" at bounding box center [798, 153] width 310 height 24
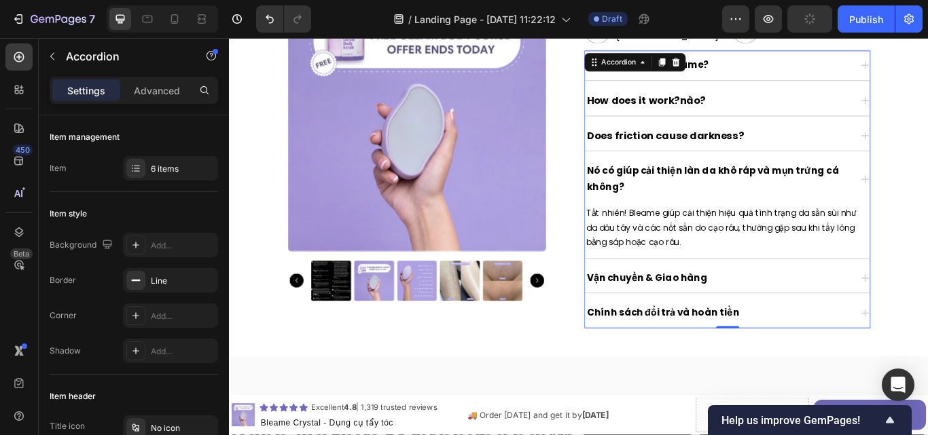
click at [861, 115] on div "How does it work?nào?" at bounding box center [798, 111] width 310 height 24
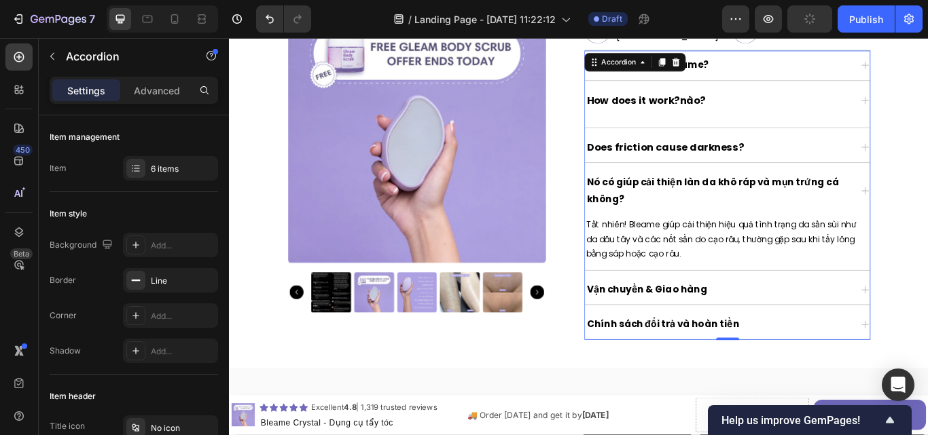
click at [861, 115] on div "How does it work?nào?" at bounding box center [798, 111] width 310 height 24
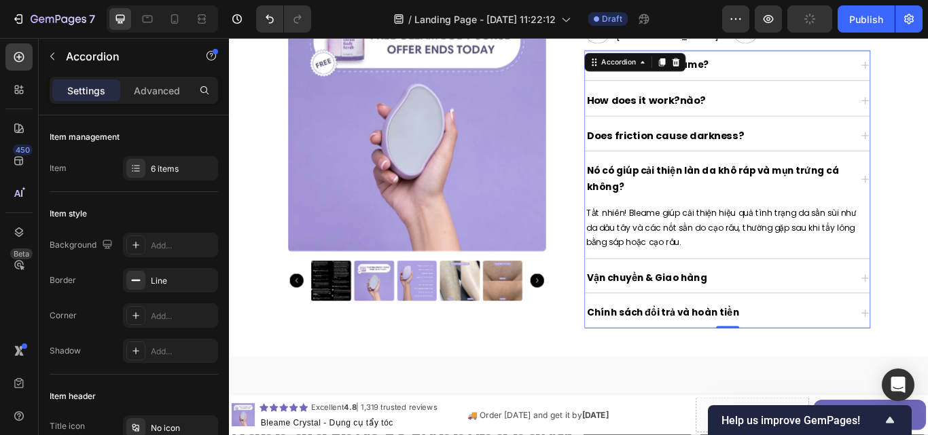
click at [861, 115] on div "How does it work?nào?" at bounding box center [798, 111] width 310 height 24
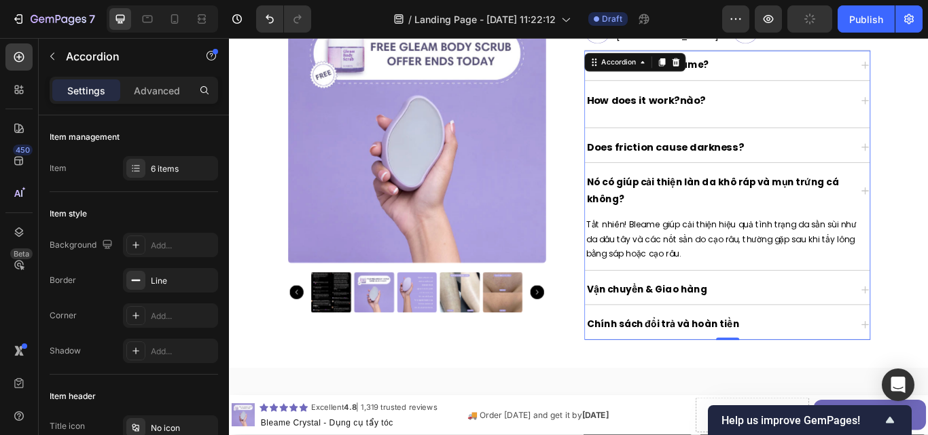
click at [861, 115] on div "How does it work?nào?" at bounding box center [798, 111] width 310 height 24
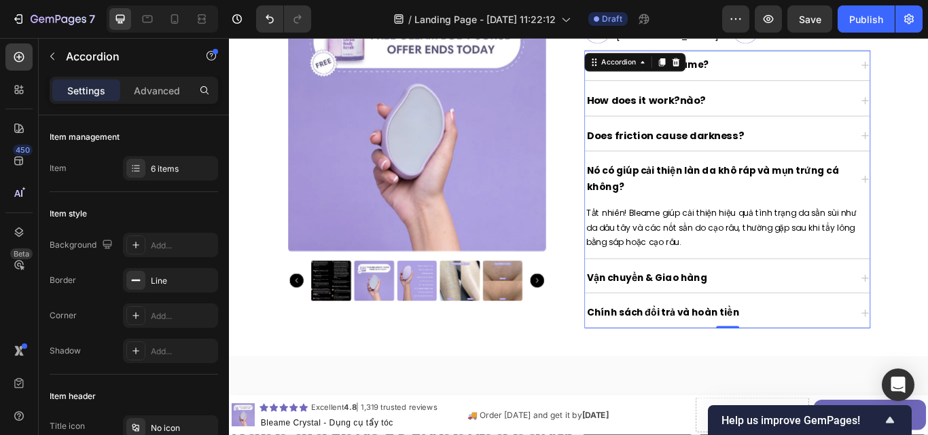
click at [861, 115] on div "How does it work?nào?" at bounding box center [798, 111] width 310 height 24
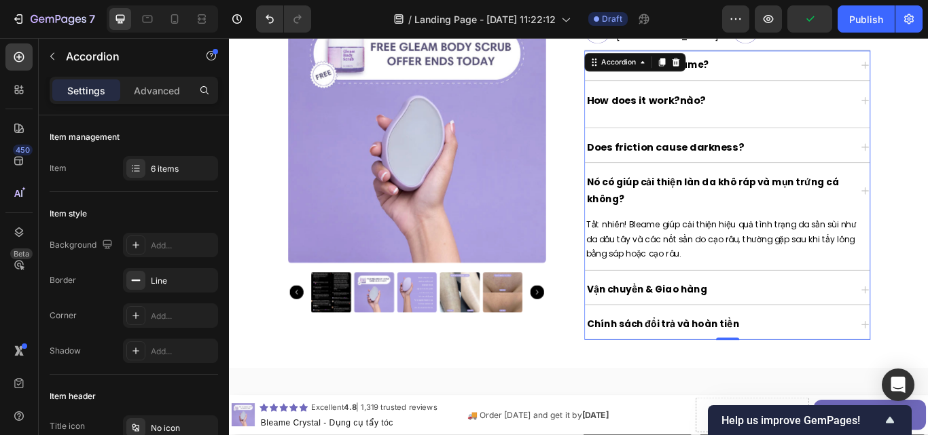
click at [927, 162] on div "Does friction cause darkness?" at bounding box center [809, 166] width 332 height 35
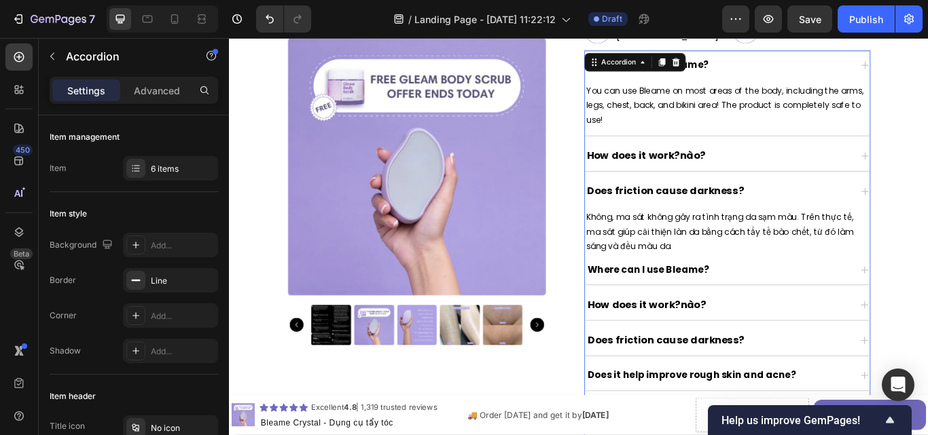
click at [698, 186] on p "How does it work?nào?" at bounding box center [714, 176] width 139 height 20
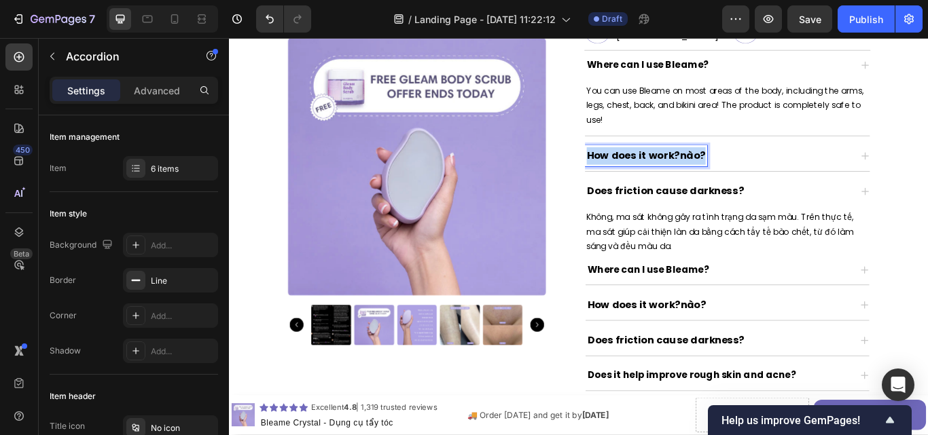
click at [698, 186] on p "How does it work?nào?" at bounding box center [714, 176] width 139 height 20
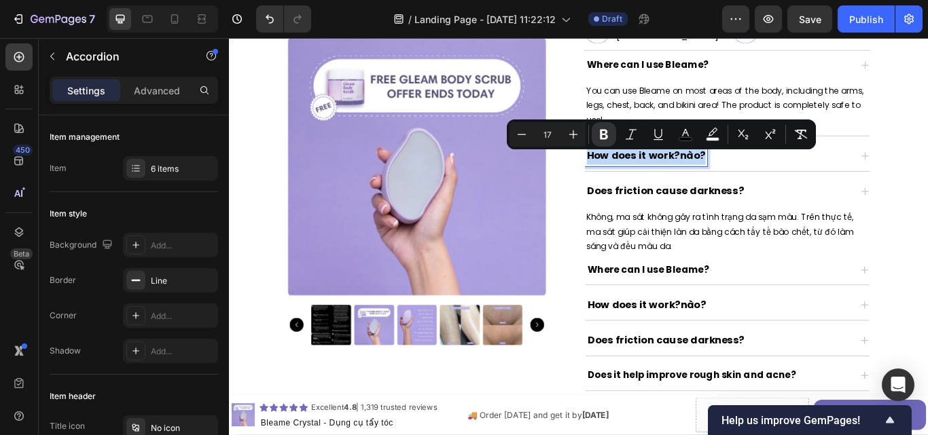
click at [707, 175] on strong "How does it work?nào?" at bounding box center [714, 175] width 139 height 16
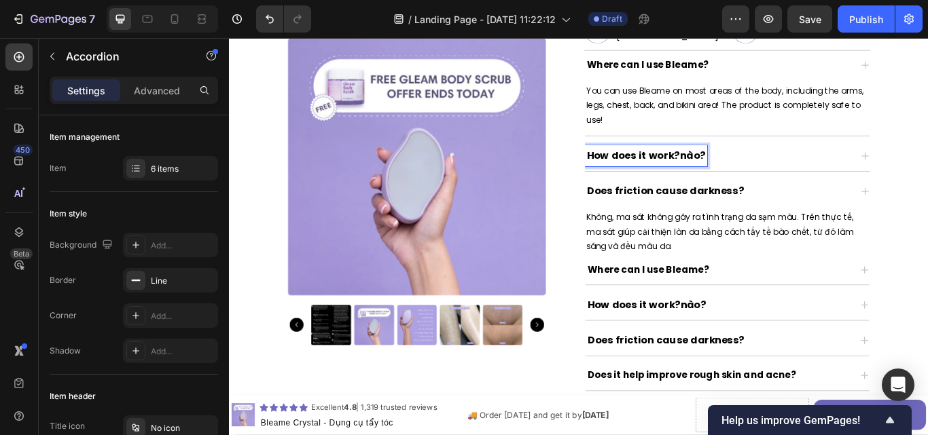
click at [742, 181] on strong "How does it work?nào?" at bounding box center [714, 175] width 139 height 16
click at [773, 179] on strong "How does it work?nào?" at bounding box center [714, 175] width 139 height 16
click at [735, 183] on strong "How does it work?" at bounding box center [699, 175] width 109 height 16
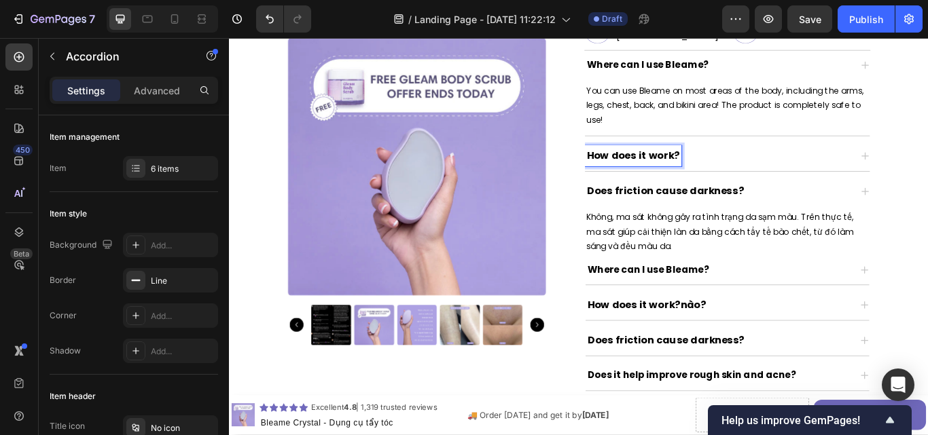
click at [735, 183] on strong "How does it work?" at bounding box center [699, 175] width 109 height 16
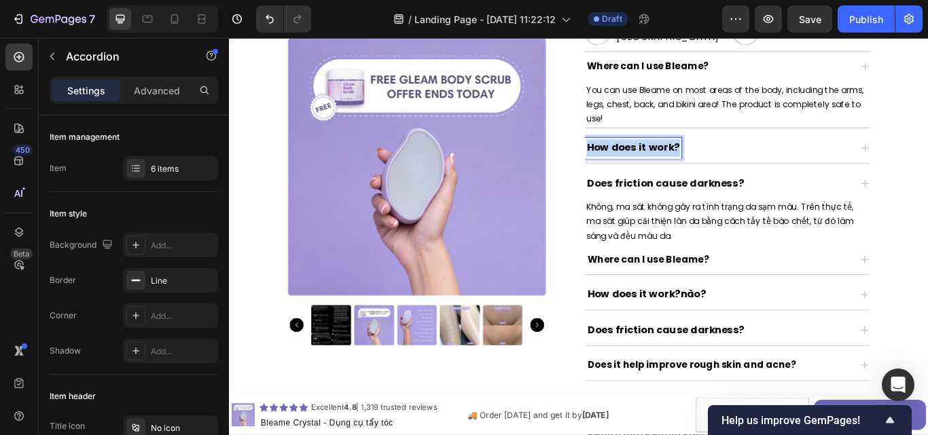
click at [735, 174] on strong "How does it work?" at bounding box center [699, 166] width 109 height 16
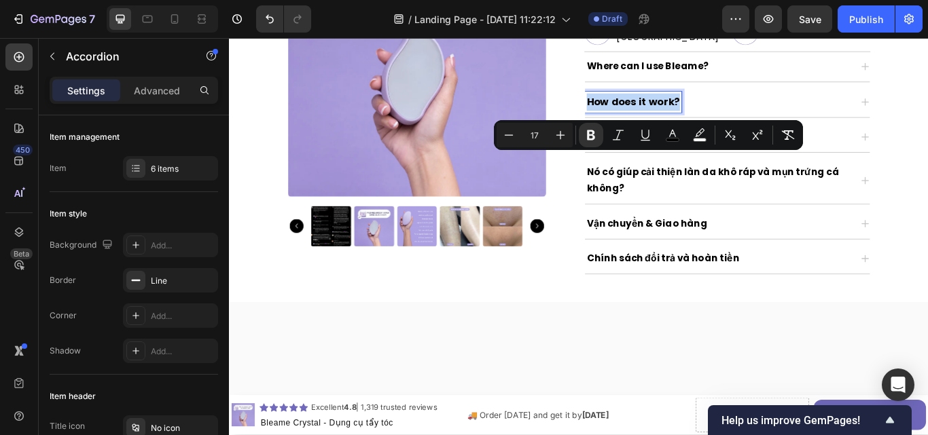
click at [735, 120] on strong "How does it work?" at bounding box center [699, 112] width 109 height 16
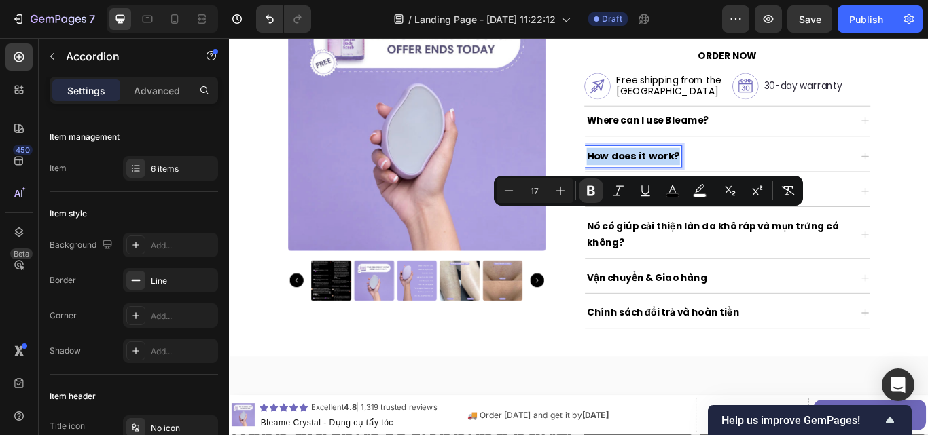
scroll to position [442, 0]
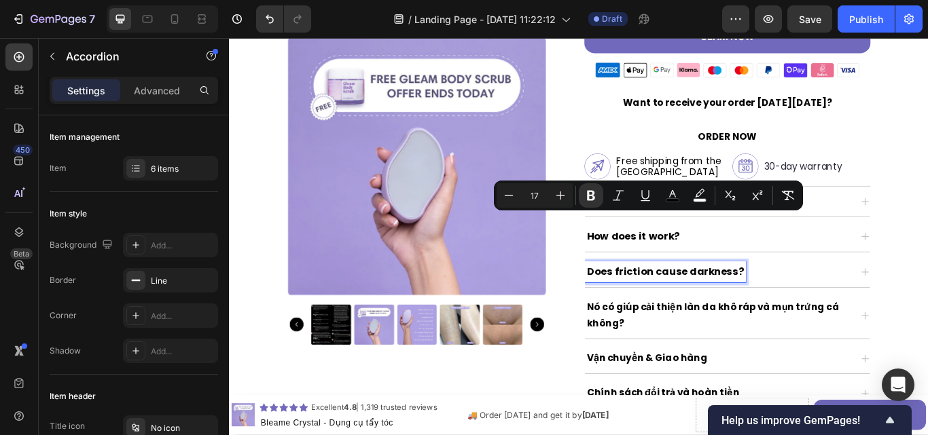
click at [687, 303] on strong "Does friction cause darkness?" at bounding box center [736, 311] width 183 height 16
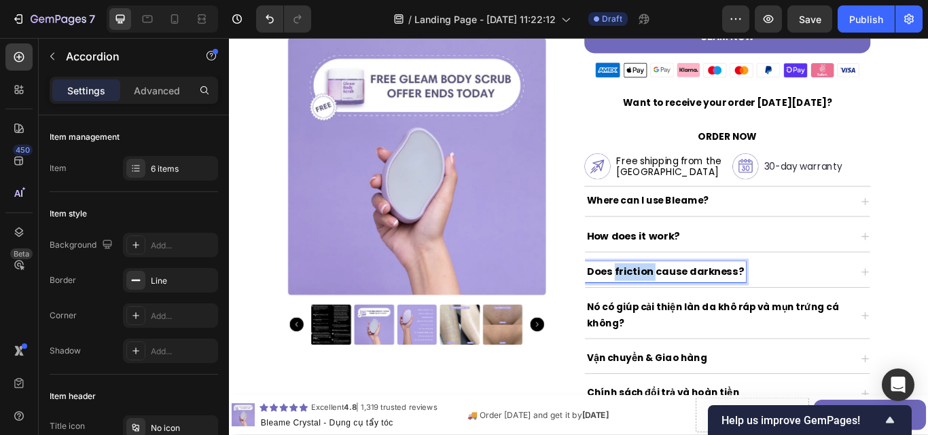
click at [687, 303] on strong "Does friction cause darkness?" at bounding box center [736, 311] width 183 height 16
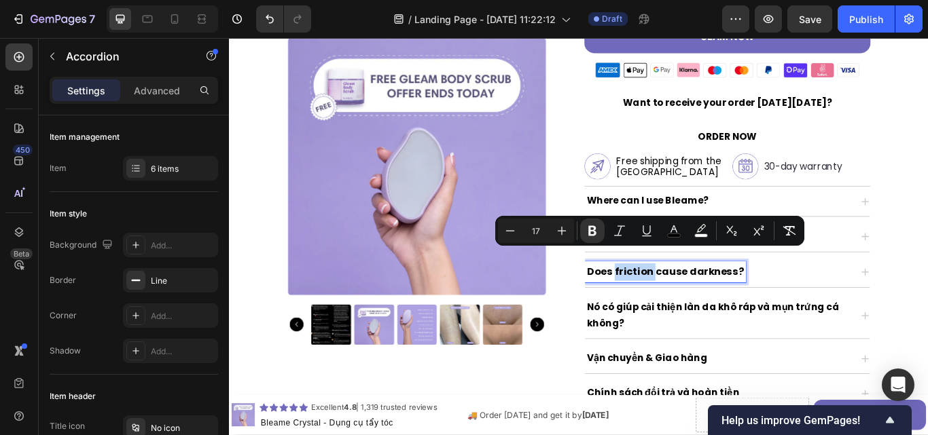
click at [851, 299] on div "Does friction cause darkness?" at bounding box center [798, 311] width 310 height 24
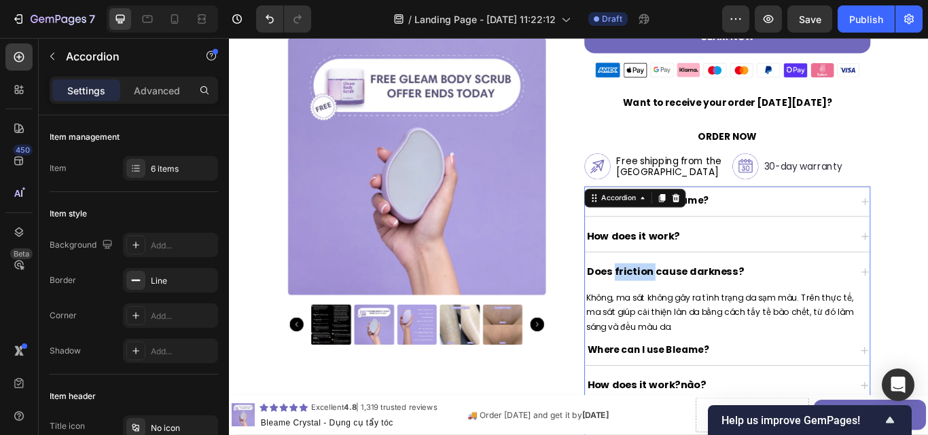
click at [765, 294] on div "Does friction cause darkness?" at bounding box center [809, 311] width 332 height 35
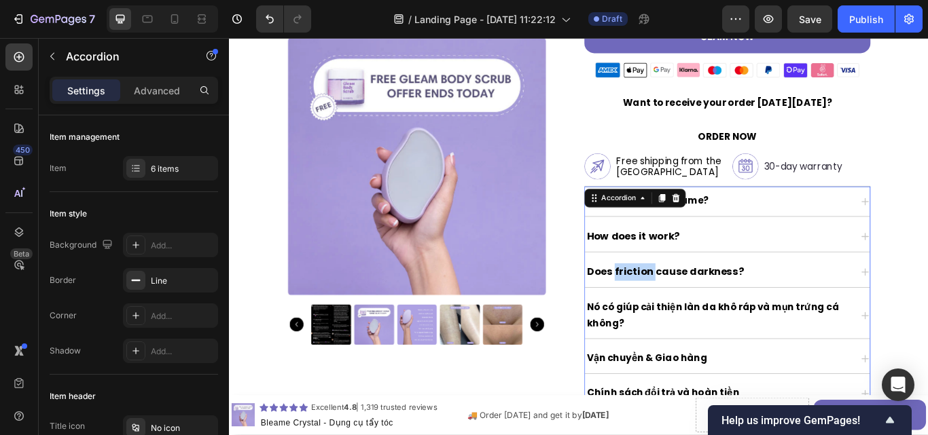
click at [765, 299] on div "Does friction cause darkness?" at bounding box center [736, 311] width 187 height 24
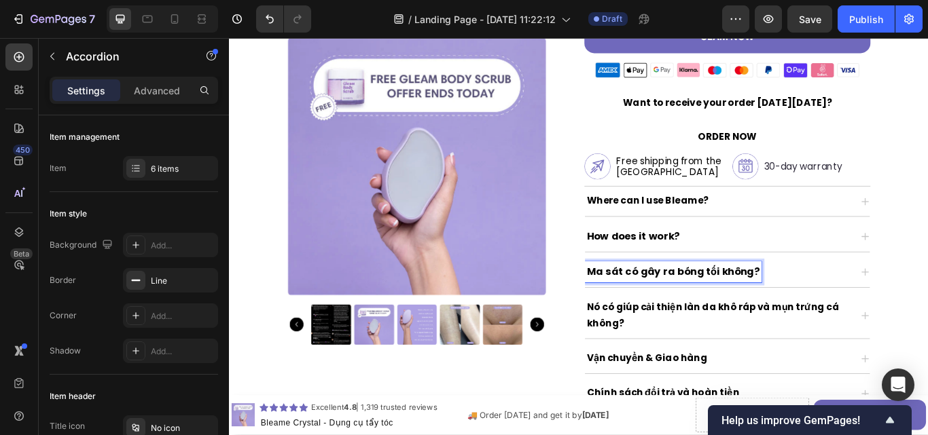
click at [871, 299] on div "Ma sát có gây ra bóng tối không?" at bounding box center [798, 311] width 310 height 24
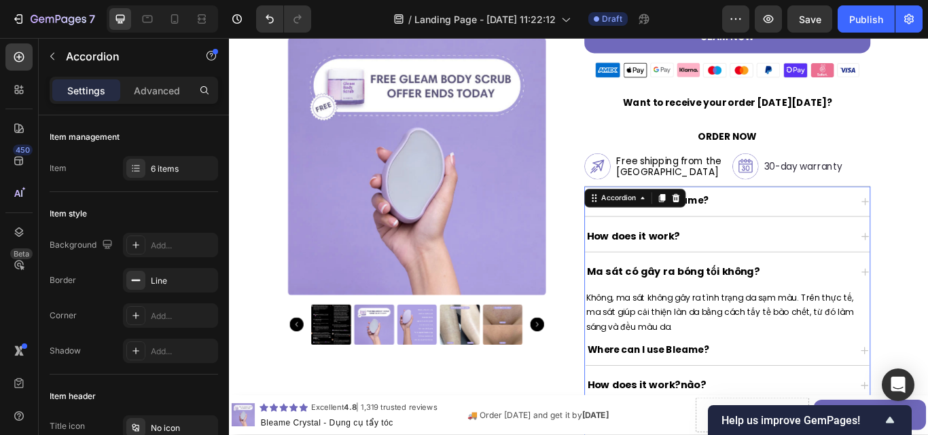
click at [831, 258] on div "How does it work?" at bounding box center [798, 270] width 310 height 24
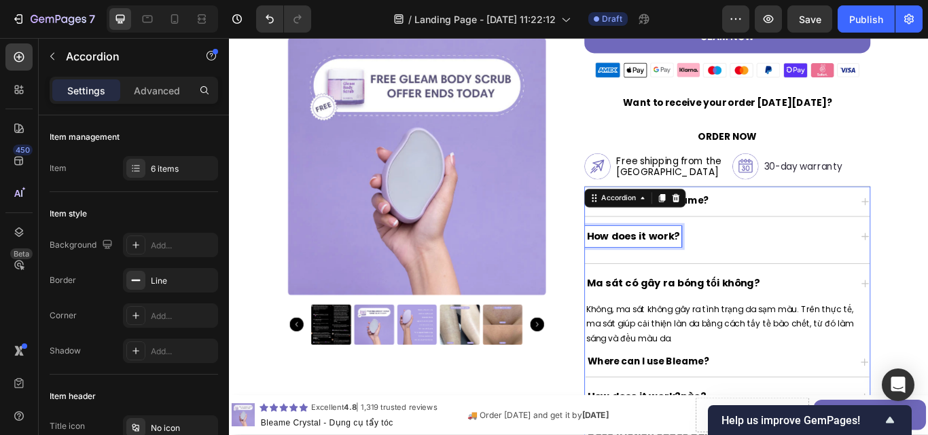
click at [706, 261] on strong "How does it work?" at bounding box center [699, 269] width 109 height 16
click at [674, 261] on strong "How does it work?" at bounding box center [699, 269] width 109 height 16
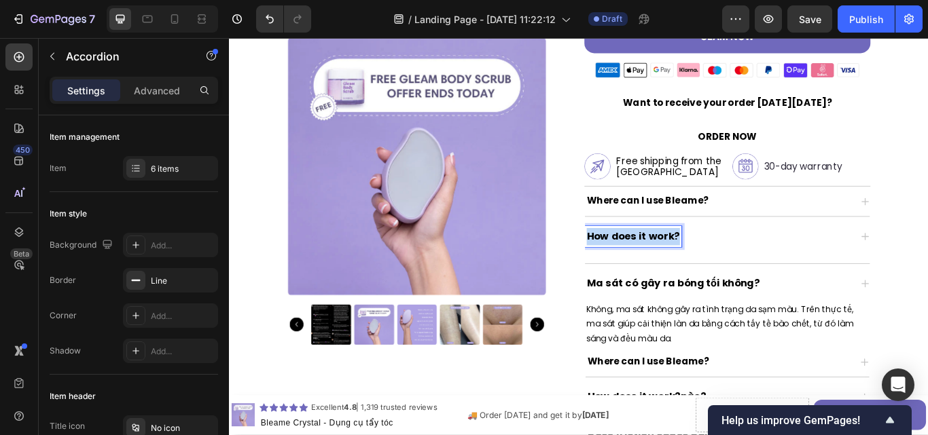
click at [674, 261] on strong "How does it work?" at bounding box center [699, 269] width 109 height 16
